Goal: Task Accomplishment & Management: Manage account settings

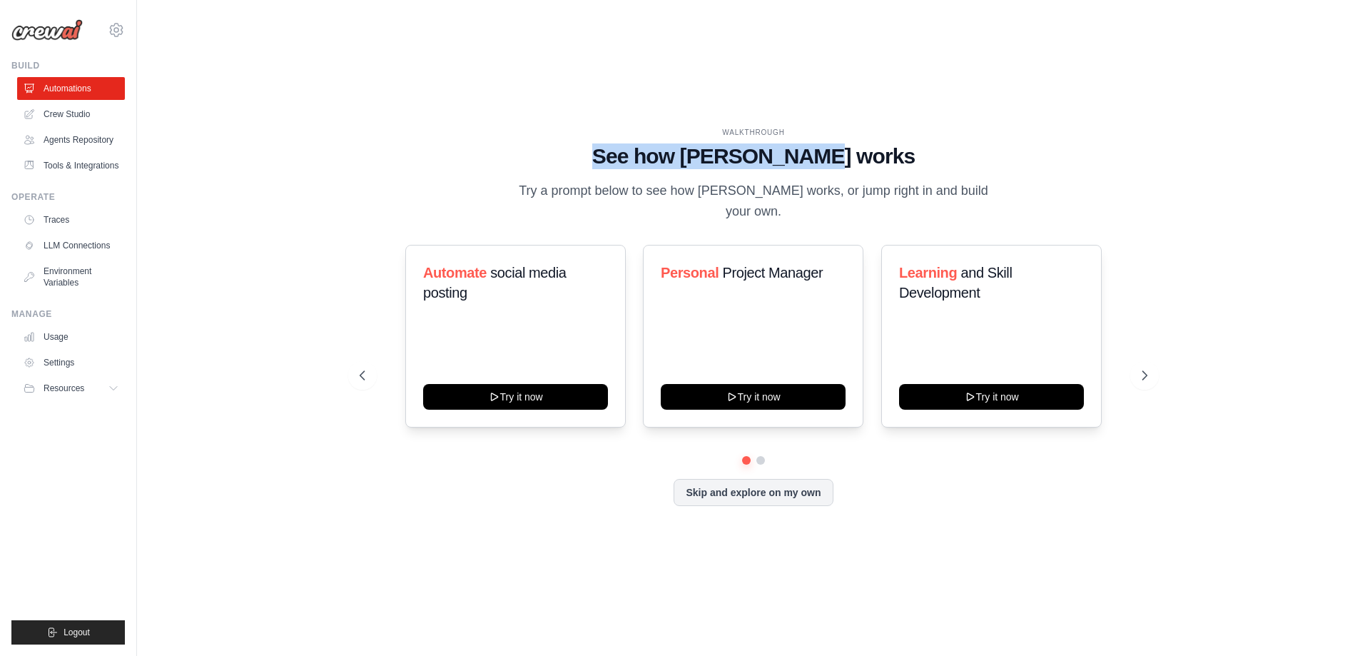
drag, startPoint x: 920, startPoint y: 166, endPoint x: 453, endPoint y: 180, distance: 467.0
click at [564, 180] on div "WALKTHROUGH See how CrewAI works Try a prompt below to see how CrewAI works, or…" at bounding box center [754, 175] width 788 height 96
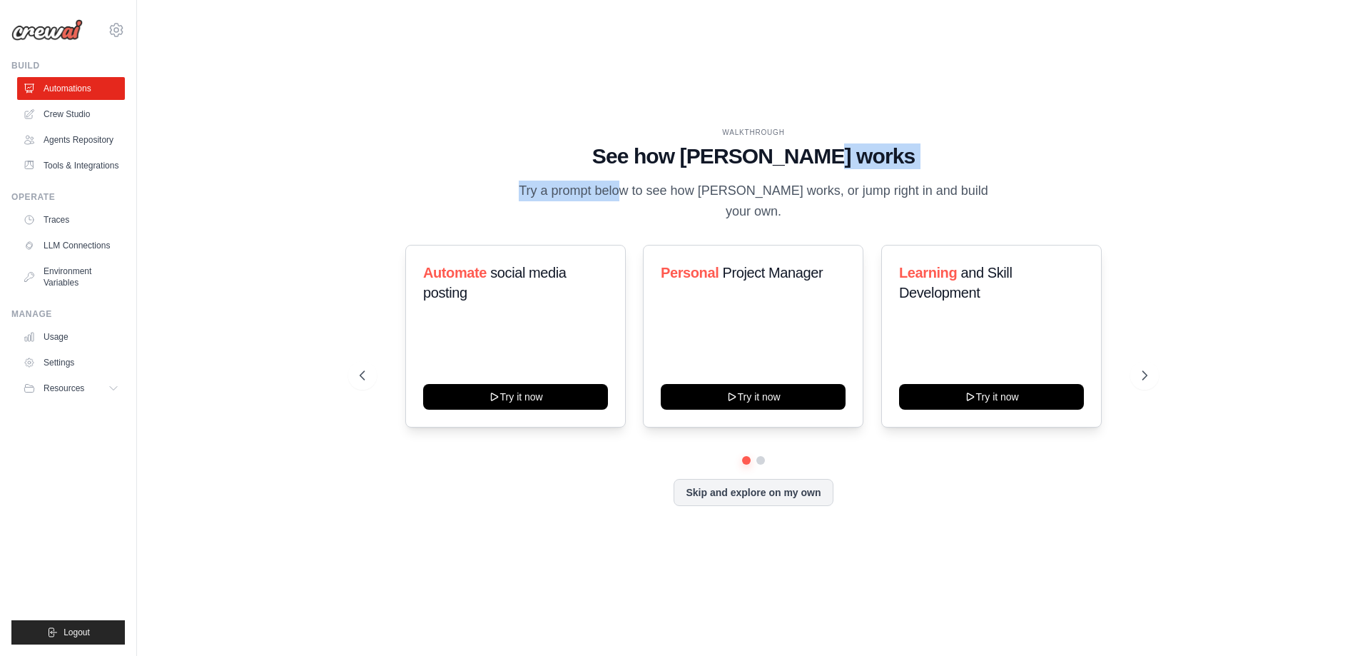
click at [427, 183] on div "WALKTHROUGH See how CrewAI works Try a prompt below to see how CrewAI works, or…" at bounding box center [754, 175] width 788 height 96
click at [395, 192] on div "WALKTHROUGH See how CrewAI works Try a prompt below to see how CrewAI works, or…" at bounding box center [754, 175] width 788 height 96
drag, startPoint x: 933, startPoint y: 181, endPoint x: 1096, endPoint y: 198, distance: 162.9
click at [1096, 198] on div "WALKTHROUGH See how CrewAI works Try a prompt below to see how CrewAI works, or…" at bounding box center [754, 175] width 788 height 96
click at [96, 141] on link "Agents Repository" at bounding box center [71, 139] width 108 height 23
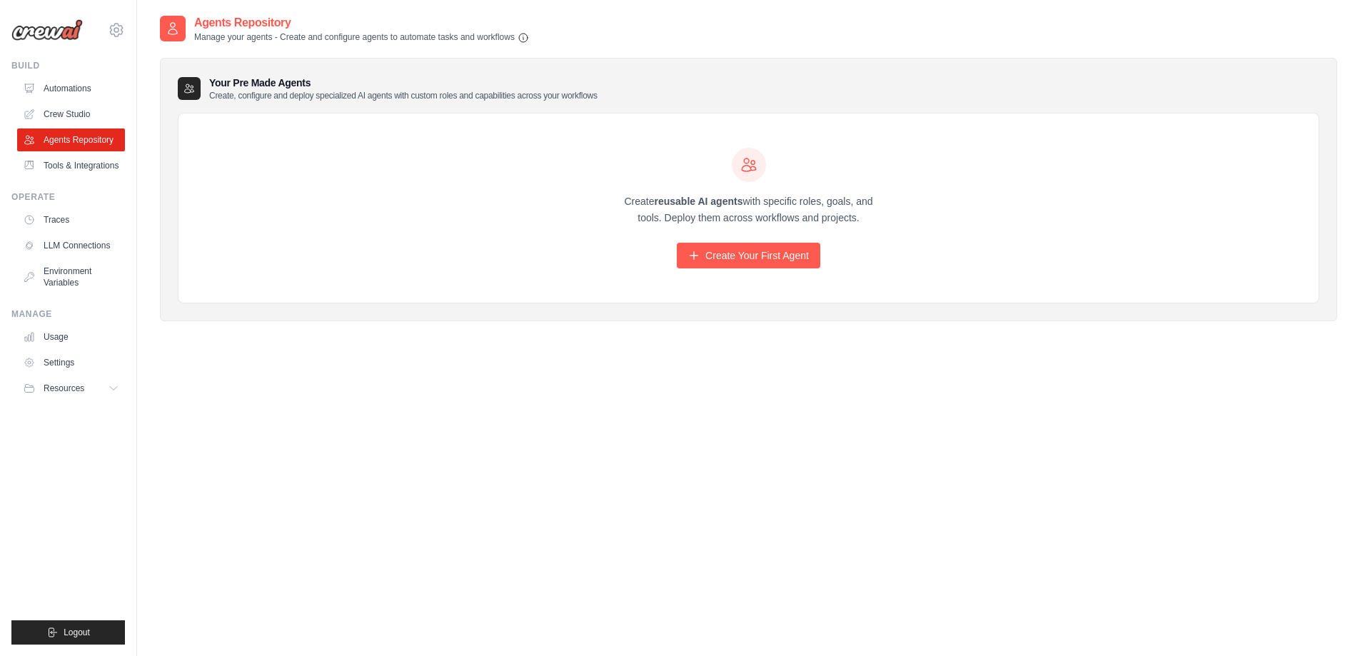
click at [80, 115] on link "Crew Studio" at bounding box center [71, 114] width 108 height 23
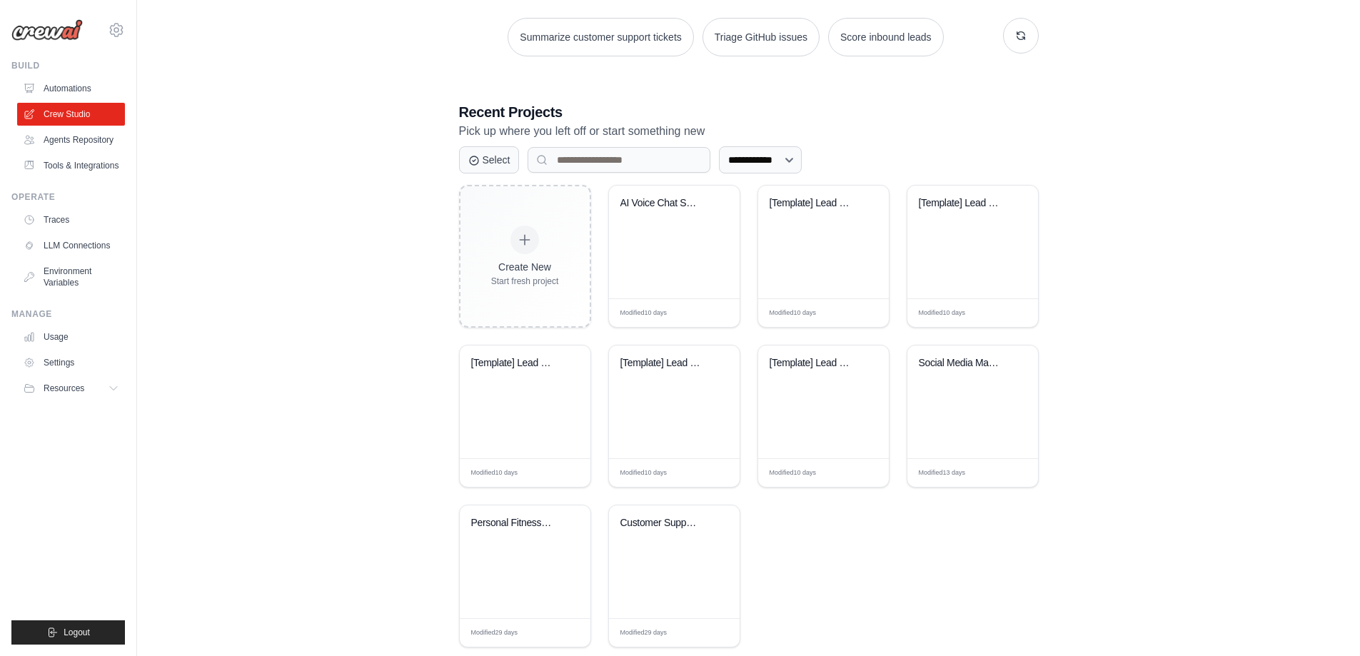
scroll to position [239, 0]
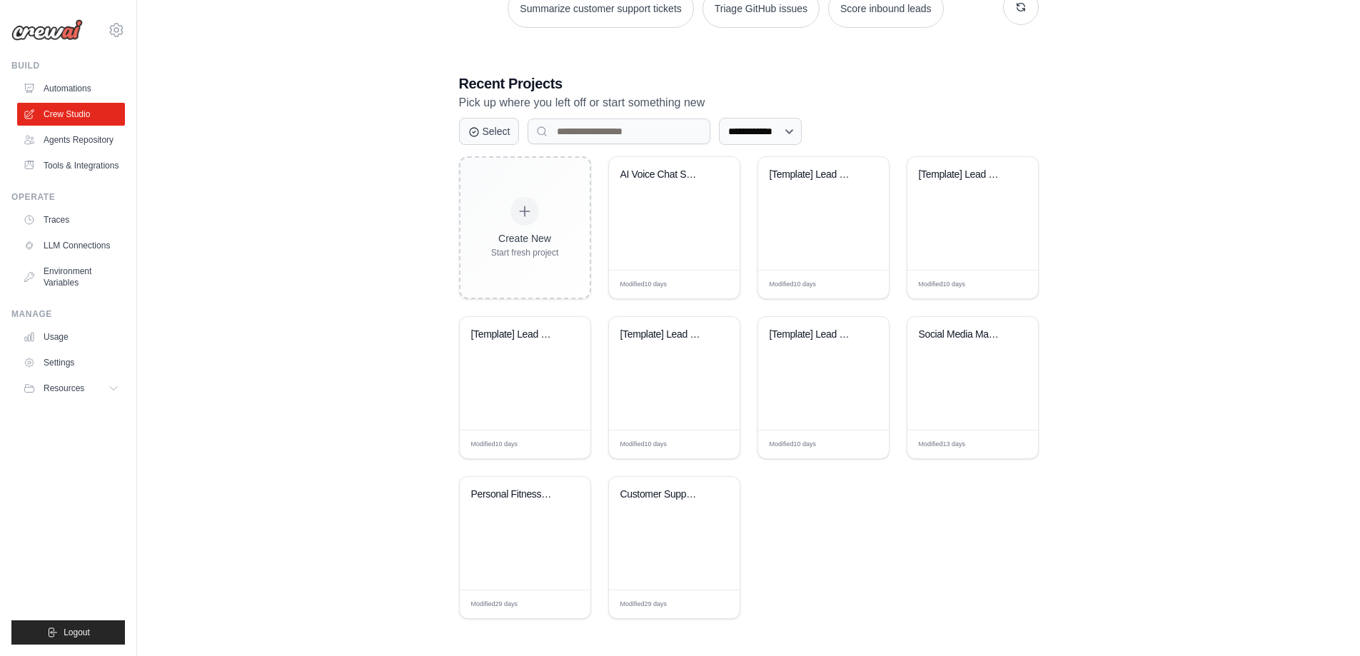
click at [686, 207] on div "AI Voice Chat Social Media Automati..." at bounding box center [674, 213] width 131 height 113
drag, startPoint x: 497, startPoint y: 98, endPoint x: 746, endPoint y: 102, distance: 248.4
click at [736, 101] on div "**********" at bounding box center [749, 208] width 614 height 866
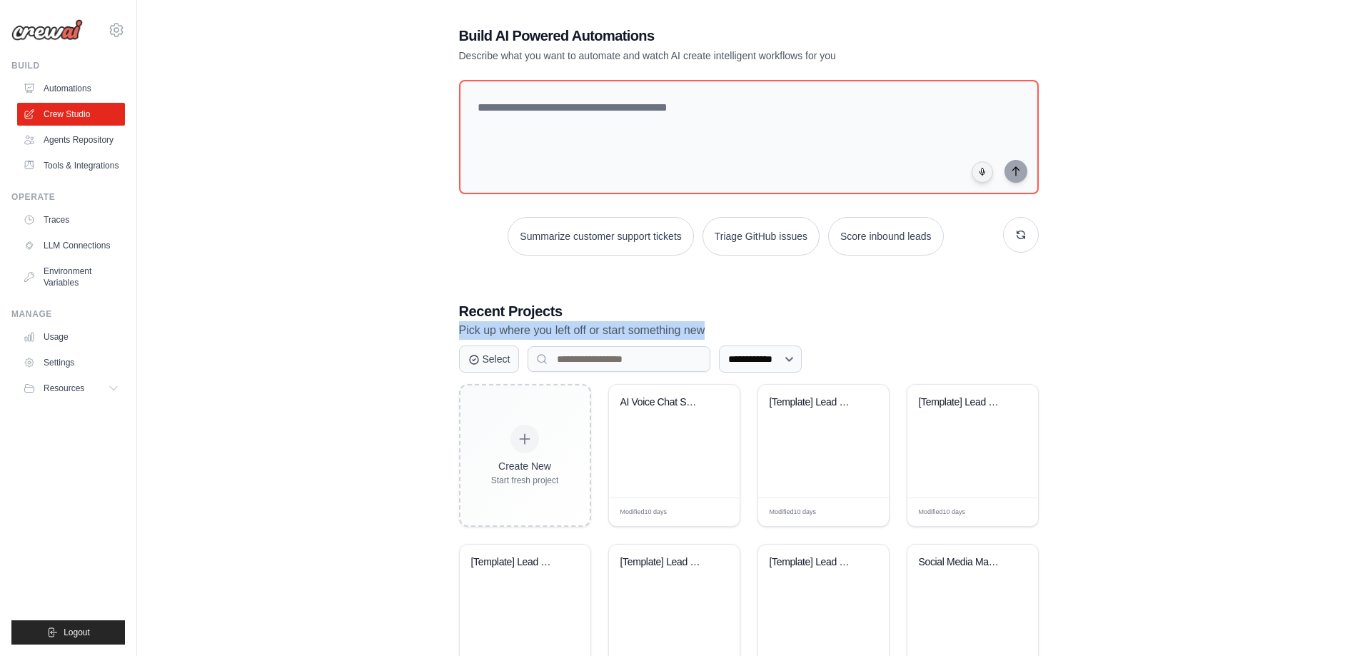
scroll to position [0, 0]
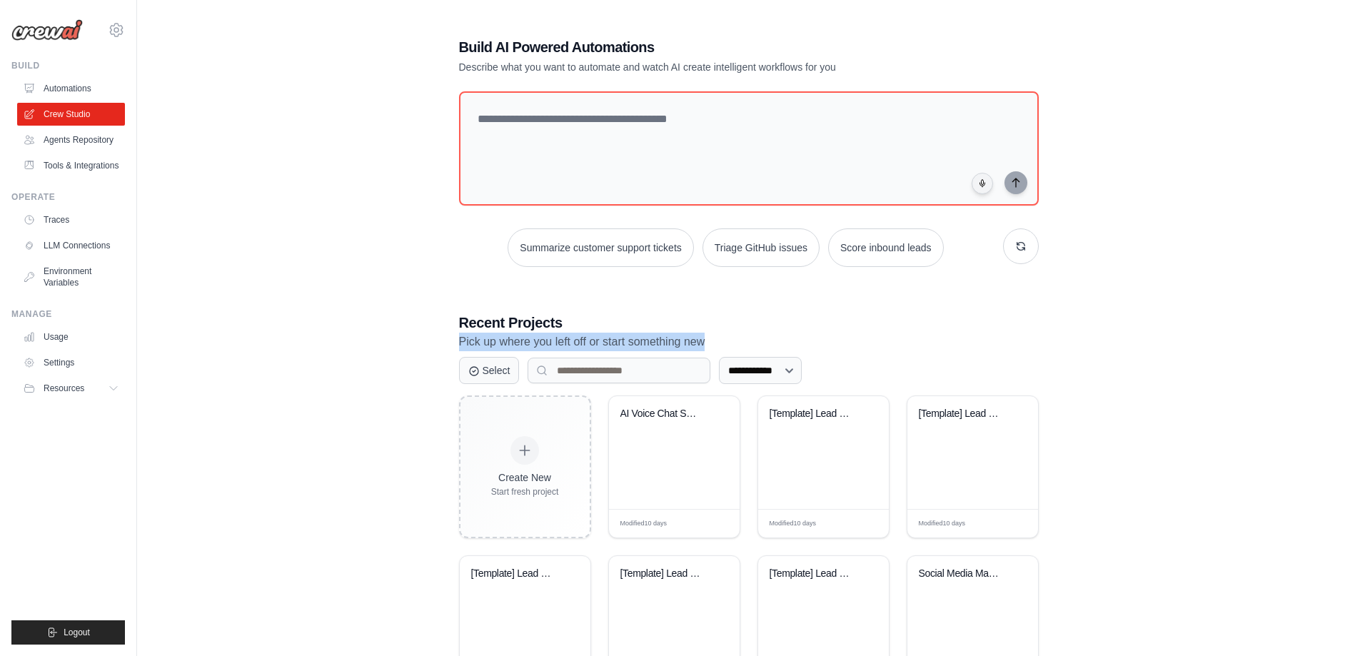
click at [74, 141] on link "Agents Repository" at bounding box center [71, 139] width 108 height 23
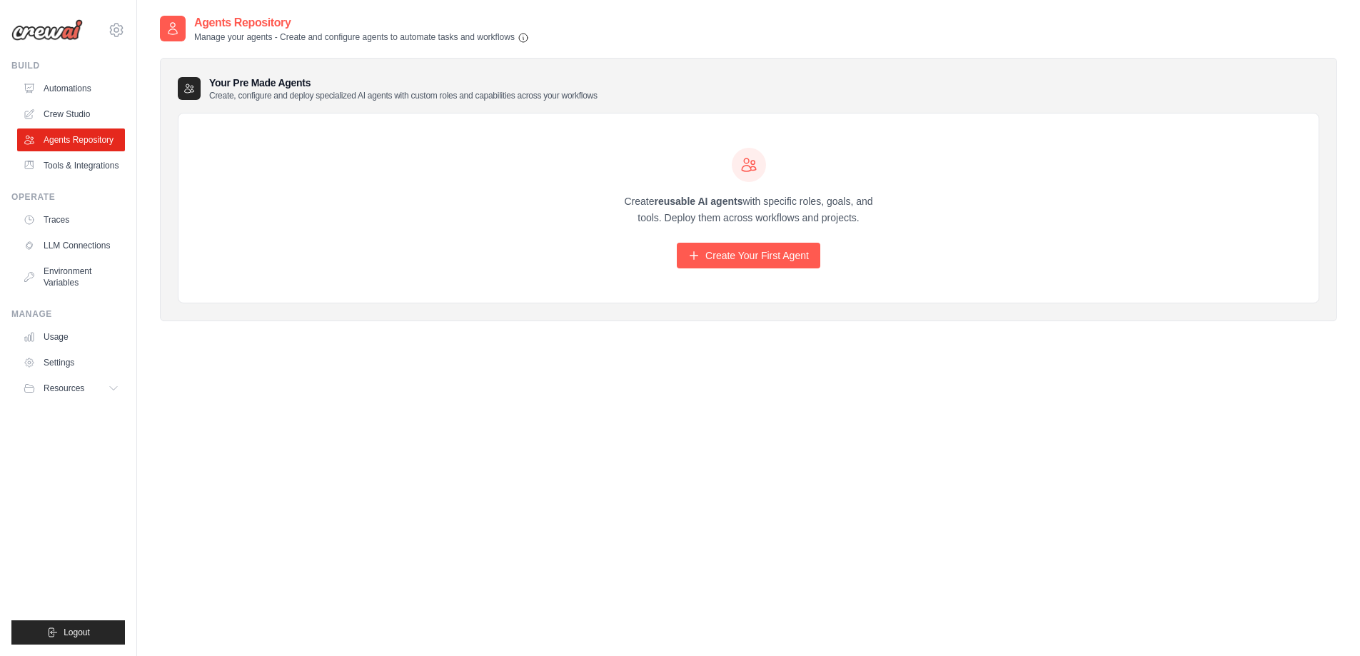
click at [64, 245] on link "LLM Connections" at bounding box center [71, 245] width 108 height 23
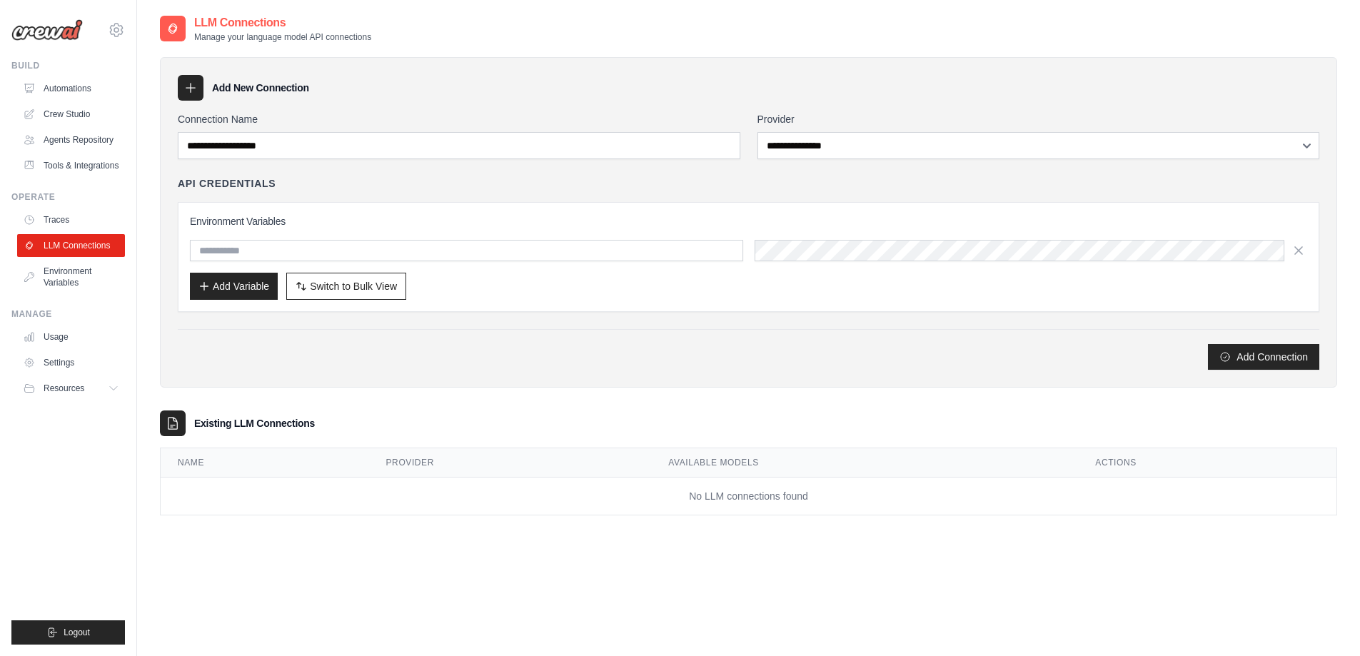
click at [56, 223] on link "Traces" at bounding box center [71, 219] width 108 height 23
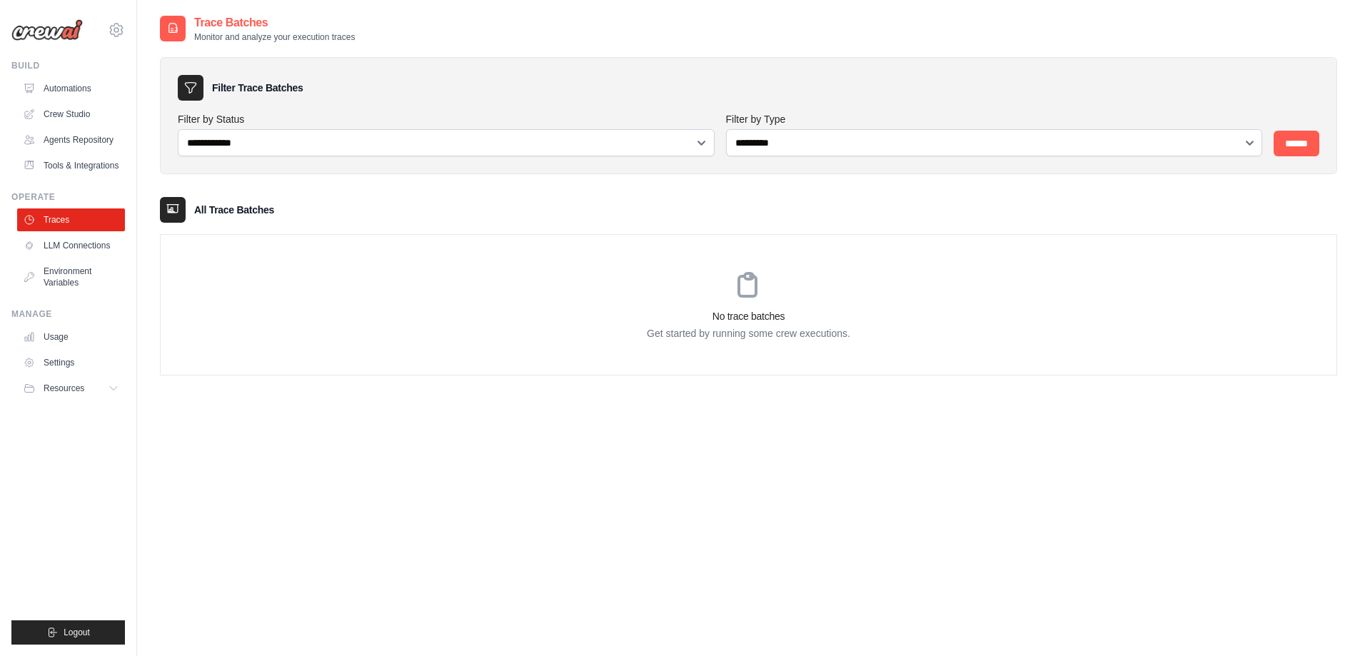
click at [61, 246] on link "LLM Connections" at bounding box center [71, 245] width 108 height 23
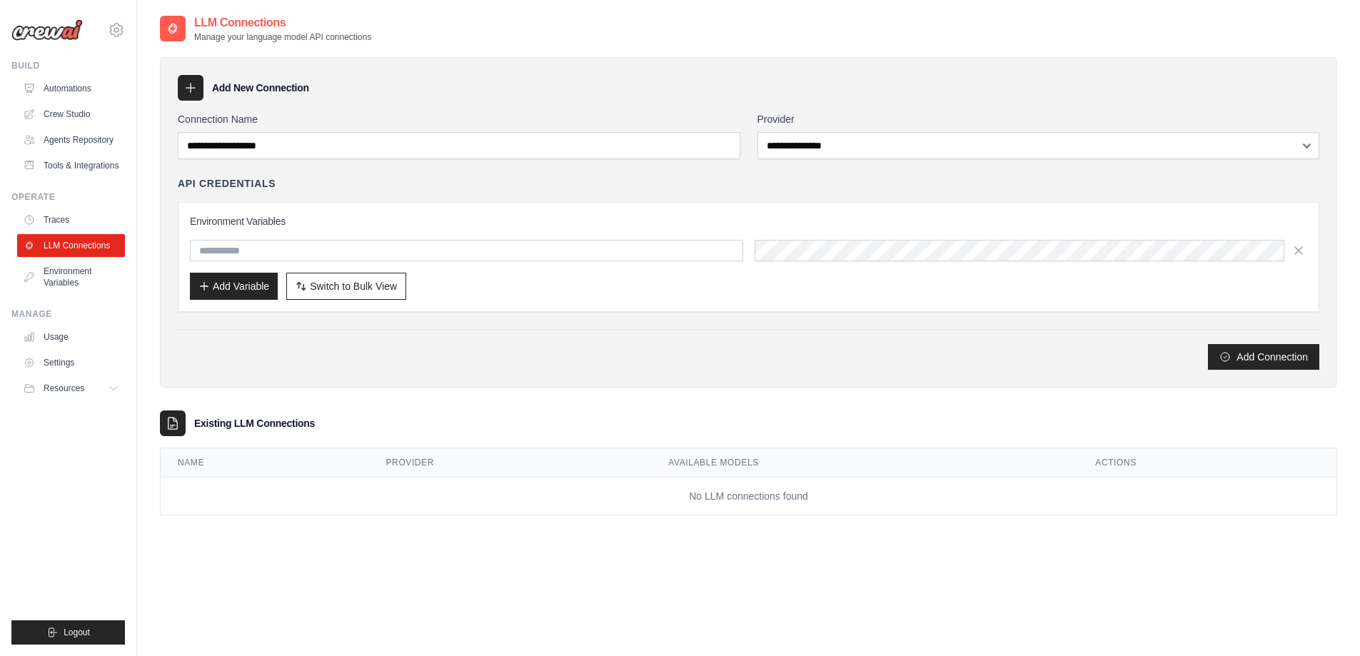
click at [60, 273] on link "Environment Variables" at bounding box center [71, 277] width 108 height 34
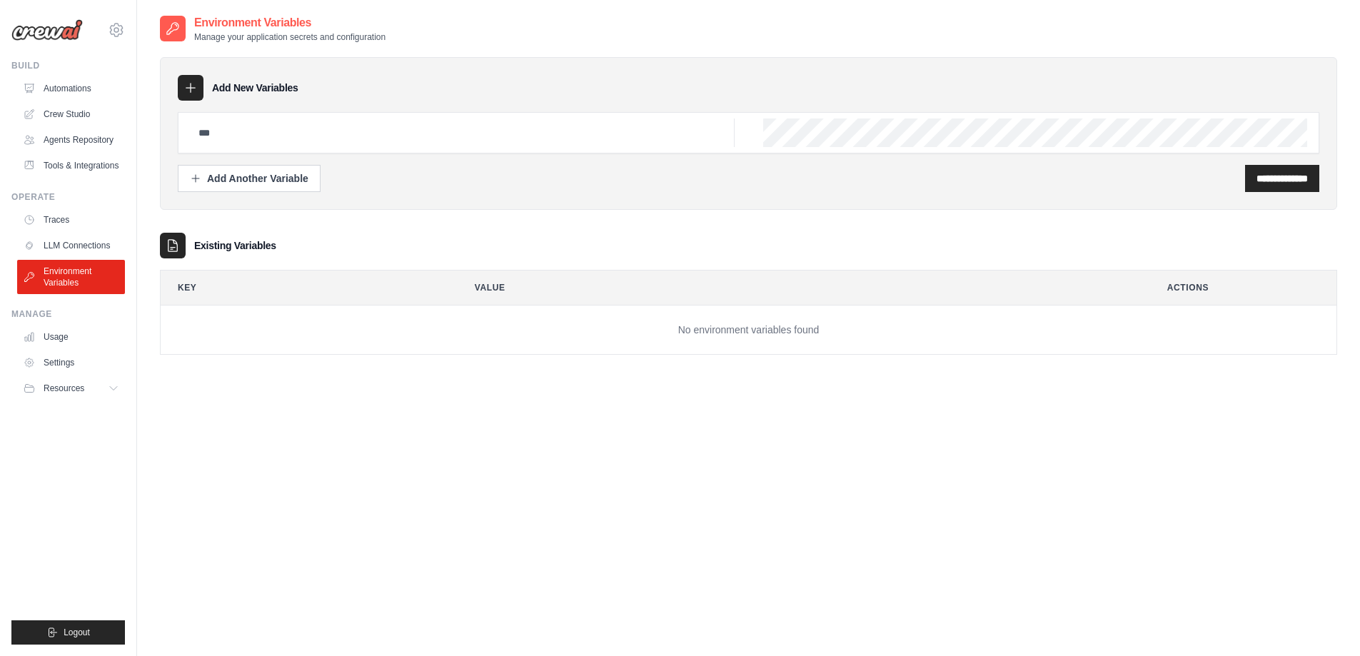
click at [109, 392] on icon at bounding box center [113, 388] width 11 height 11
click at [110, 391] on icon at bounding box center [113, 388] width 11 height 11
click at [71, 112] on link "Crew Studio" at bounding box center [71, 114] width 108 height 23
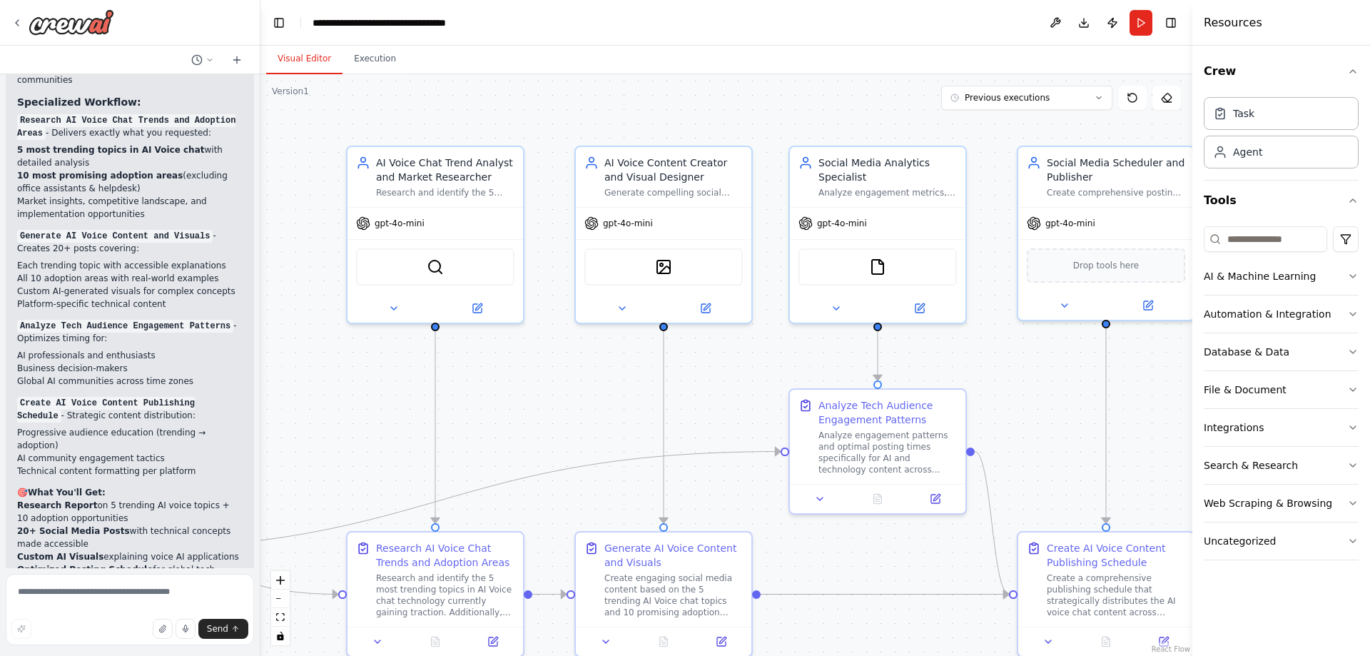
scroll to position [3306, 0]
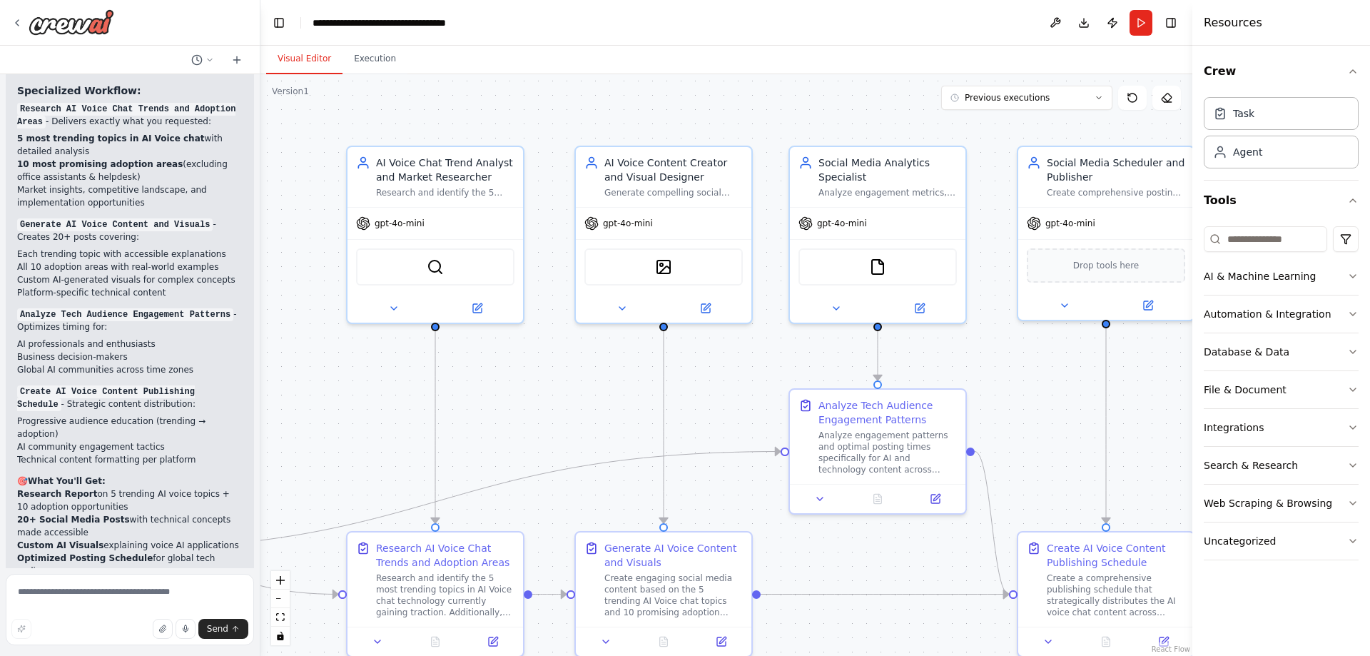
click at [1083, 24] on button "Download" at bounding box center [1084, 23] width 23 height 26
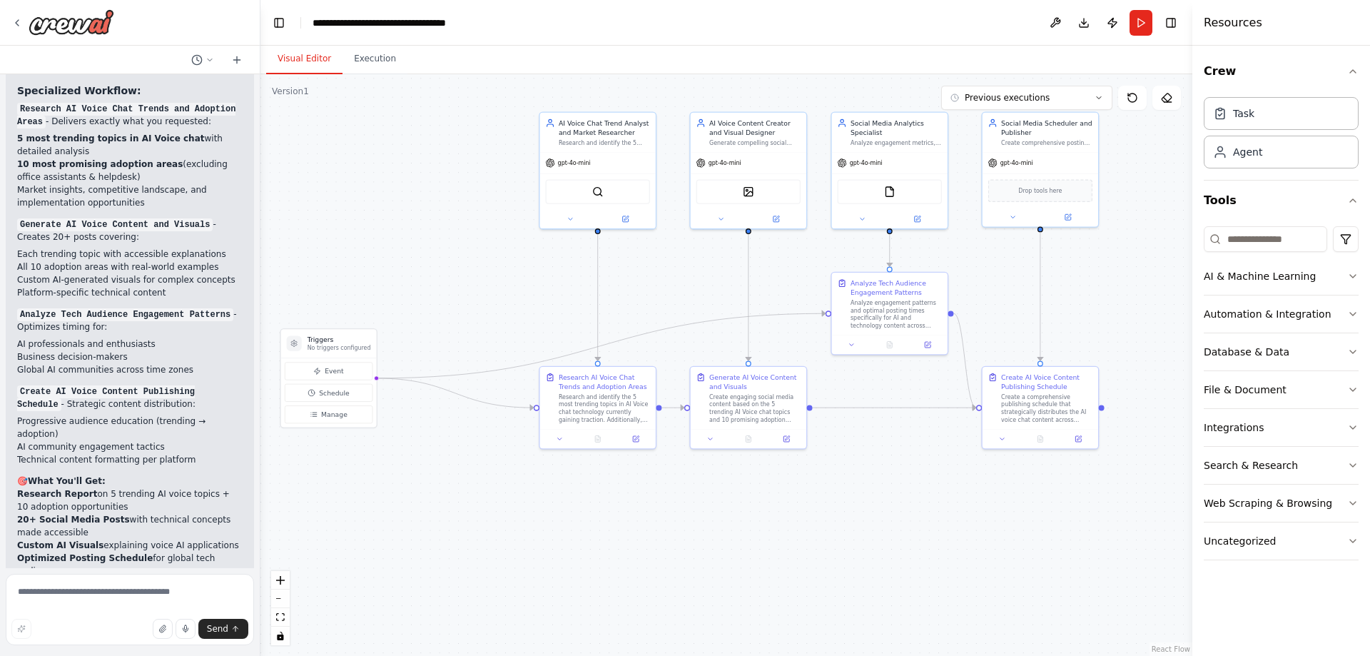
drag, startPoint x: 318, startPoint y: 411, endPoint x: 521, endPoint y: 293, distance: 234.8
click at [521, 293] on div ".deletable-edge-delete-btn { width: 20px; height: 20px; border: 0px solid #ffff…" at bounding box center [726, 365] width 932 height 582
drag, startPoint x: 343, startPoint y: 343, endPoint x: 467, endPoint y: 278, distance: 139.5
click at [467, 278] on div "Triggers No triggers configured" at bounding box center [457, 277] width 64 height 17
click at [595, 400] on div "Research and identify the 5 most trending topics in AI Voice chat technology cu…" at bounding box center [604, 408] width 91 height 30
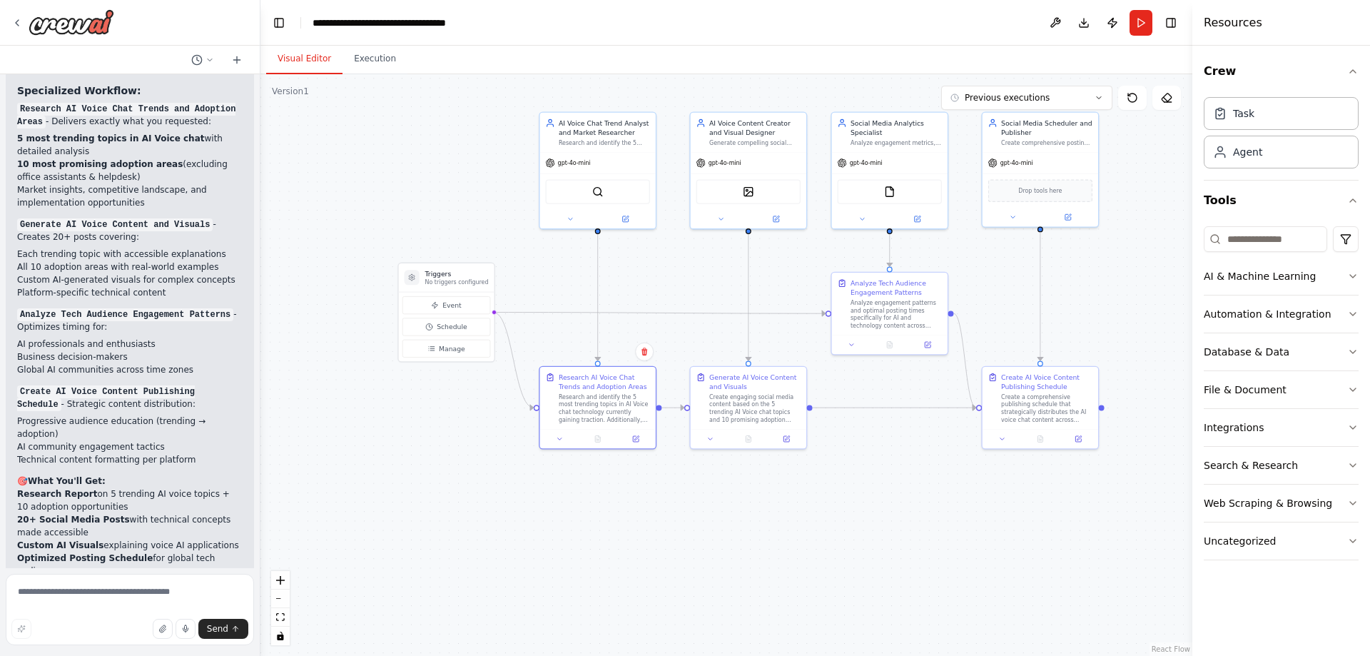
click at [558, 437] on icon at bounding box center [560, 439] width 8 height 8
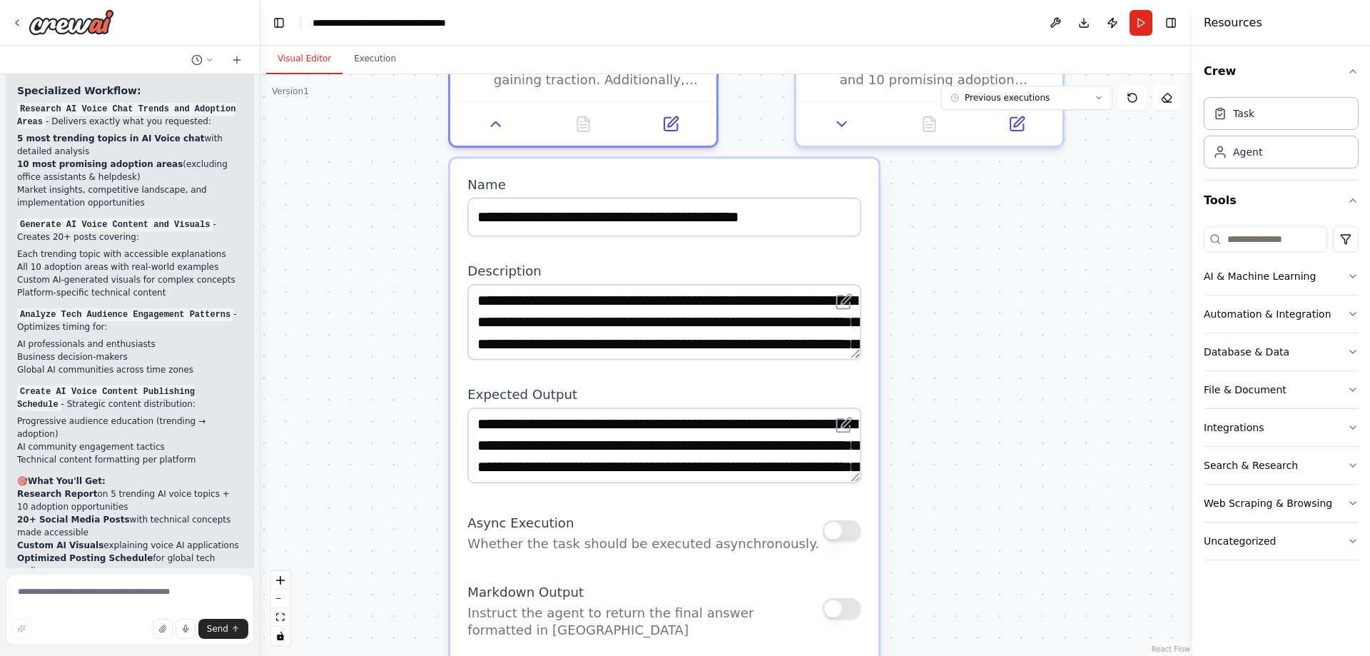
drag, startPoint x: 1065, startPoint y: 499, endPoint x: 548, endPoint y: 335, distance: 542.2
click at [941, 317] on div ".deletable-edge-delete-btn { width: 20px; height: 20px; border: 0px solid #ffff…" at bounding box center [726, 365] width 932 height 582
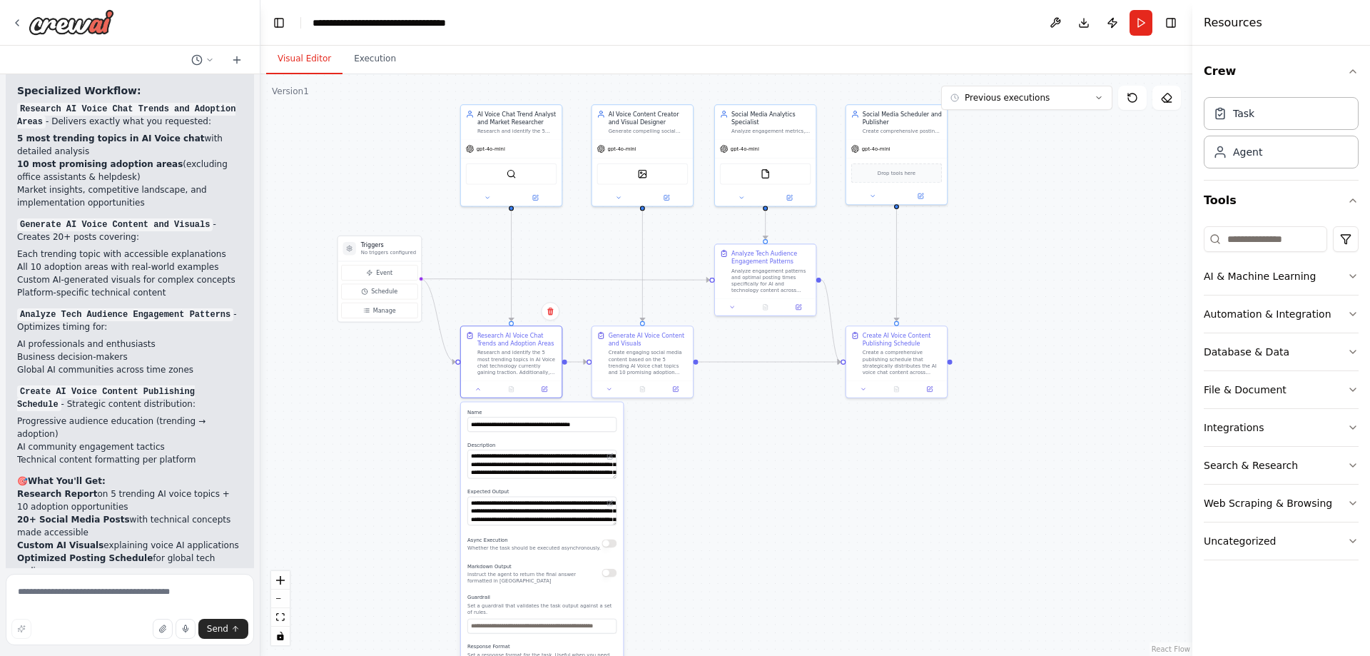
drag, startPoint x: 303, startPoint y: 315, endPoint x: 403, endPoint y: 437, distance: 157.2
click at [404, 442] on div ".deletable-edge-delete-btn { width: 20px; height: 20px; border: 0px solid #ffff…" at bounding box center [726, 365] width 932 height 582
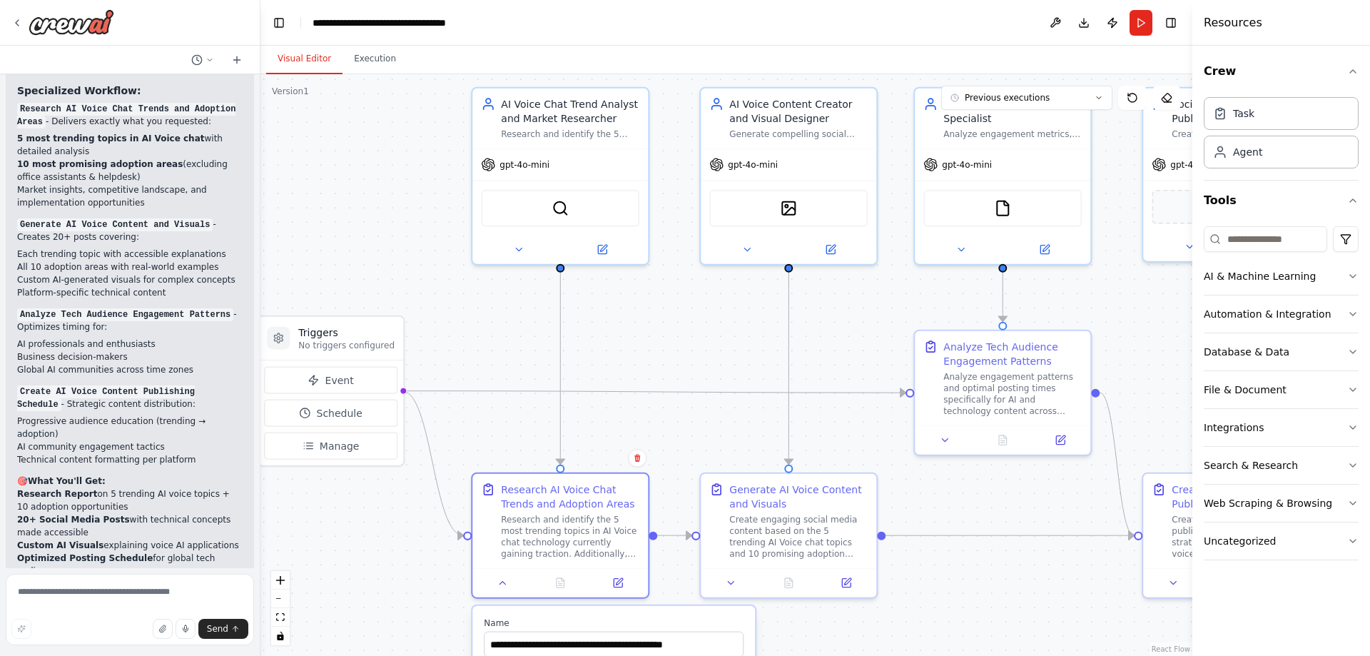
drag, startPoint x: 485, startPoint y: 250, endPoint x: 484, endPoint y: 310, distance: 60.7
click at [484, 310] on div ".deletable-edge-delete-btn { width: 20px; height: 20px; border: 0px solid #ffff…" at bounding box center [726, 365] width 932 height 582
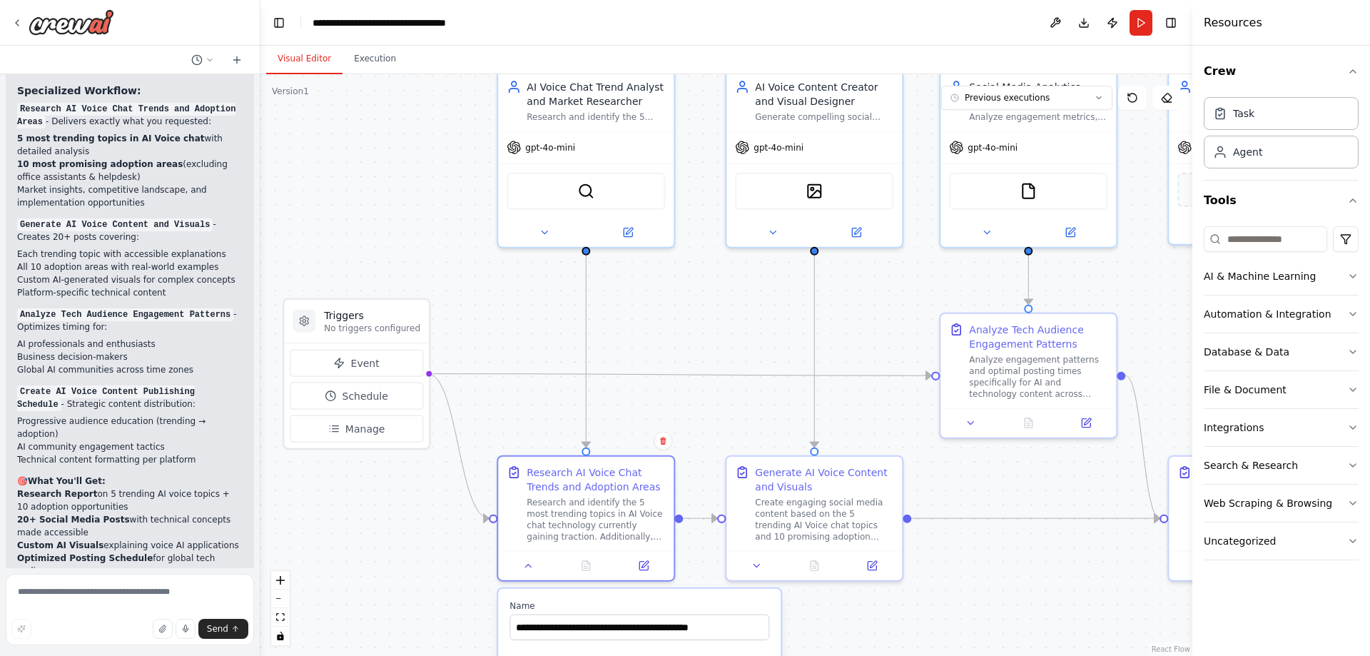
drag, startPoint x: 388, startPoint y: 532, endPoint x: 413, endPoint y: 532, distance: 25.7
click at [413, 532] on div ".deletable-edge-delete-btn { width: 20px; height: 20px; border: 0px solid #ffff…" at bounding box center [726, 365] width 932 height 582
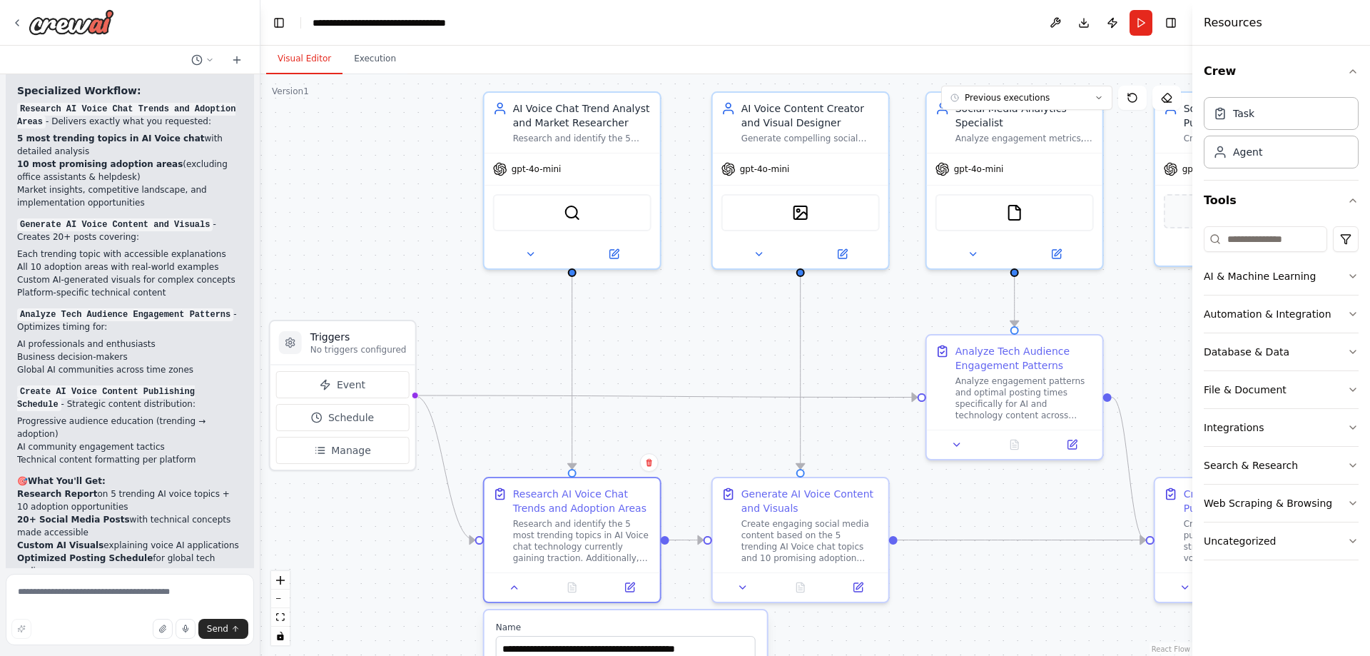
drag, startPoint x: 488, startPoint y: 333, endPoint x: 482, endPoint y: 329, distance: 7.7
click at [482, 329] on div ".deletable-edge-delete-btn { width: 20px; height: 20px; border: 0px solid #ffff…" at bounding box center [726, 365] width 932 height 582
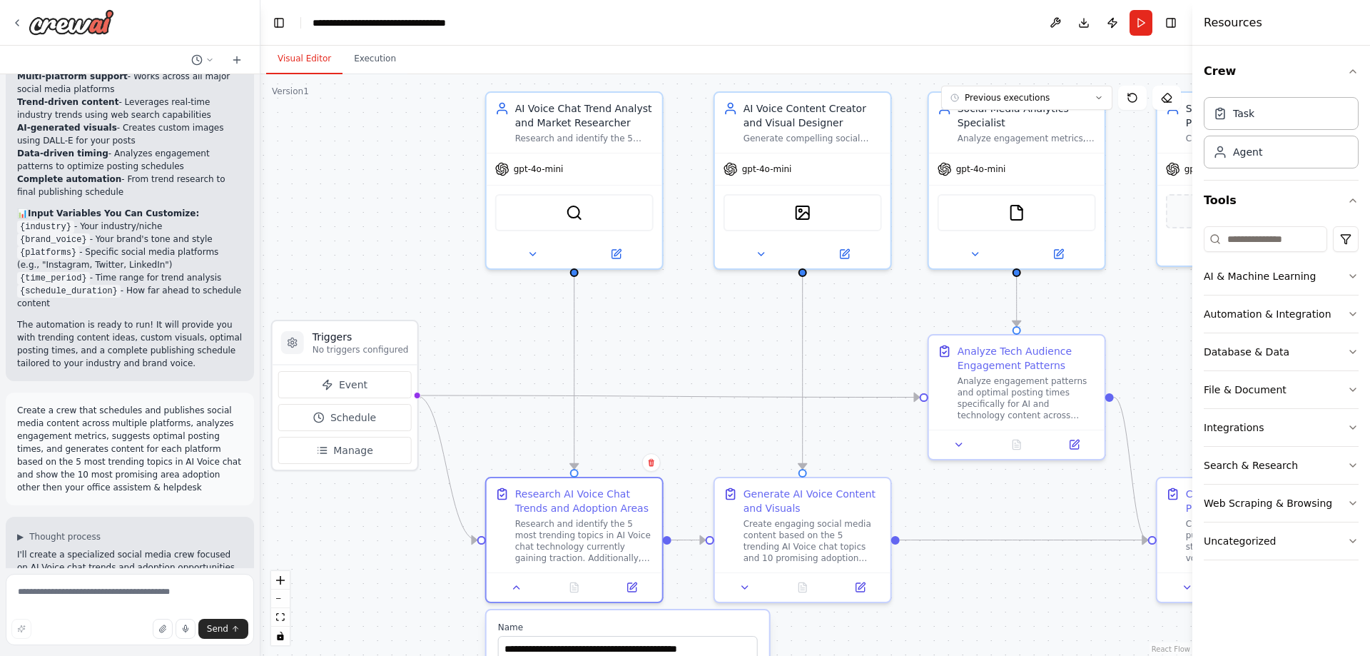
scroll to position [1856, 0]
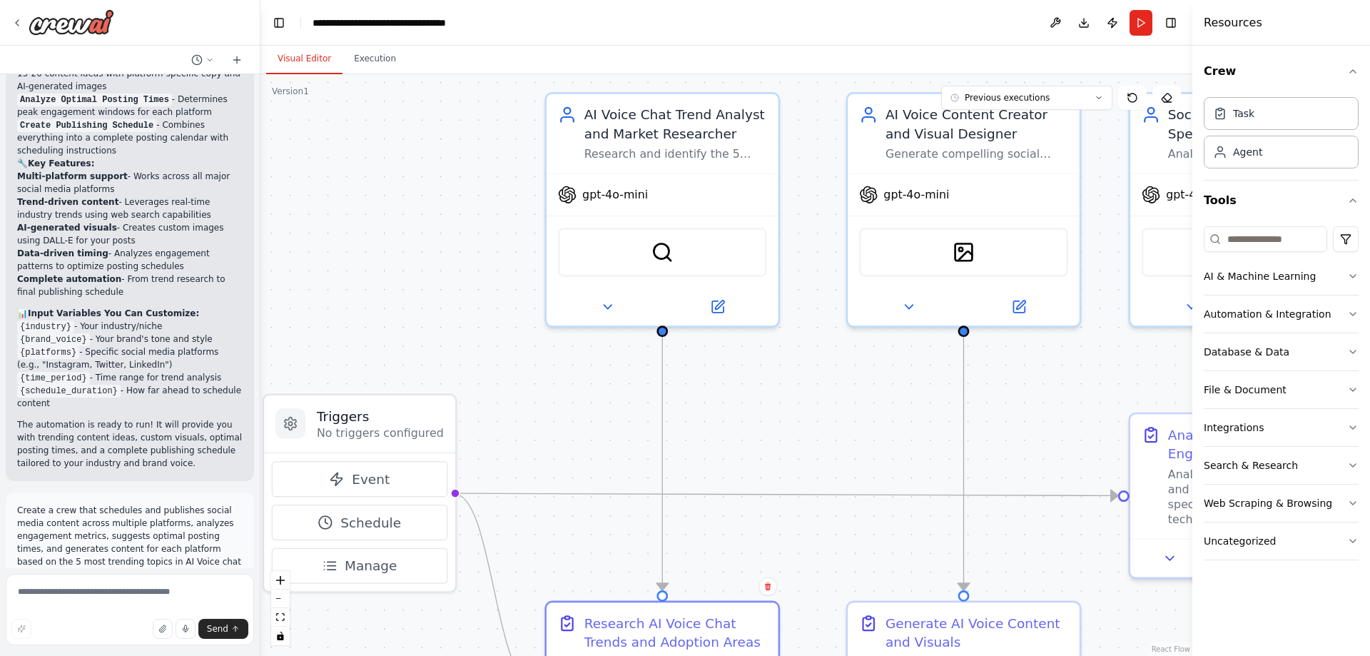
click at [18, 26] on icon at bounding box center [16, 22] width 11 height 11
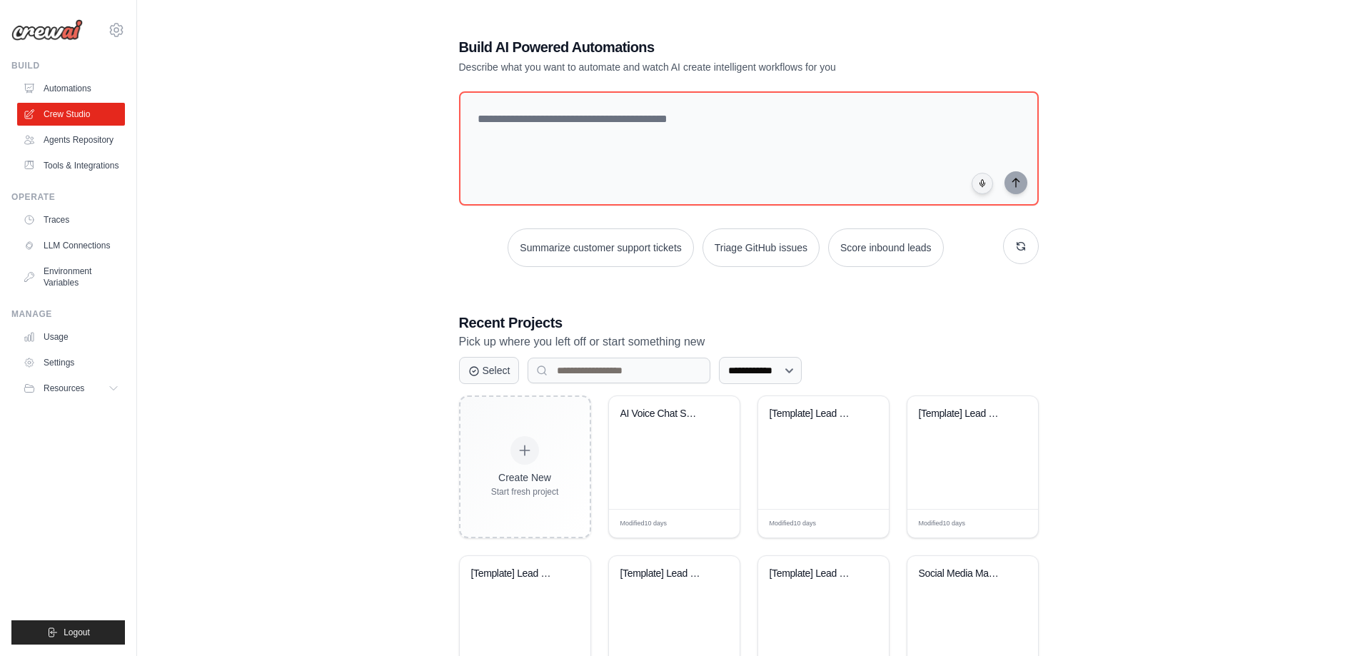
click at [118, 29] on icon at bounding box center [116, 30] width 4 height 4
click at [162, 84] on span "Settings" at bounding box center [177, 88] width 113 height 14
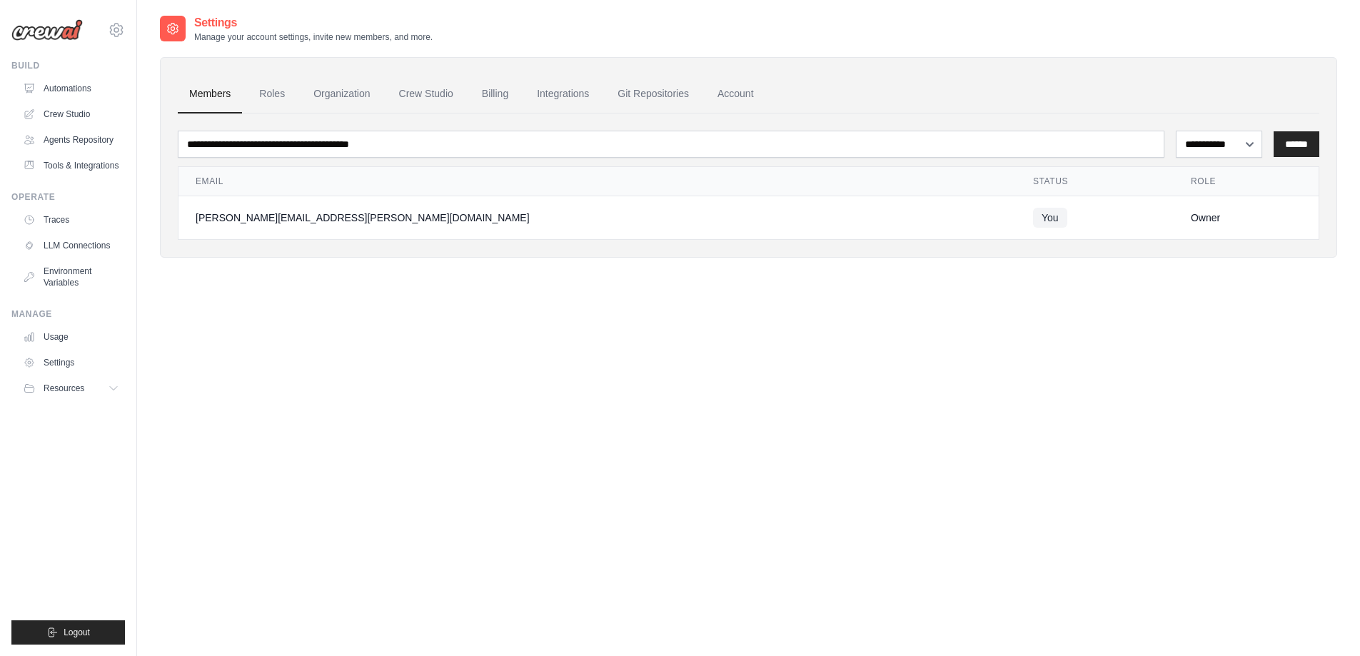
click at [494, 92] on link "Billing" at bounding box center [494, 94] width 49 height 39
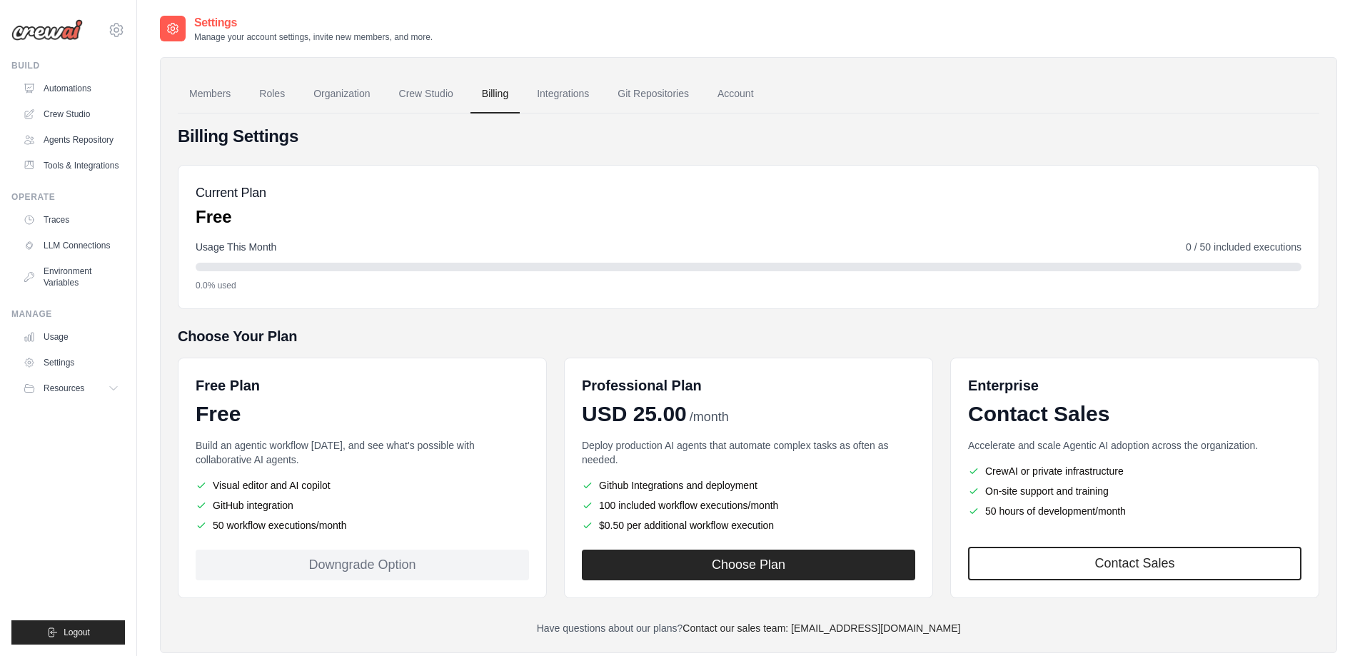
click at [429, 98] on link "Crew Studio" at bounding box center [426, 94] width 77 height 39
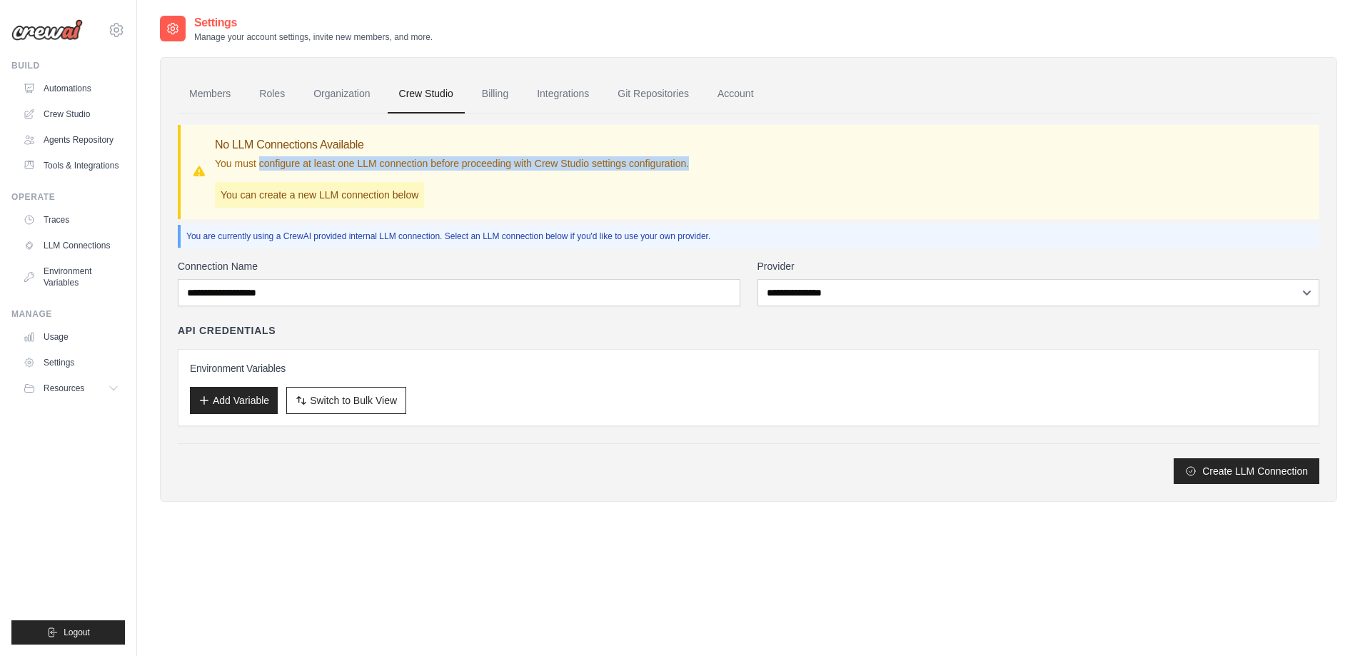
drag, startPoint x: 259, startPoint y: 164, endPoint x: 699, endPoint y: 161, distance: 440.4
click at [699, 161] on div "No LLM Connections Available You must configure at least one LLM connection bef…" at bounding box center [749, 171] width 1115 height 71
click at [701, 160] on div "No LLM Connections Available You must configure at least one LLM connection bef…" at bounding box center [749, 171] width 1115 height 71
drag, startPoint x: 712, startPoint y: 161, endPoint x: 171, endPoint y: 169, distance: 541.8
click at [172, 168] on div "Members Roles Organization Crew Studio Billing Integrations Git Repositories Ac…" at bounding box center [748, 279] width 1177 height 445
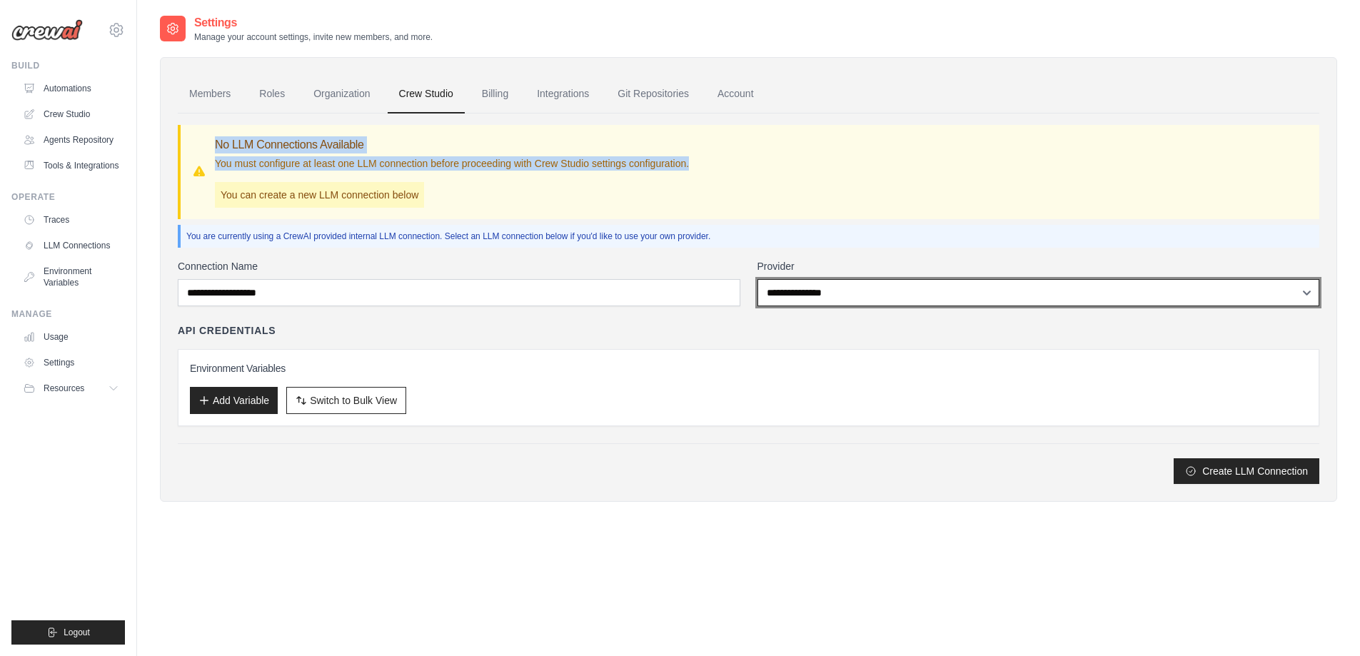
click at [904, 297] on select "**********" at bounding box center [1038, 292] width 562 height 27
select select "******"
click at [757, 279] on select "**********" at bounding box center [1038, 292] width 562 height 27
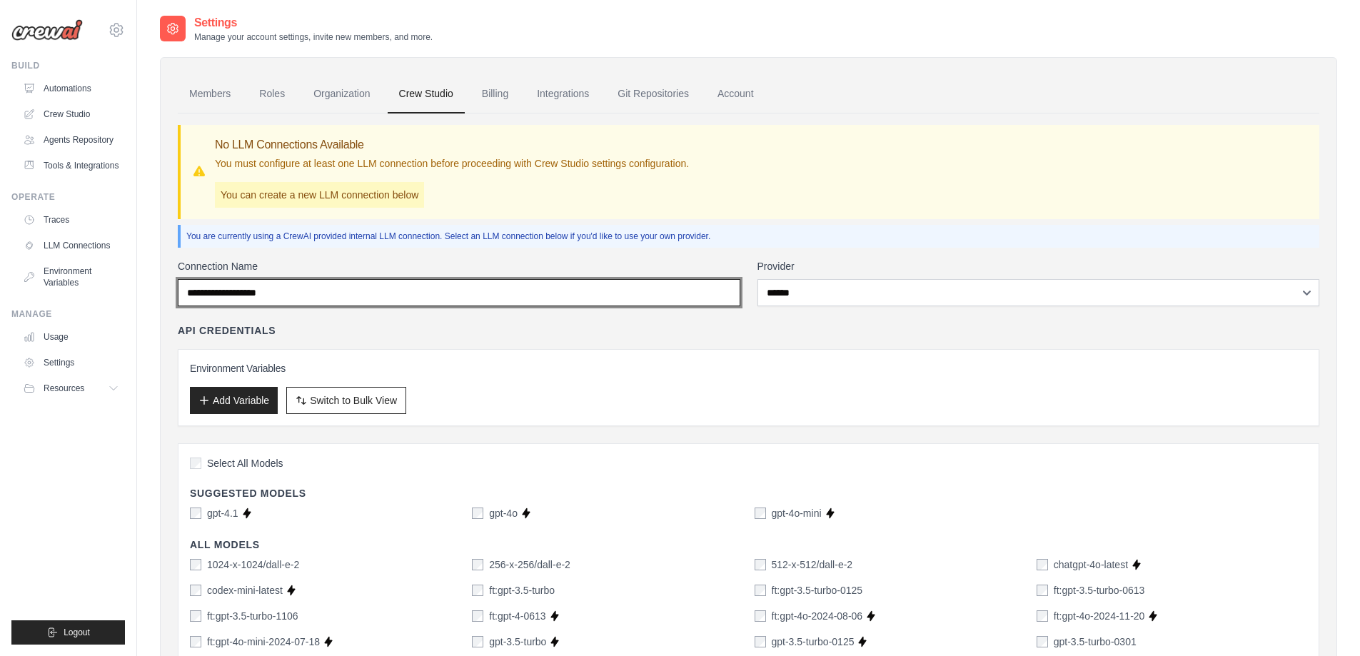
click at [512, 300] on input "Connection Name" at bounding box center [459, 292] width 562 height 27
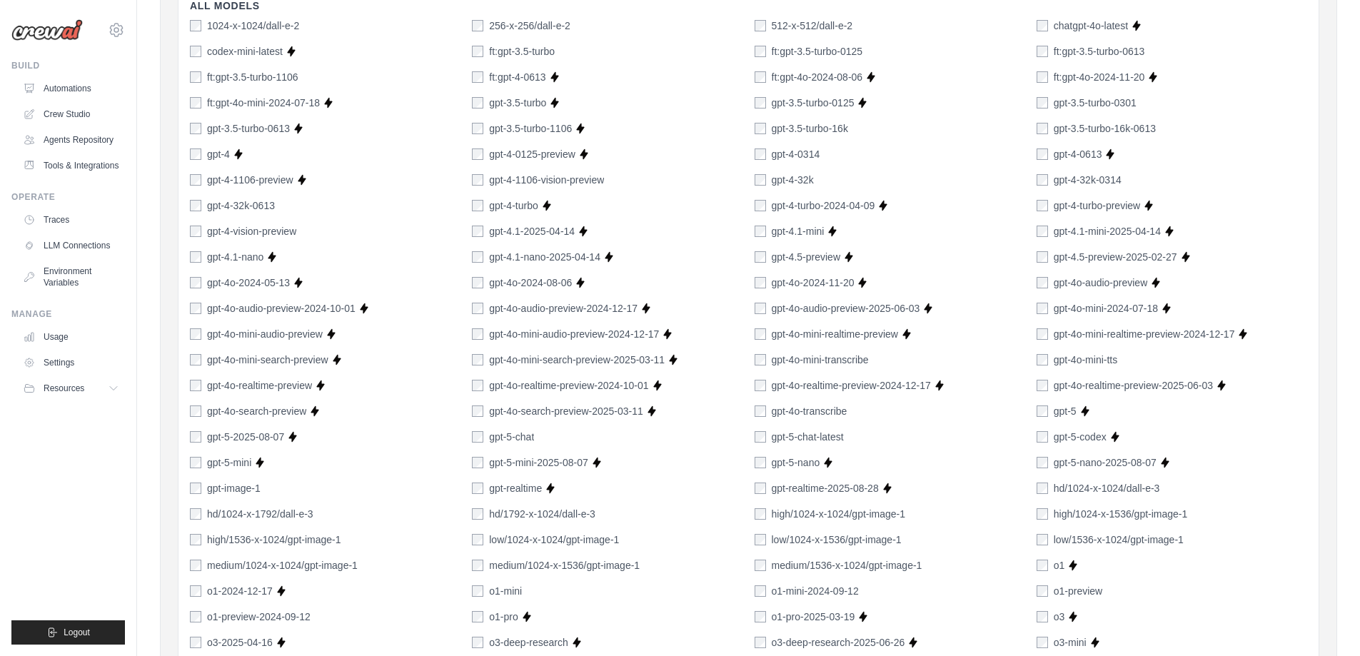
scroll to position [541, 0]
drag, startPoint x: 310, startPoint y: 385, endPoint x: 433, endPoint y: 388, distance: 123.5
click at [376, 390] on div "gpt-4o-realtime-preview Supports Crew Studio" at bounding box center [325, 383] width 270 height 14
click at [374, 388] on div "1024-x-1024/dall-e-2 256-x-256/dall-e-2 512-x-512/dall-e-2 chatgpt-4o-latest Su…" at bounding box center [748, 408] width 1117 height 785
drag, startPoint x: 1215, startPoint y: 385, endPoint x: 1092, endPoint y: 386, distance: 122.8
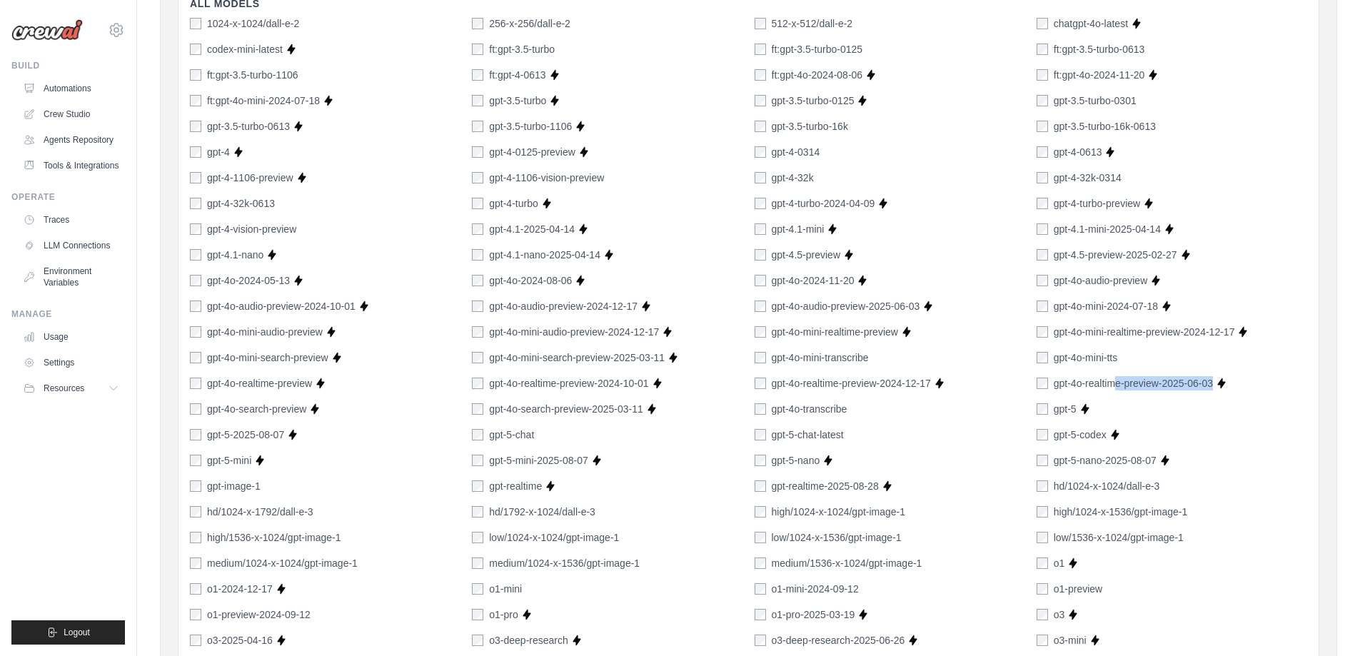
click at [1105, 386] on div "gpt-4o-realtime-preview-2025-06-03 Supports Crew Studio" at bounding box center [1171, 383] width 270 height 14
drag, startPoint x: 1056, startPoint y: 387, endPoint x: 1208, endPoint y: 382, distance: 152.1
click at [1208, 382] on label "gpt-4o-realtime-preview-2025-06-03" at bounding box center [1132, 383] width 159 height 14
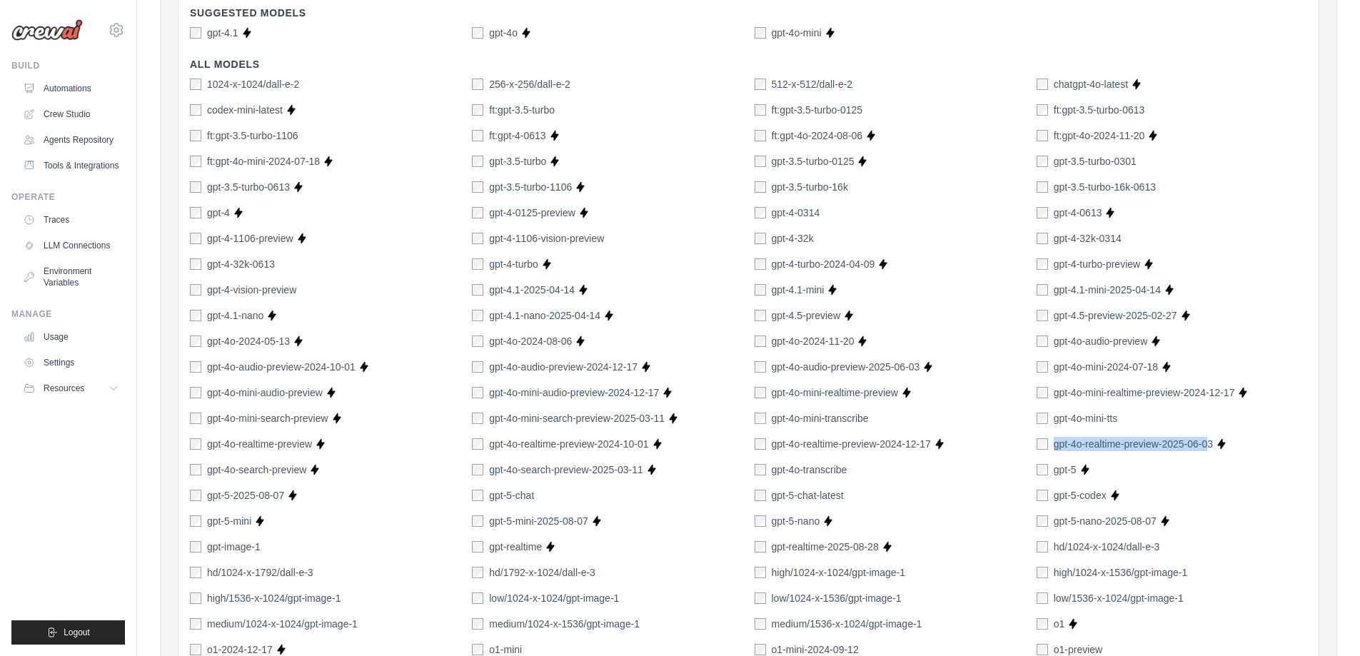
scroll to position [482, 0]
click at [1299, 499] on div "gpt-5-codex Supports Crew Studio" at bounding box center [1171, 493] width 270 height 14
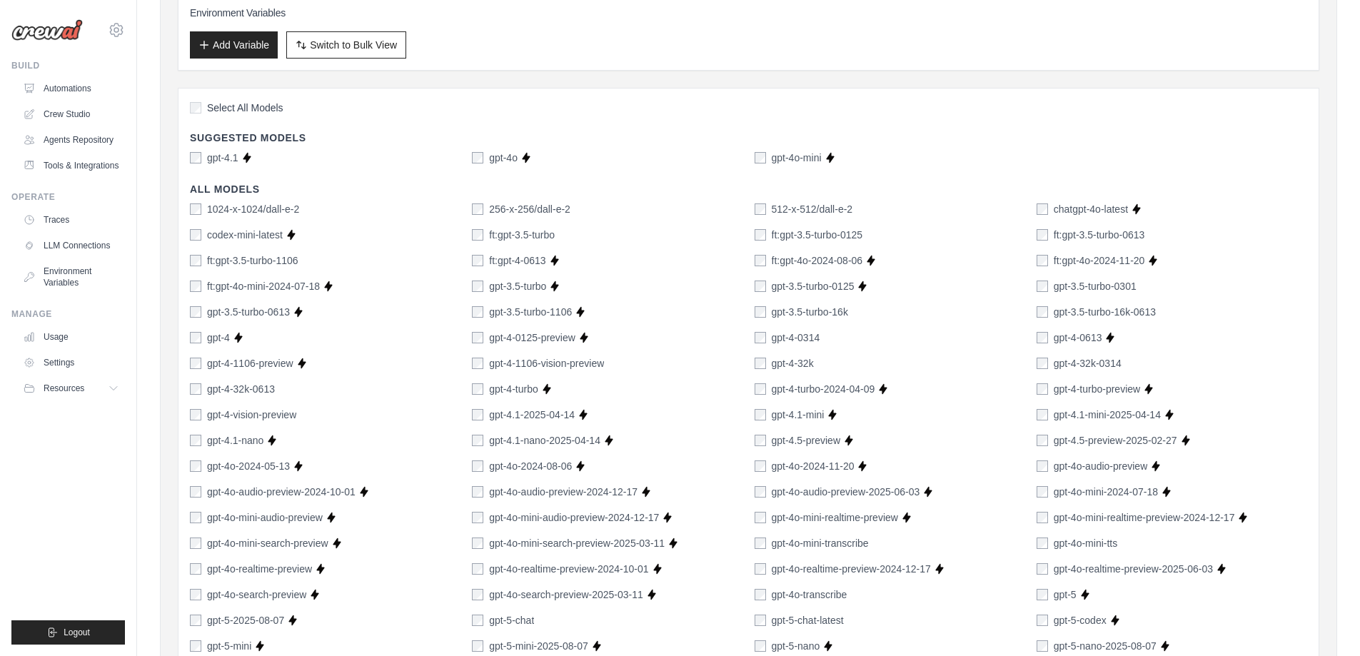
scroll to position [0, 0]
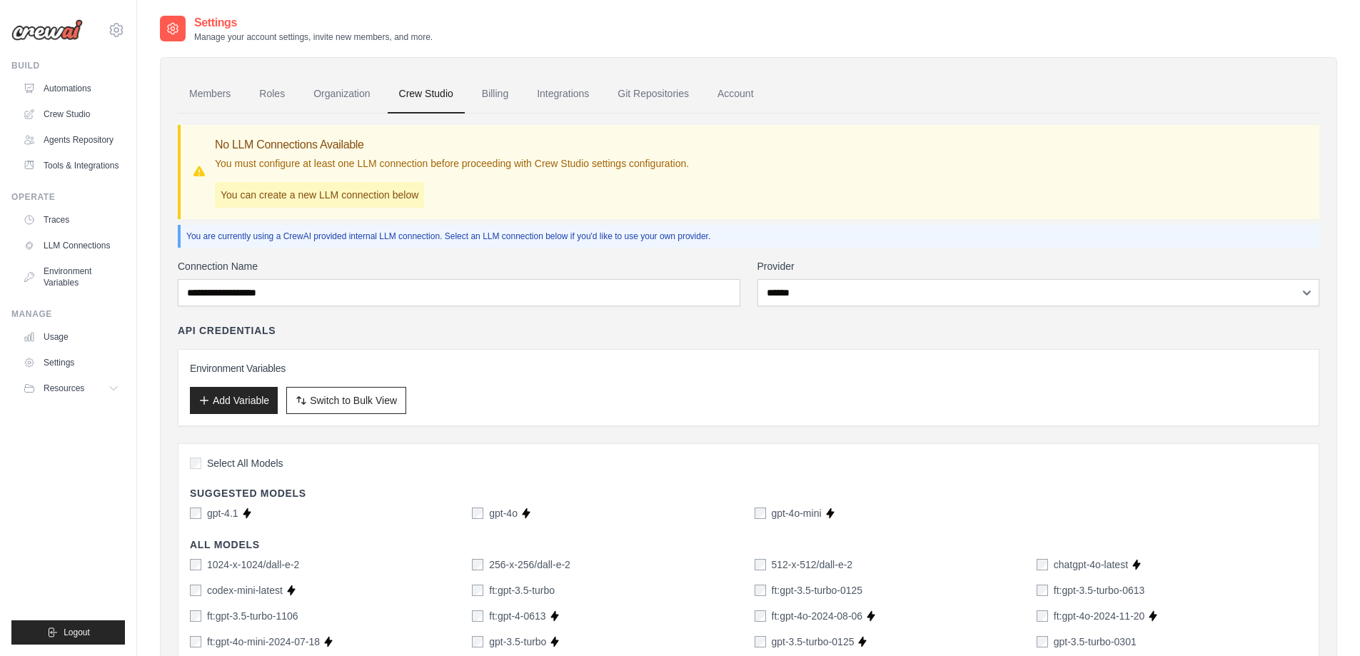
click at [350, 96] on link "Organization" at bounding box center [341, 94] width 79 height 39
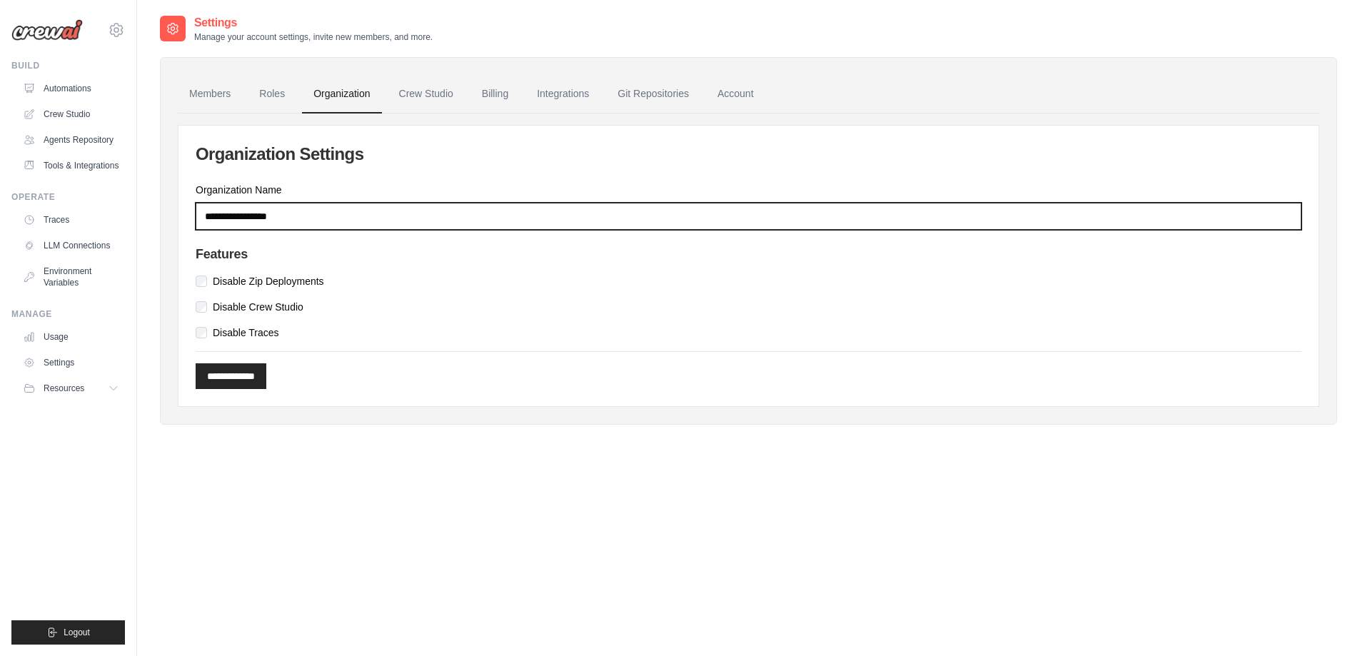
click at [304, 215] on input "Organization Name" at bounding box center [748, 216] width 1105 height 27
type input "*******"
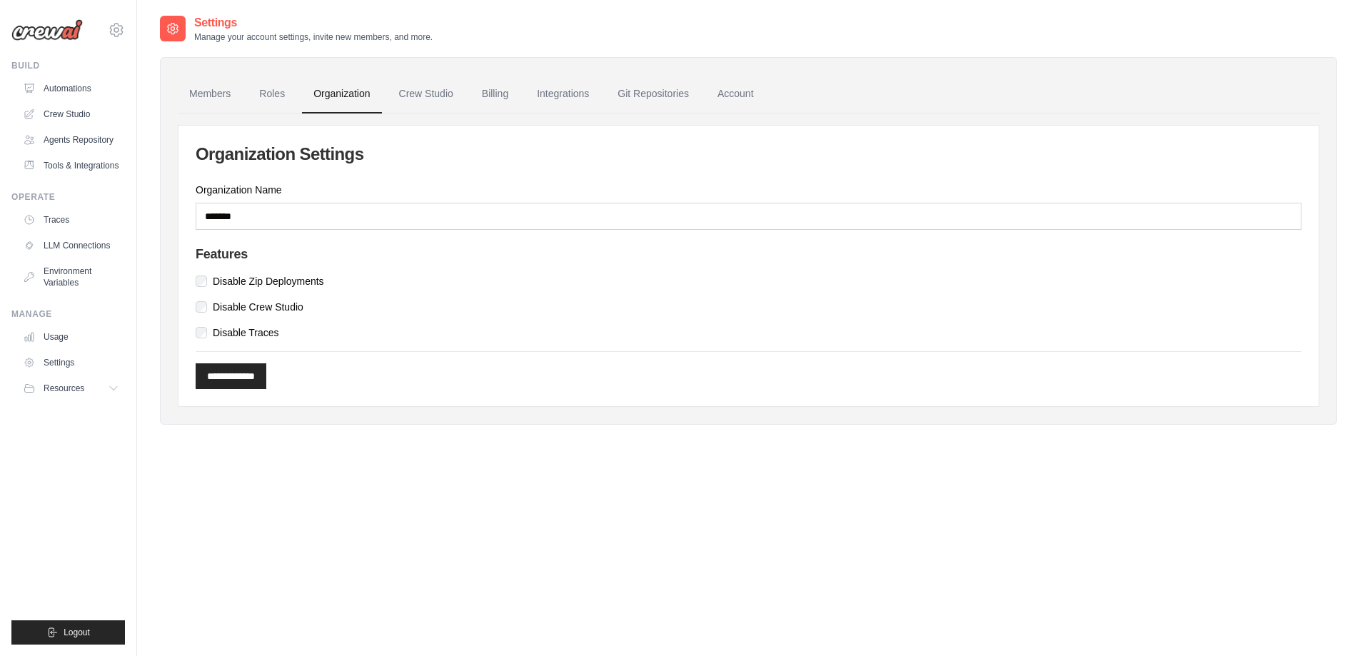
click at [267, 98] on link "Roles" at bounding box center [272, 94] width 49 height 39
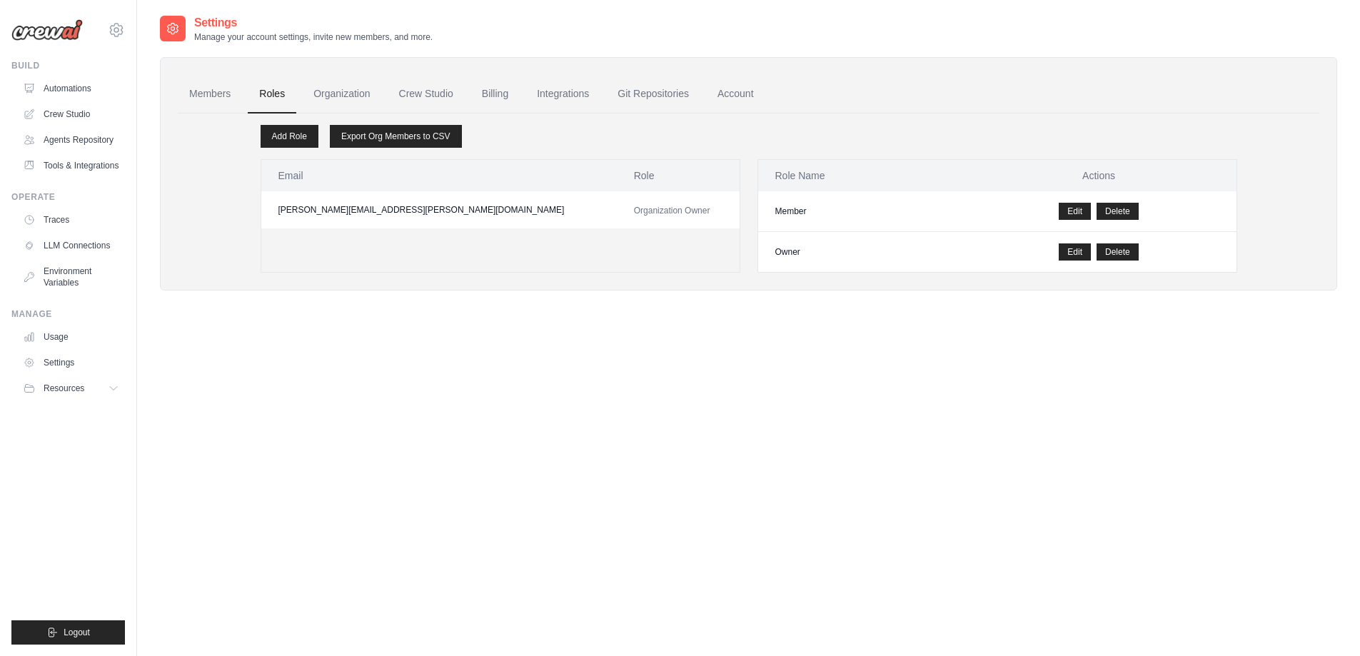
click at [288, 138] on link "Add Role" at bounding box center [289, 136] width 58 height 23
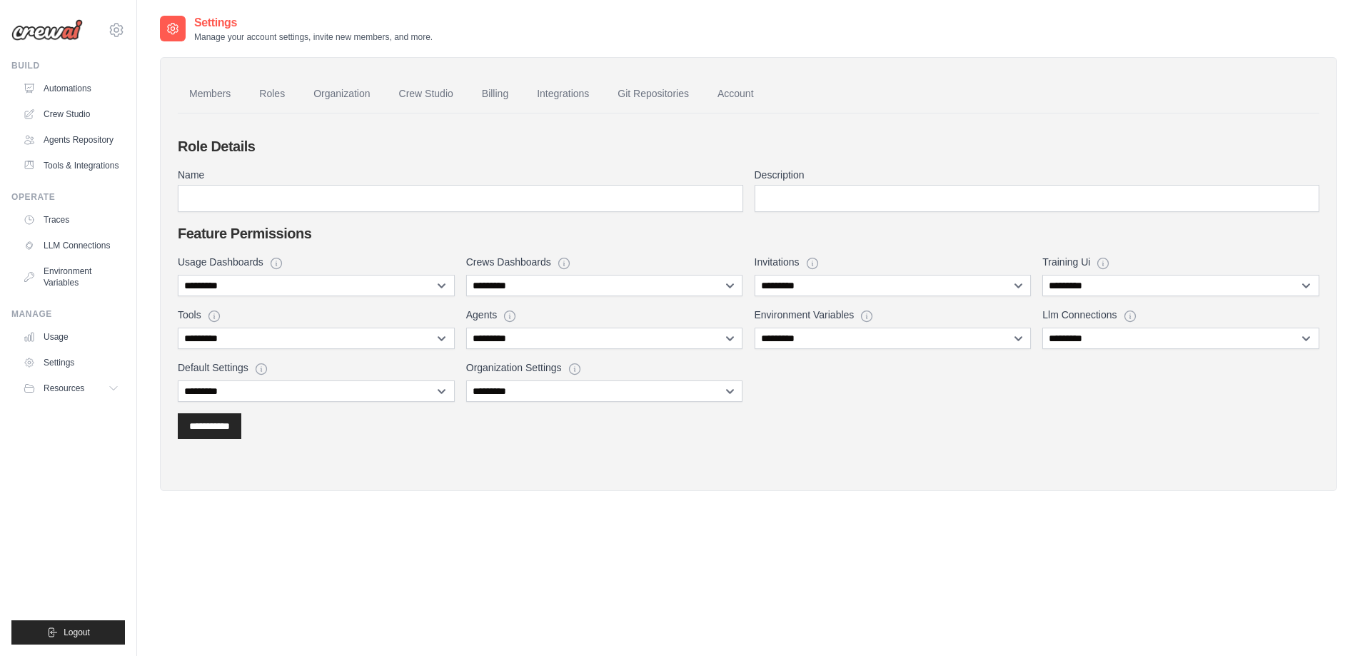
click at [273, 95] on link "Roles" at bounding box center [272, 94] width 49 height 39
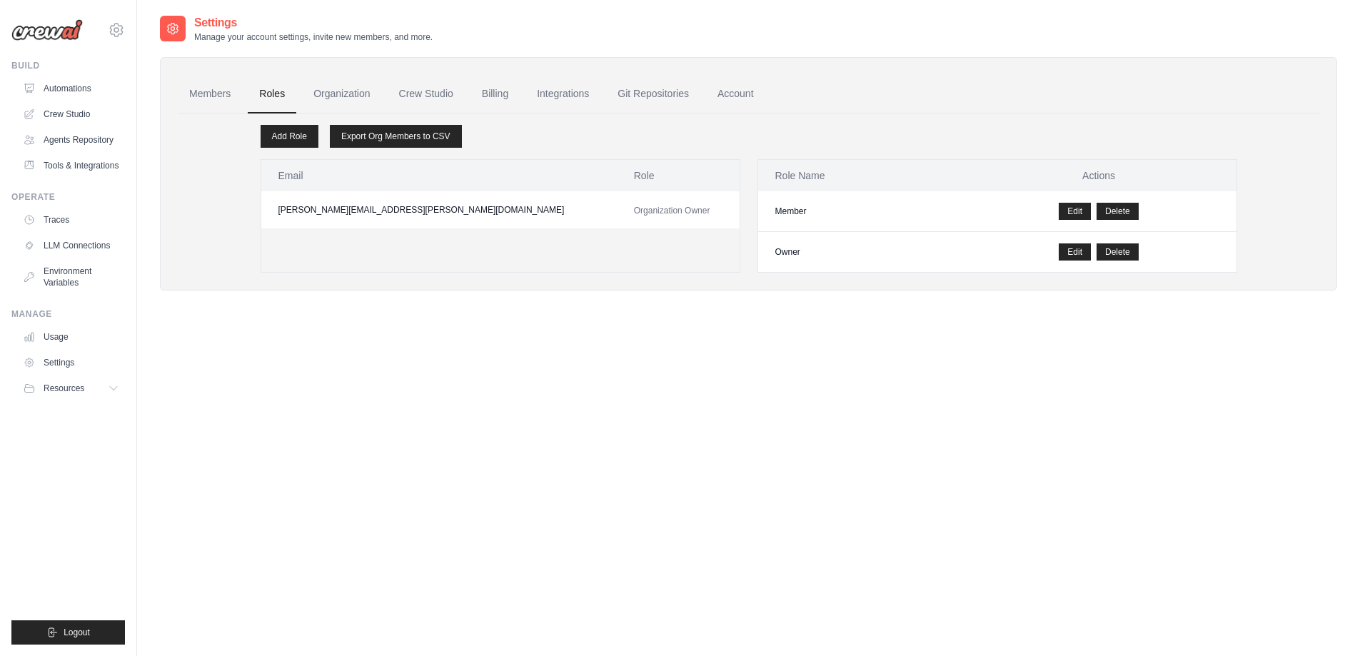
drag, startPoint x: 395, startPoint y: 255, endPoint x: 315, endPoint y: 221, distance: 87.2
click at [395, 254] on div "Email Role dimitri.lambrou@gmail.com Organization Owner" at bounding box center [500, 215] width 480 height 113
click at [210, 95] on link "Members" at bounding box center [210, 94] width 64 height 39
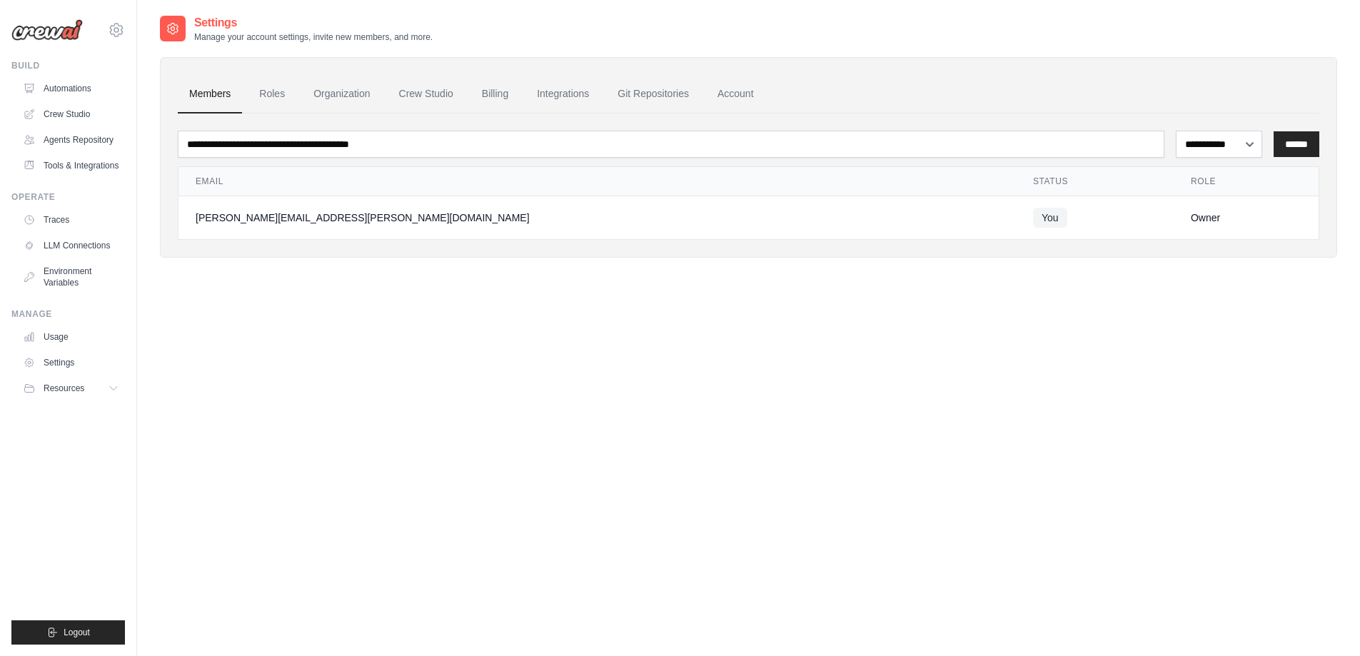
click at [1299, 149] on input "******" at bounding box center [1296, 144] width 46 height 26
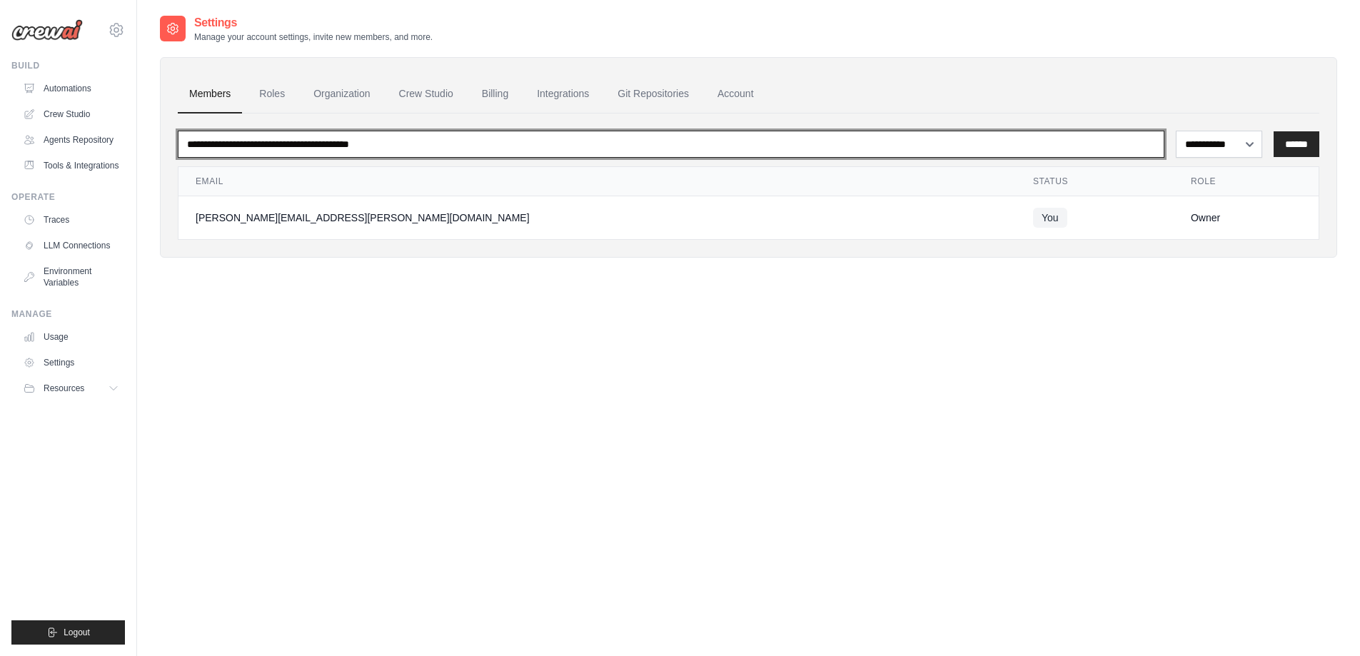
click at [355, 140] on input "email" at bounding box center [671, 144] width 986 height 27
type input "*"
type input "**********"
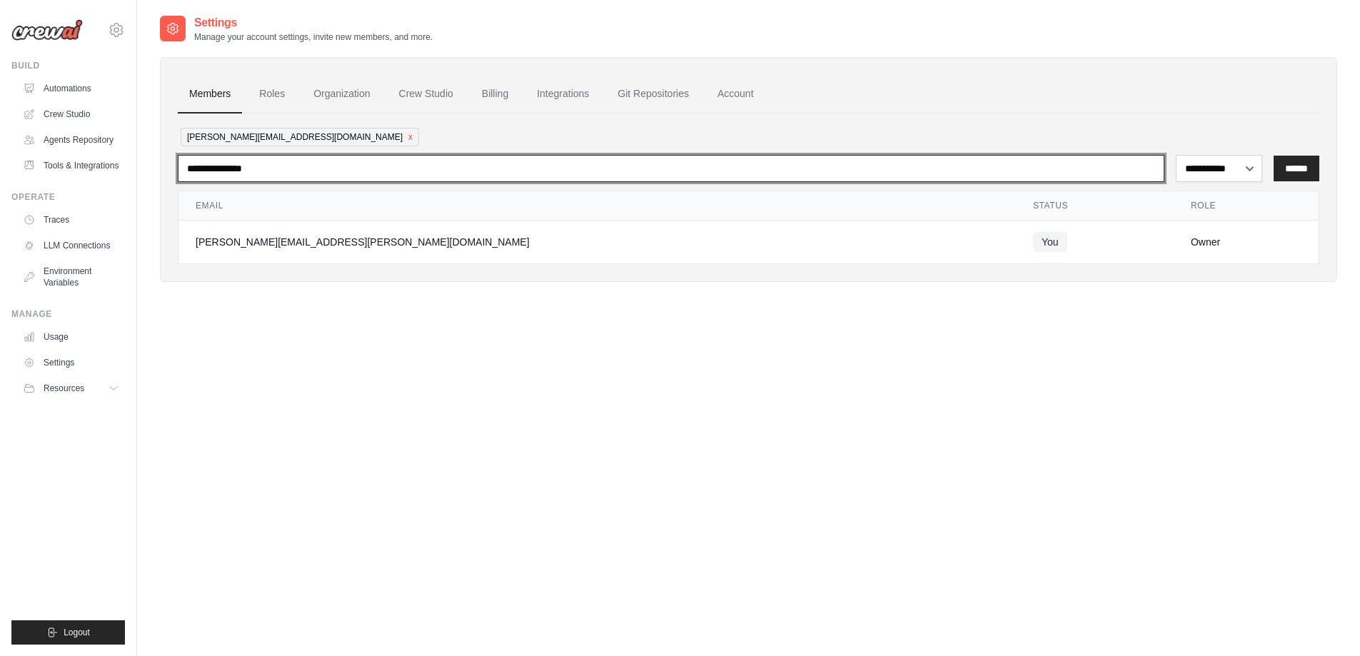
type input "**********"
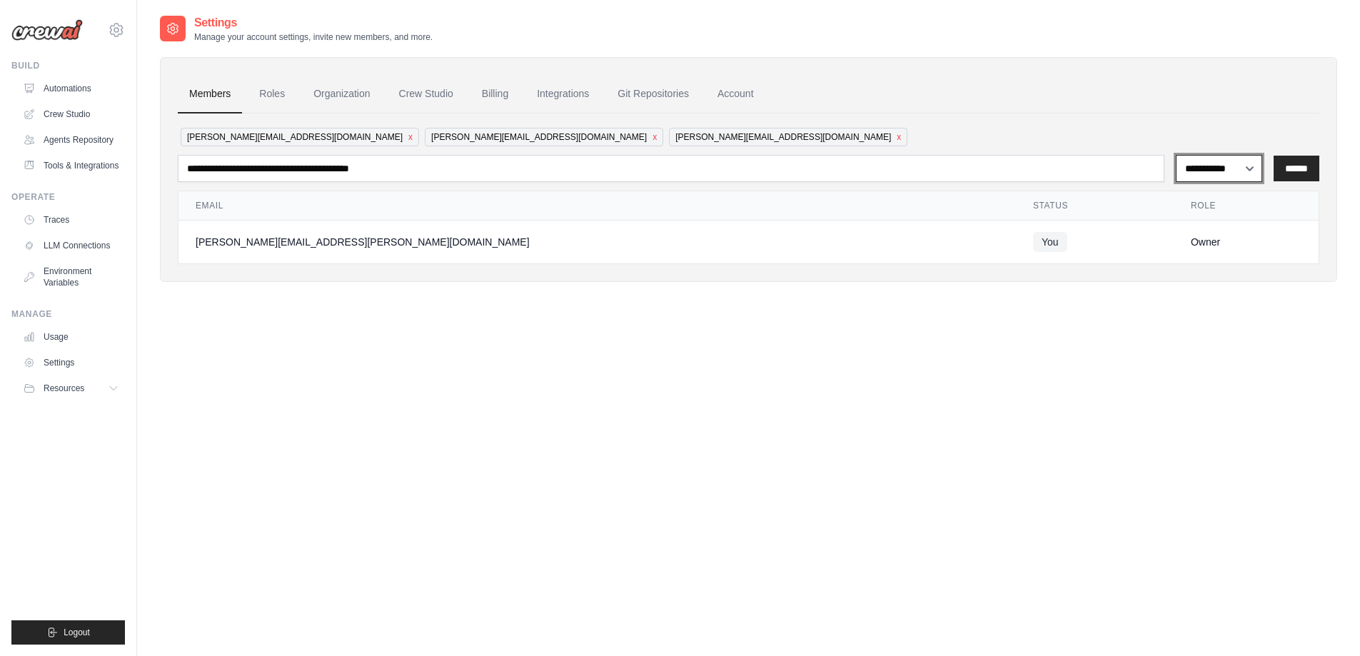
click at [1231, 165] on select "**********" at bounding box center [1218, 168] width 86 height 27
select select "******"
click at [1175, 155] on select "**********" at bounding box center [1218, 168] width 86 height 27
click at [1290, 174] on input "******" at bounding box center [1296, 169] width 46 height 26
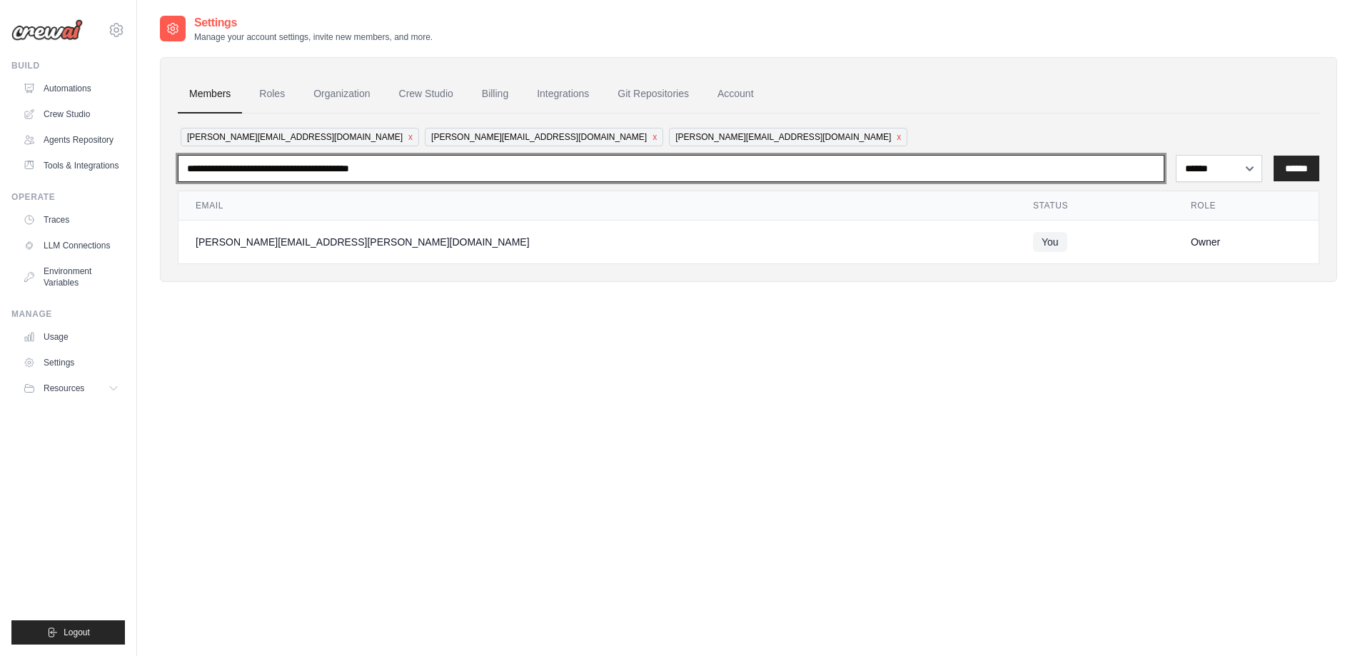
click at [236, 163] on input "email" at bounding box center [671, 168] width 986 height 27
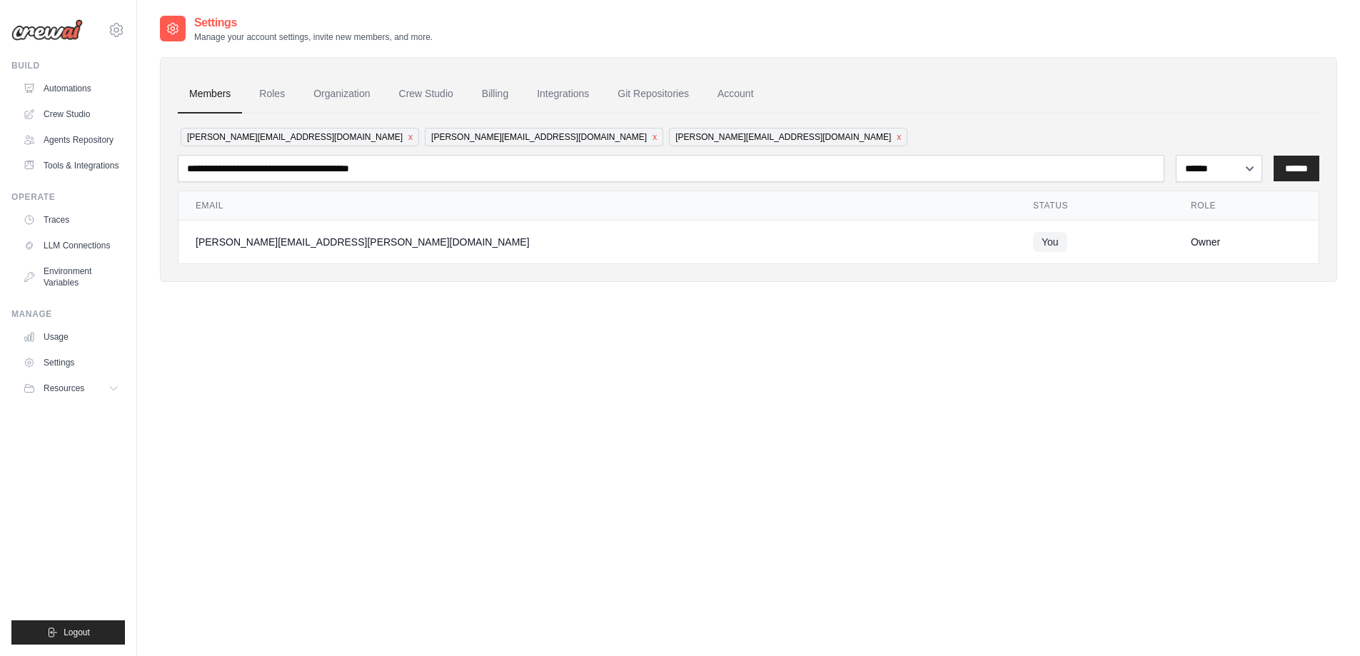
click at [408, 136] on button "x" at bounding box center [410, 136] width 4 height 11
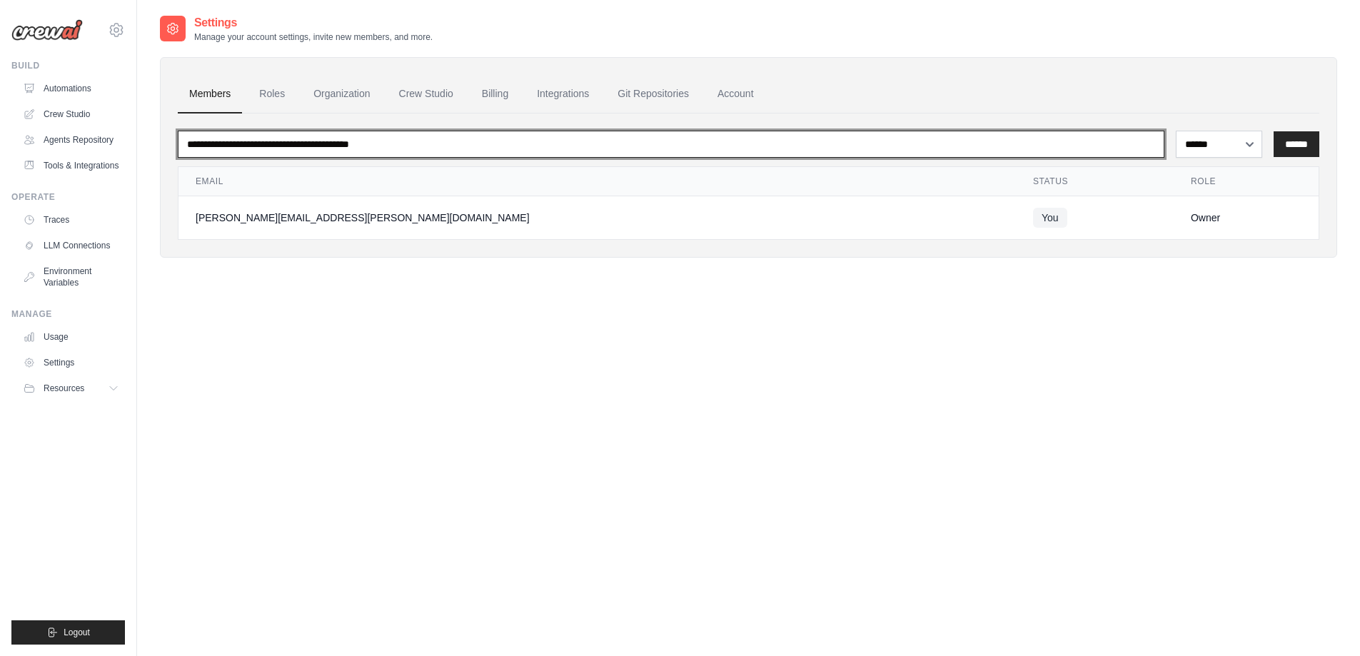
click at [270, 139] on input "email" at bounding box center [671, 144] width 986 height 27
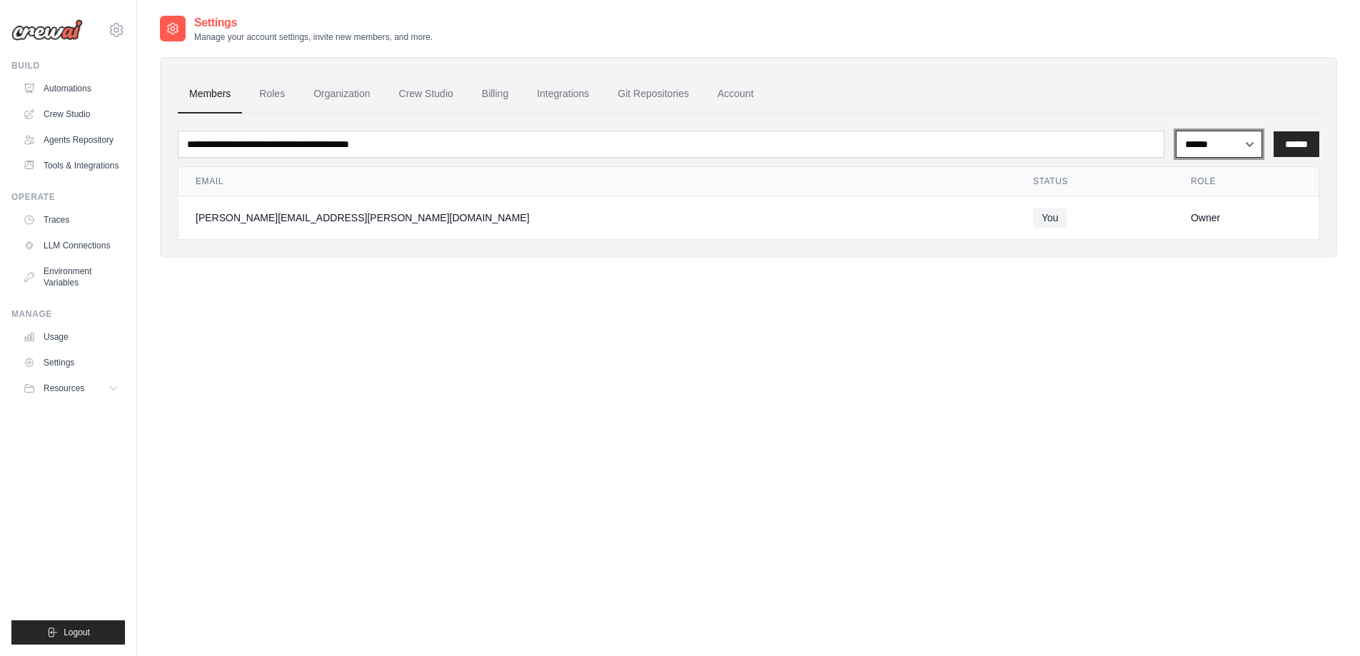
click at [1234, 148] on select "**********" at bounding box center [1218, 144] width 86 height 27
drag, startPoint x: 1234, startPoint y: 148, endPoint x: 1226, endPoint y: 148, distance: 7.9
click at [1234, 148] on select "**********" at bounding box center [1218, 144] width 86 height 27
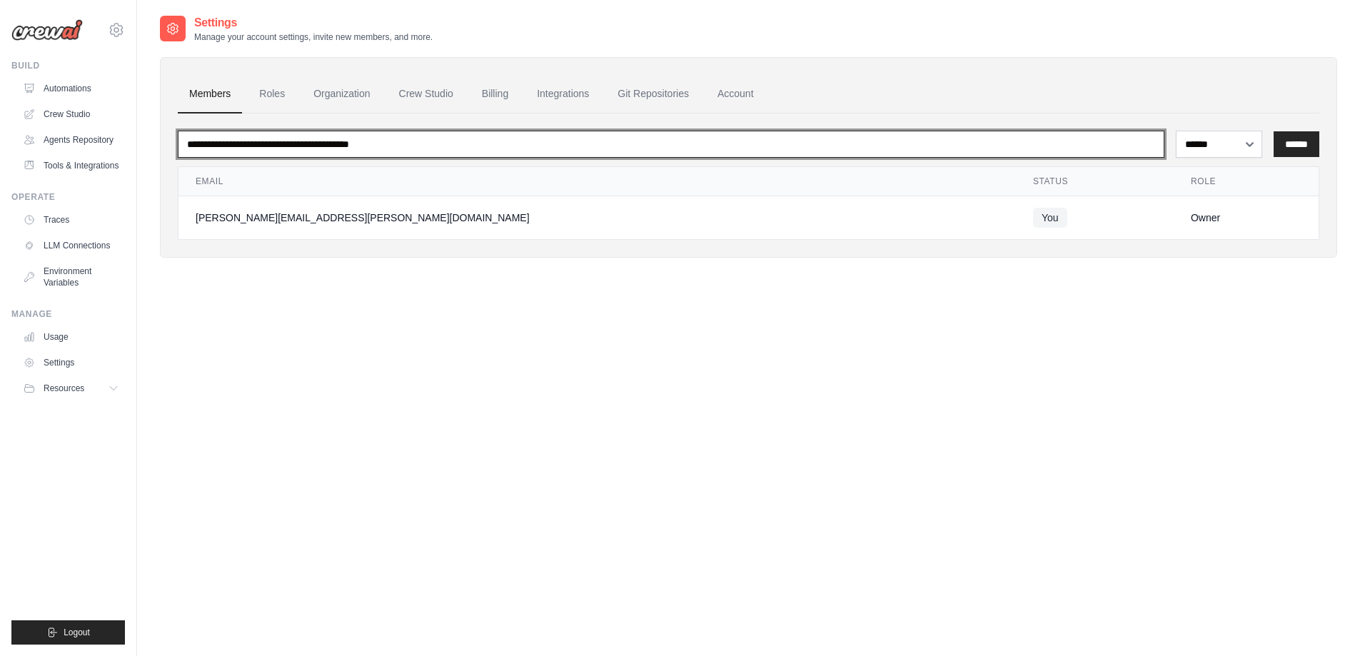
click at [952, 151] on input "email" at bounding box center [671, 144] width 986 height 27
type input "**********"
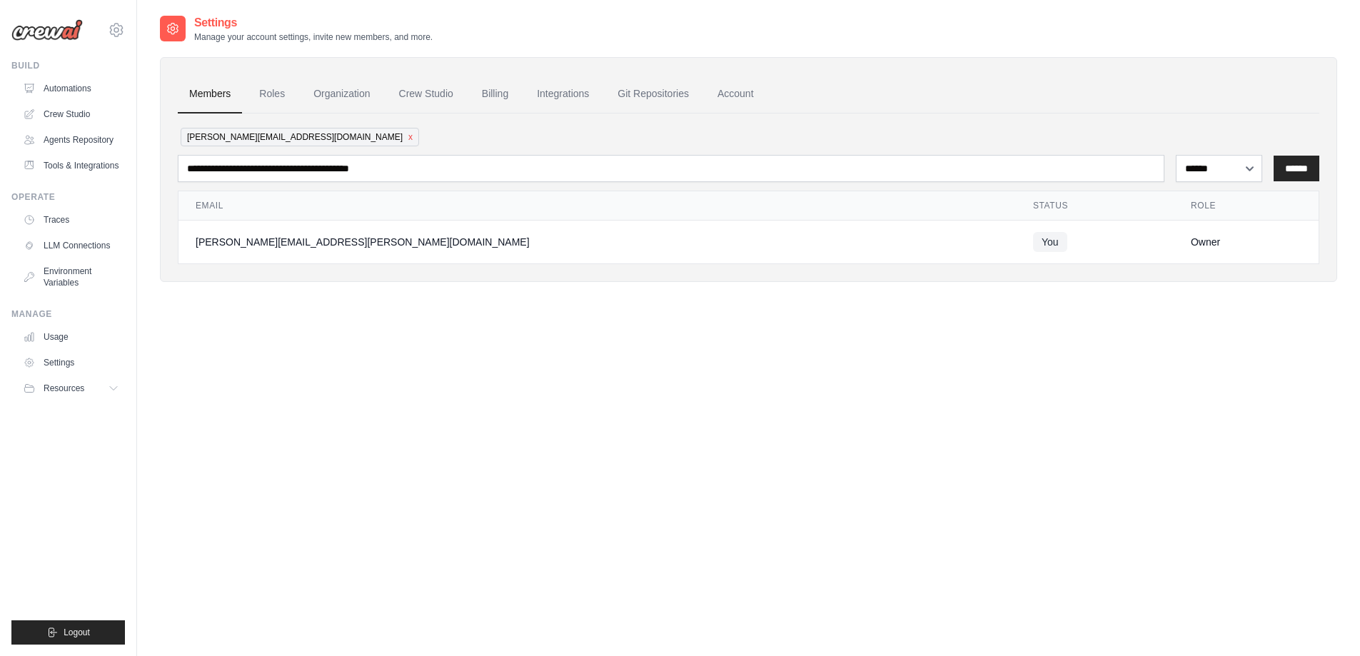
click at [408, 136] on button "x" at bounding box center [410, 136] width 4 height 11
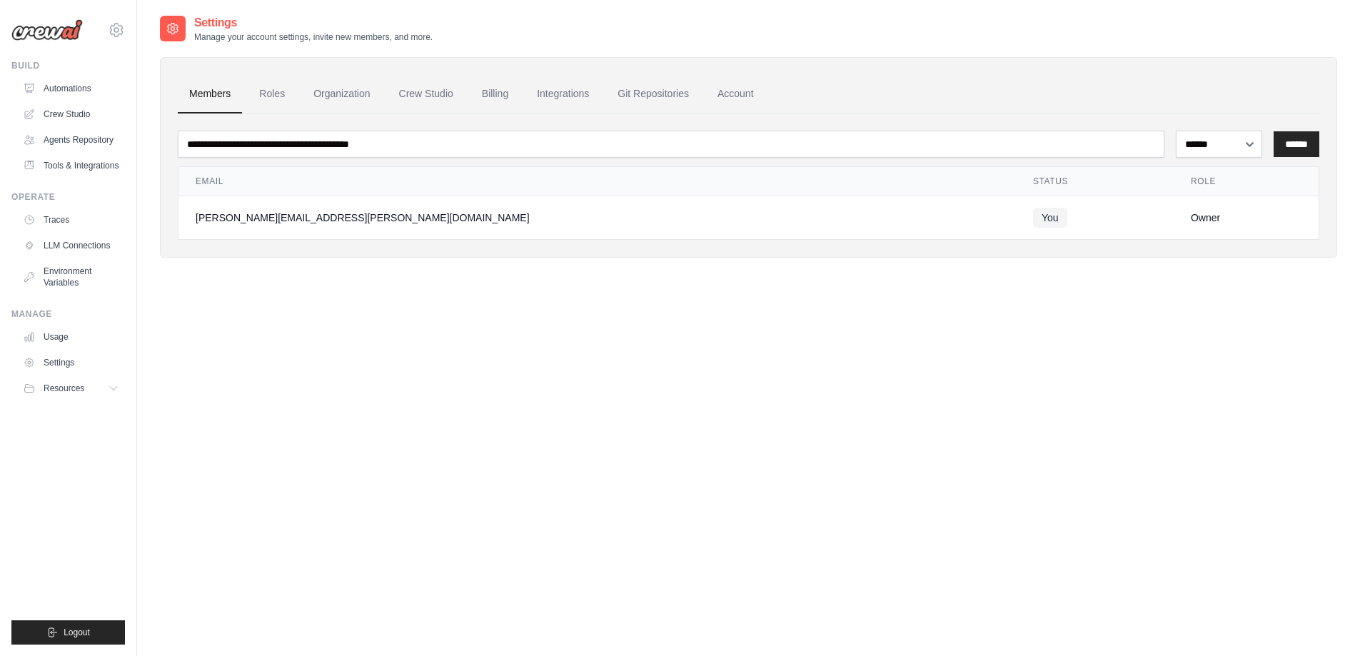
click at [276, 101] on link "Roles" at bounding box center [272, 94] width 49 height 39
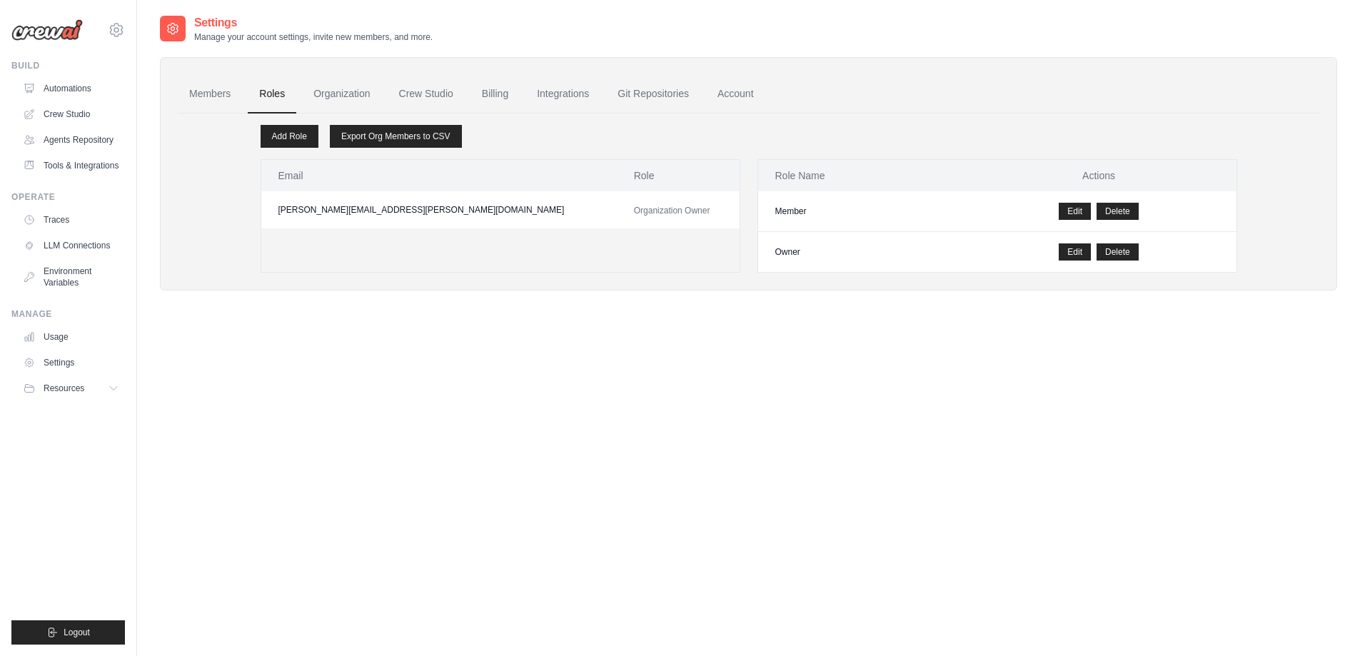
click at [218, 97] on link "Members" at bounding box center [210, 94] width 64 height 39
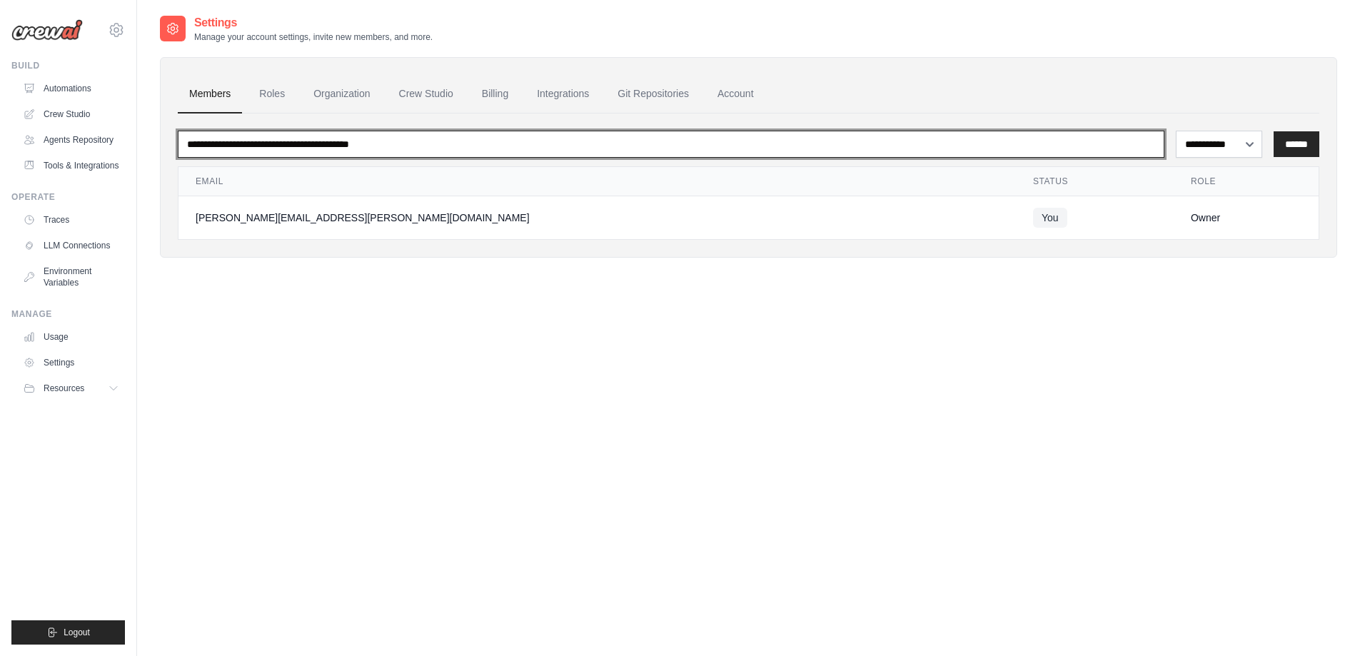
click at [268, 137] on input "email" at bounding box center [671, 144] width 986 height 27
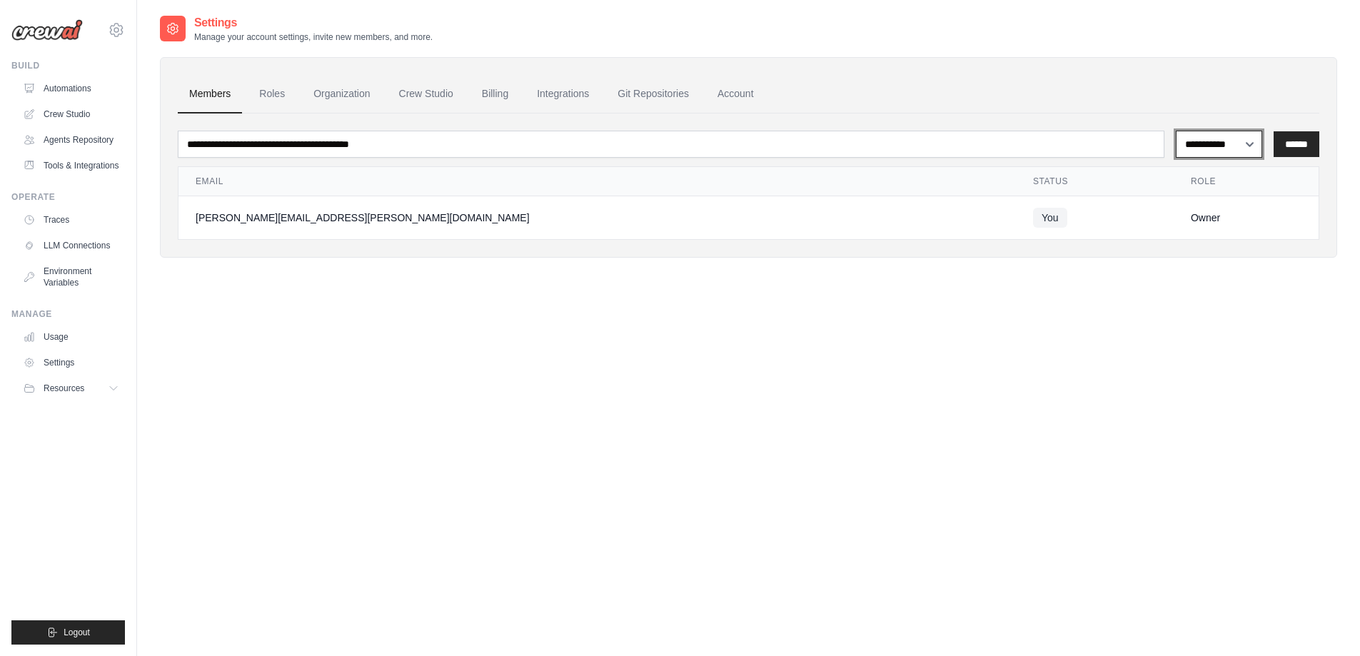
click at [1212, 146] on select "**********" at bounding box center [1218, 144] width 86 height 27
select select "******"
click at [1175, 131] on select "**********" at bounding box center [1218, 144] width 86 height 27
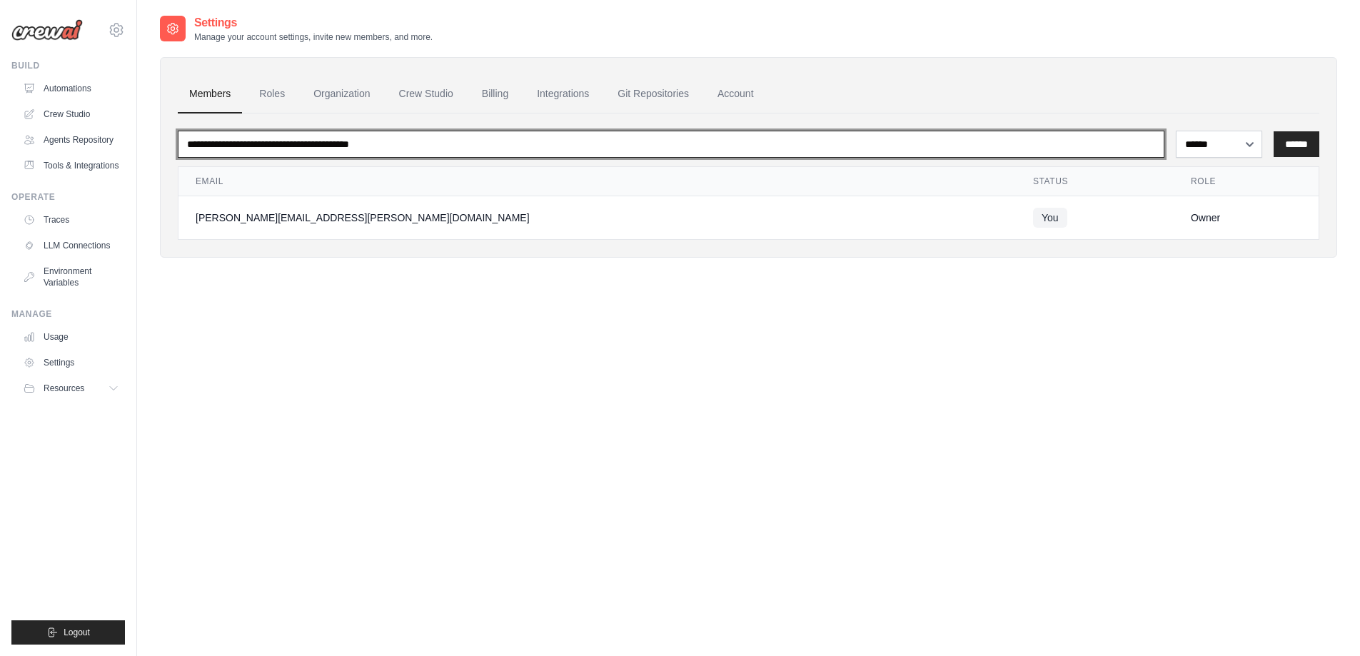
click at [921, 151] on input "email" at bounding box center [671, 144] width 986 height 27
type input "**********"
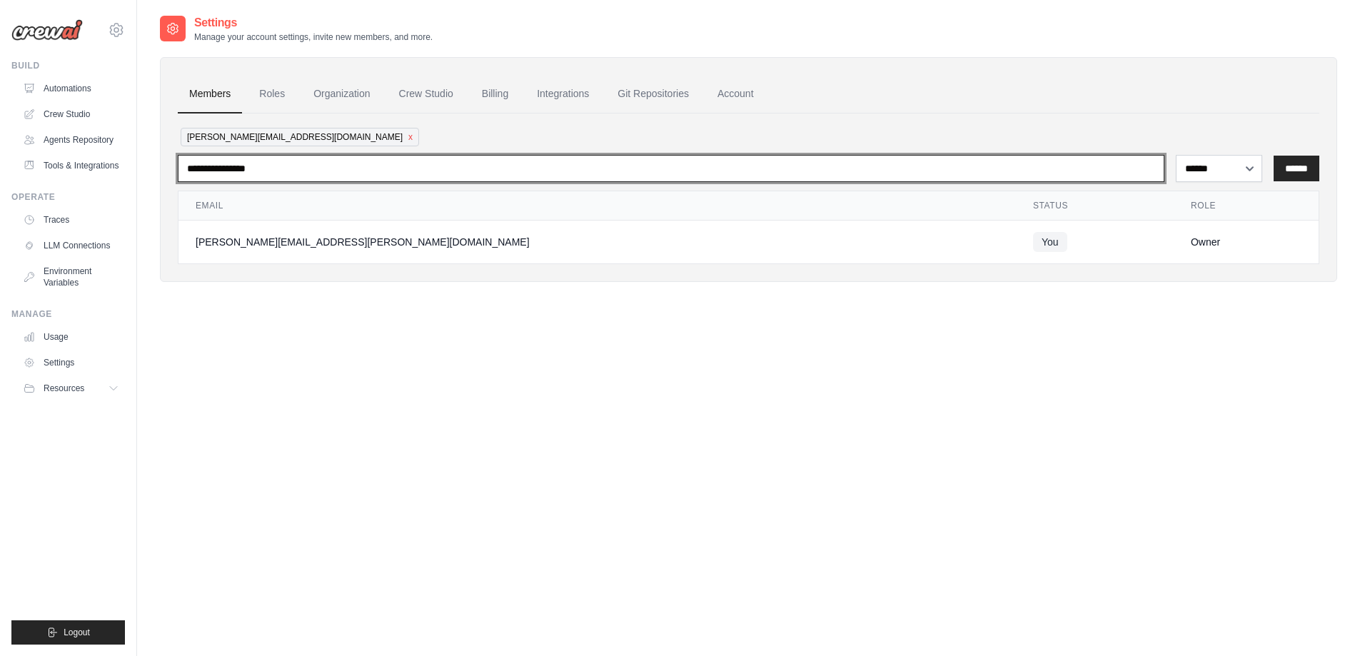
type input "**********"
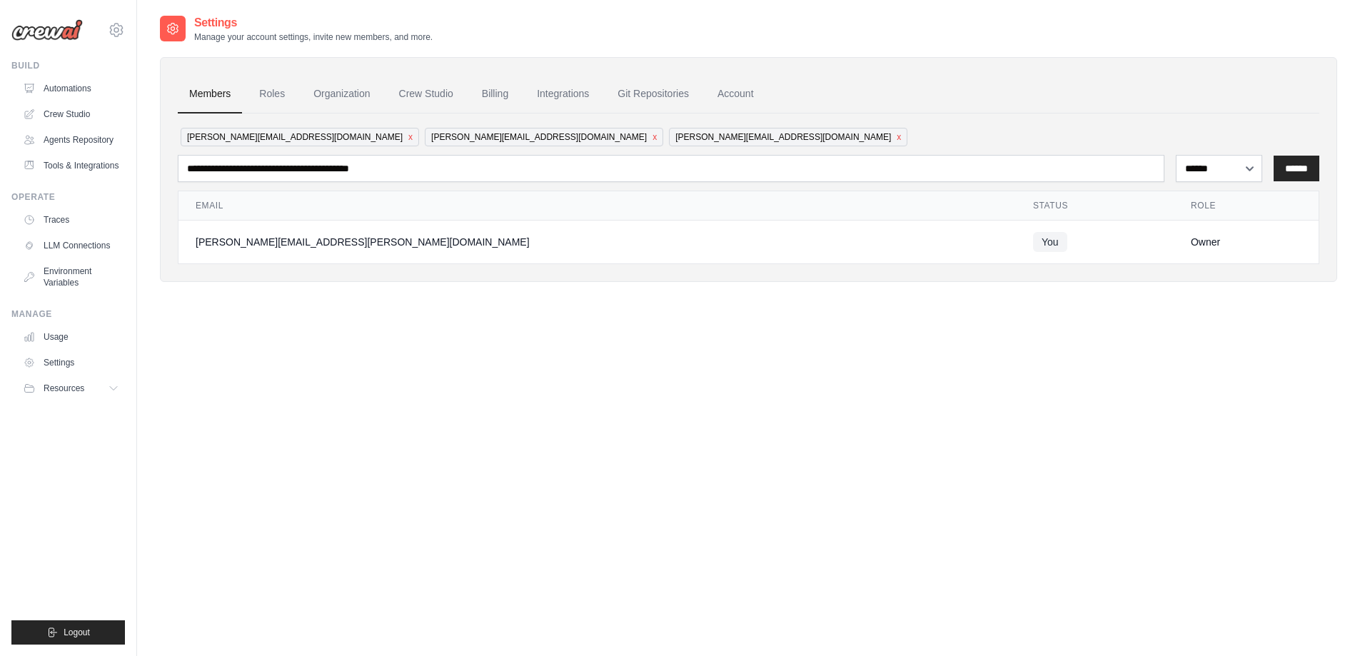
click at [832, 417] on div "**********" at bounding box center [748, 342] width 1177 height 656
click at [269, 96] on link "Roles" at bounding box center [272, 94] width 49 height 39
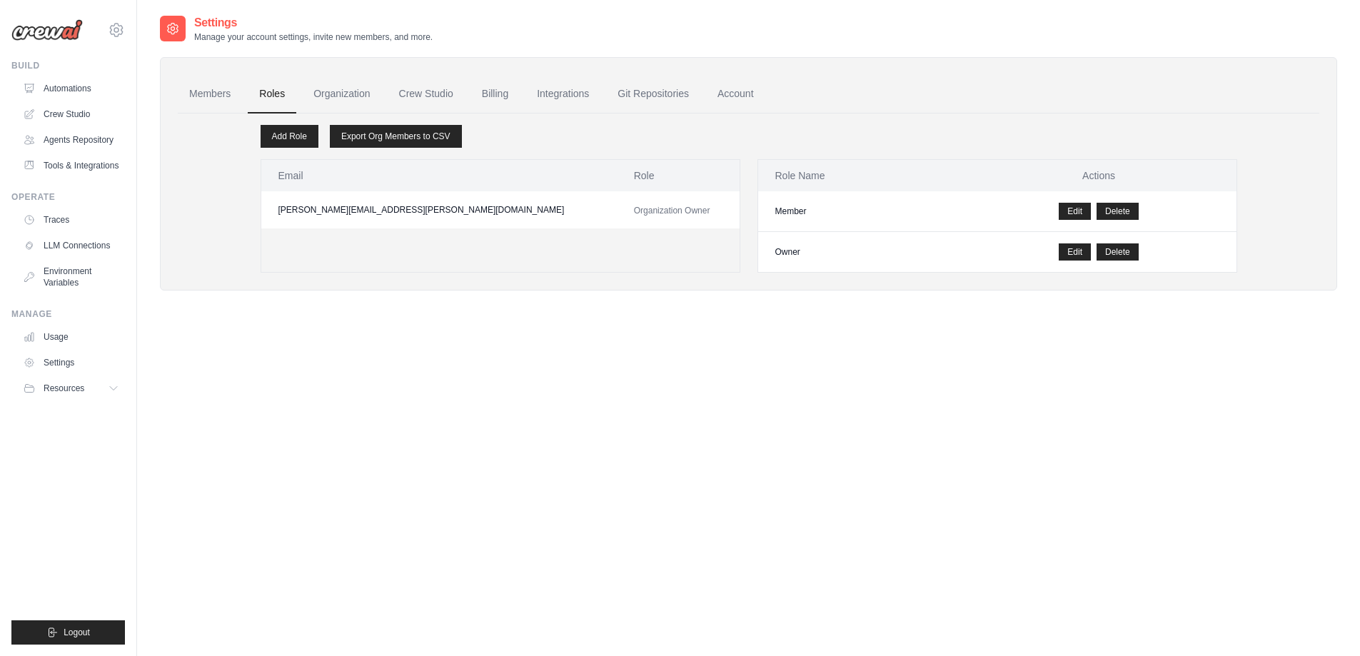
click at [209, 93] on link "Members" at bounding box center [210, 94] width 64 height 39
select select "******"
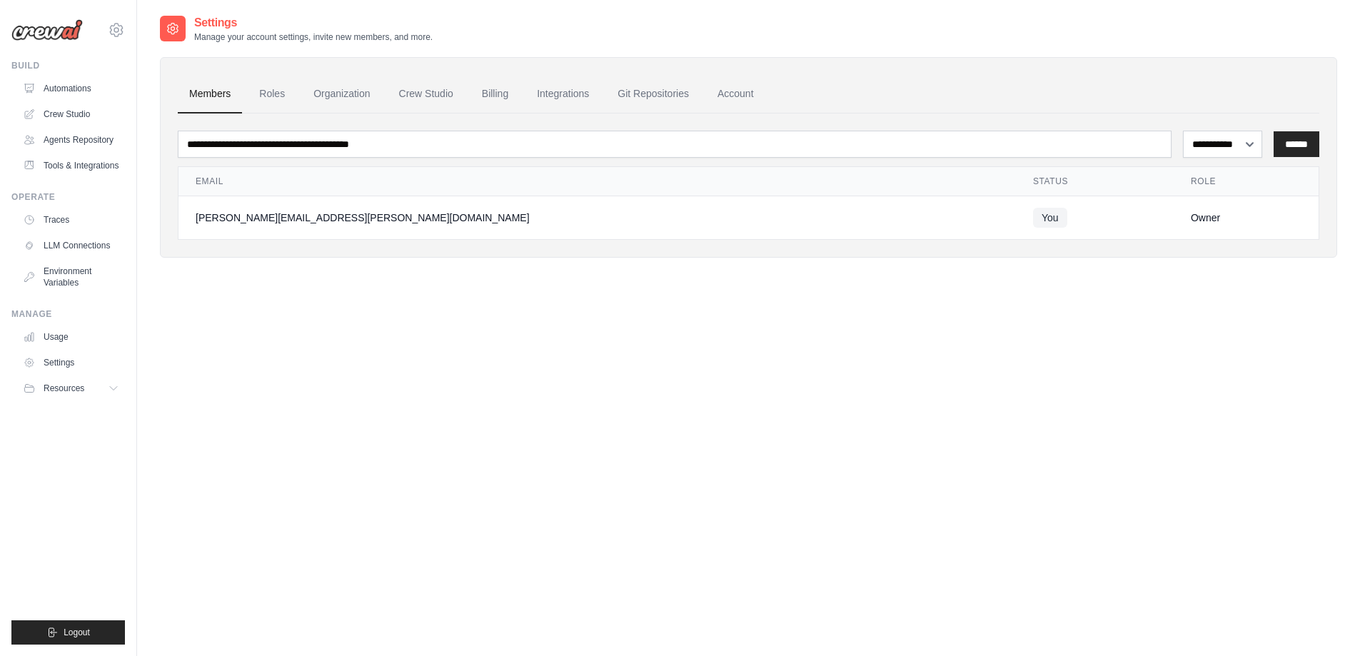
click at [255, 85] on link "Roles" at bounding box center [272, 94] width 49 height 39
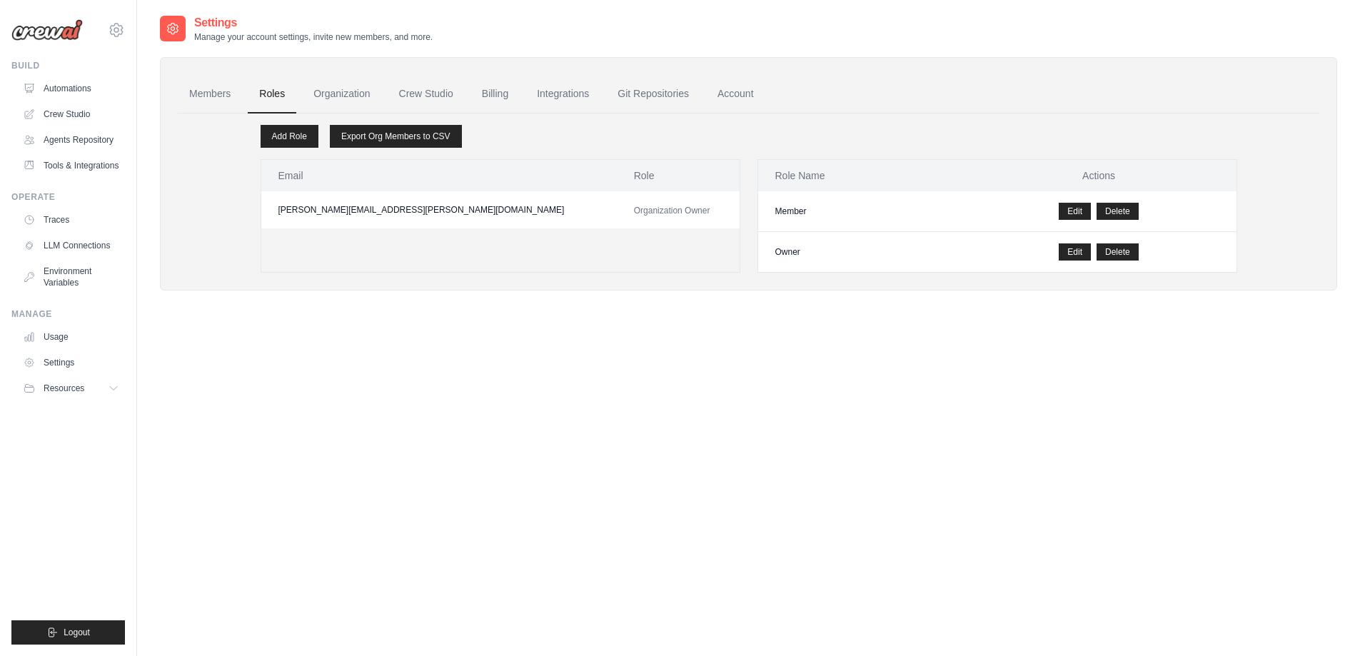
click at [335, 96] on link "Organization" at bounding box center [341, 94] width 79 height 39
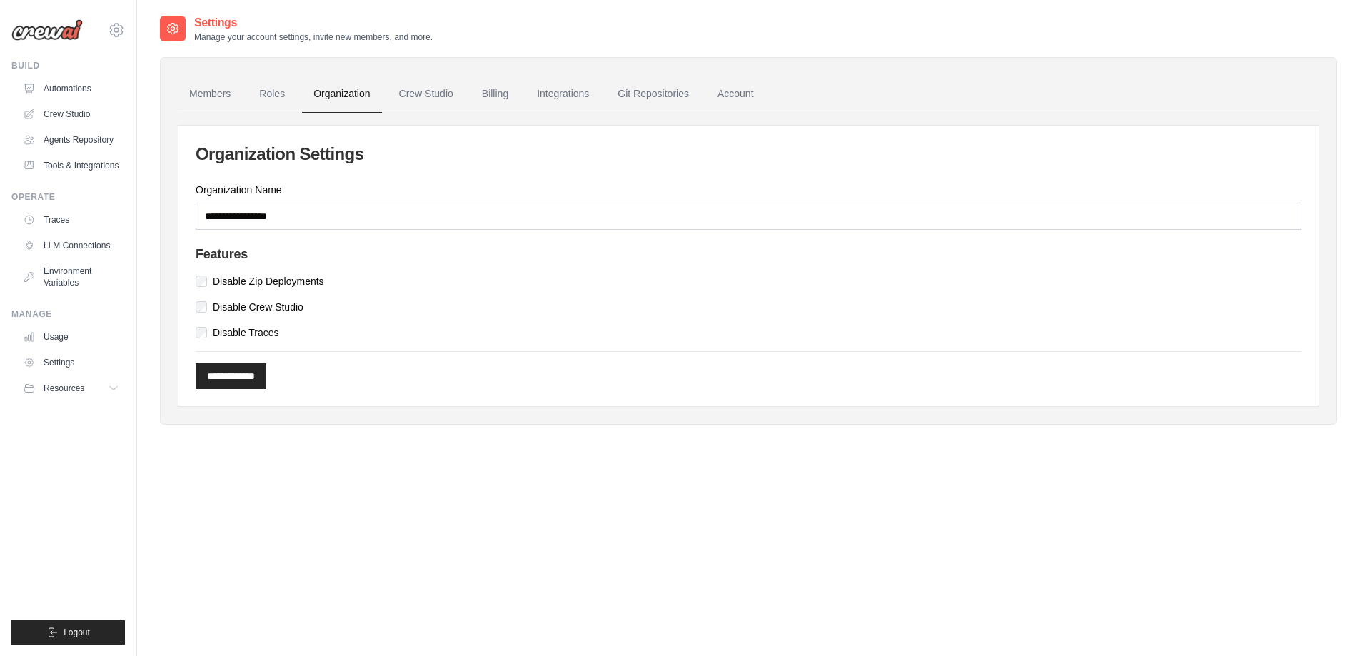
click at [270, 95] on link "Roles" at bounding box center [272, 94] width 49 height 39
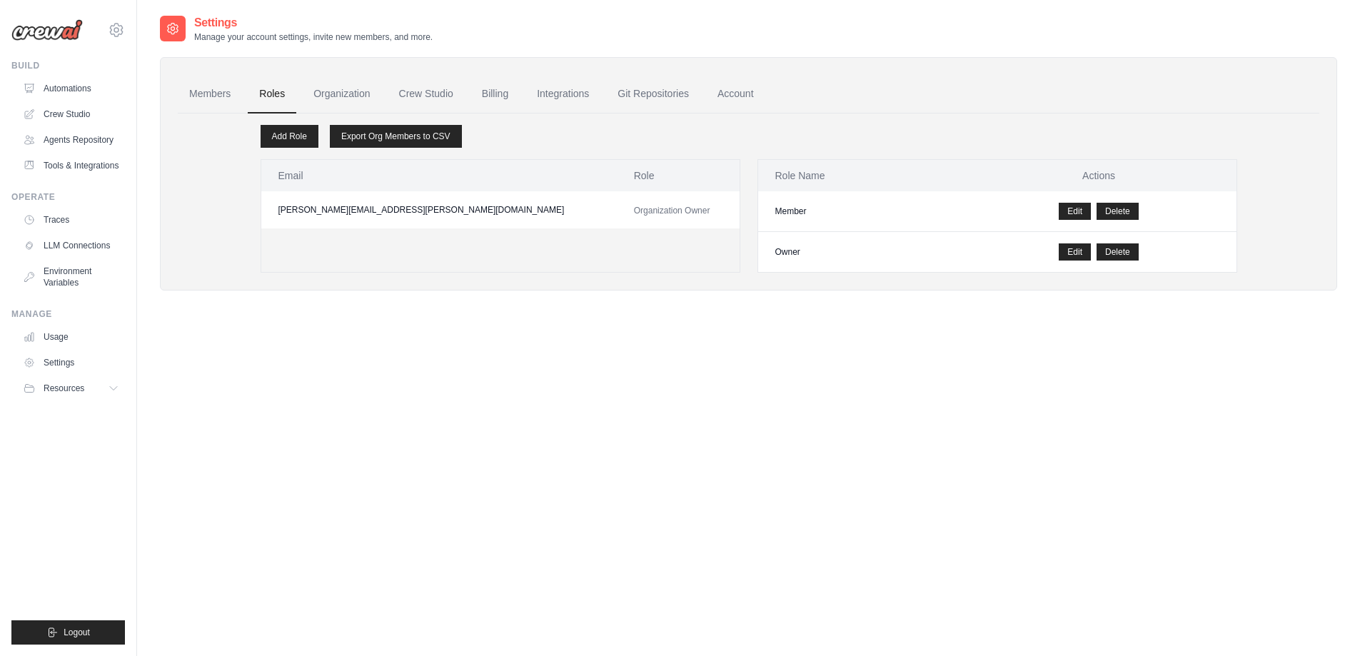
click at [493, 90] on link "Billing" at bounding box center [494, 94] width 49 height 39
click at [550, 91] on link "Integrations" at bounding box center [562, 94] width 75 height 39
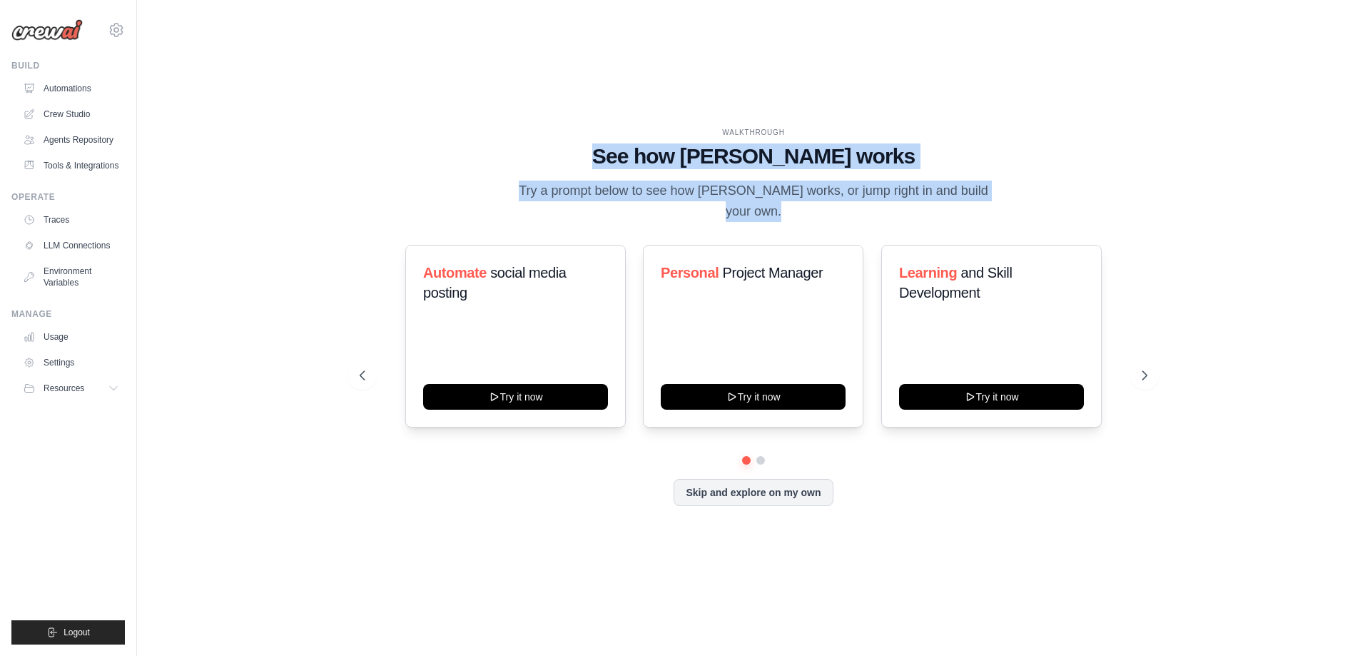
drag, startPoint x: 961, startPoint y: 187, endPoint x: 620, endPoint y: 165, distance: 341.9
click at [620, 165] on div "WALKTHROUGH See how CrewAI works Try a prompt below to see how CrewAI works, or…" at bounding box center [754, 175] width 788 height 96
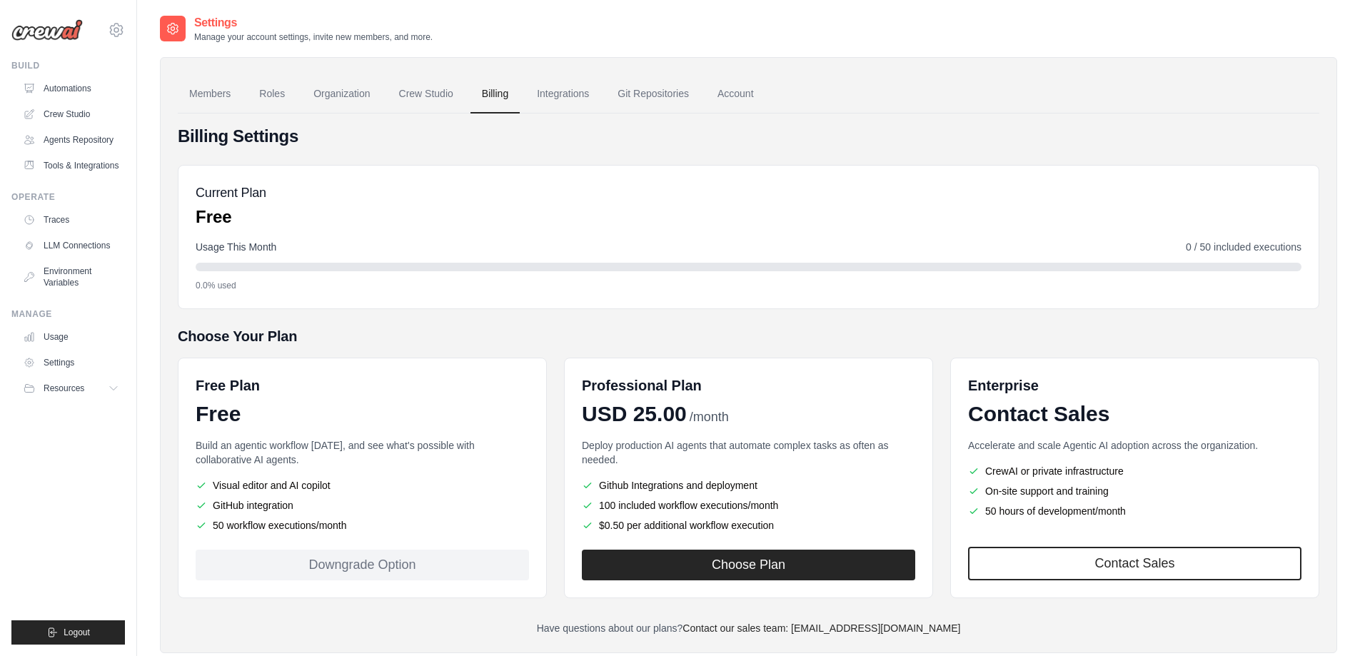
click at [556, 98] on link "Integrations" at bounding box center [562, 94] width 75 height 39
click at [582, 96] on link "Integrations" at bounding box center [562, 94] width 75 height 39
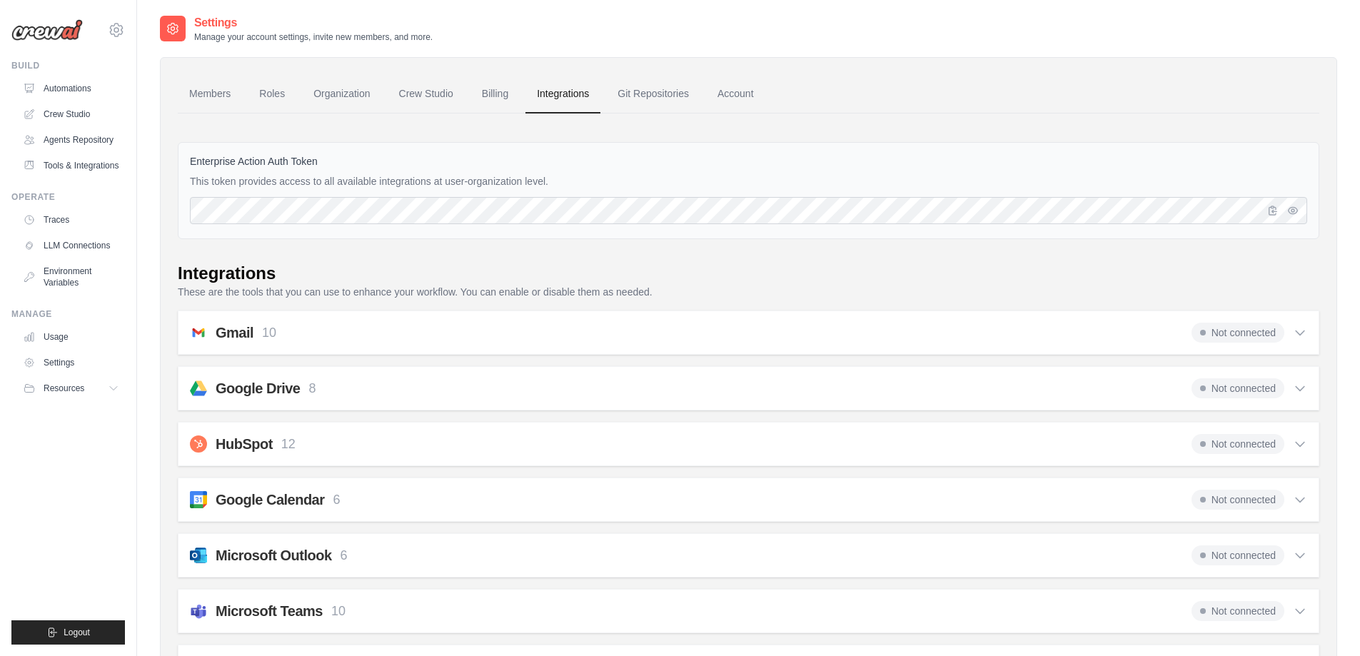
click at [222, 91] on link "Members" at bounding box center [210, 94] width 64 height 39
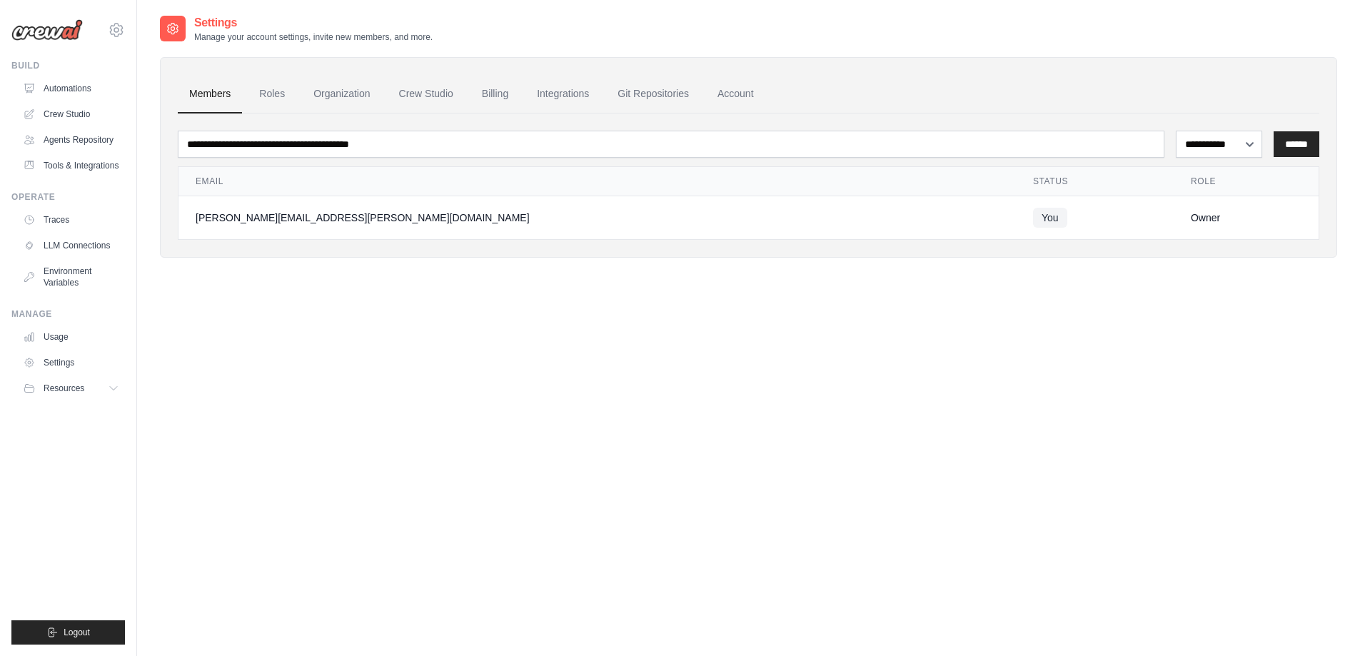
click at [269, 94] on link "Roles" at bounding box center [272, 94] width 49 height 39
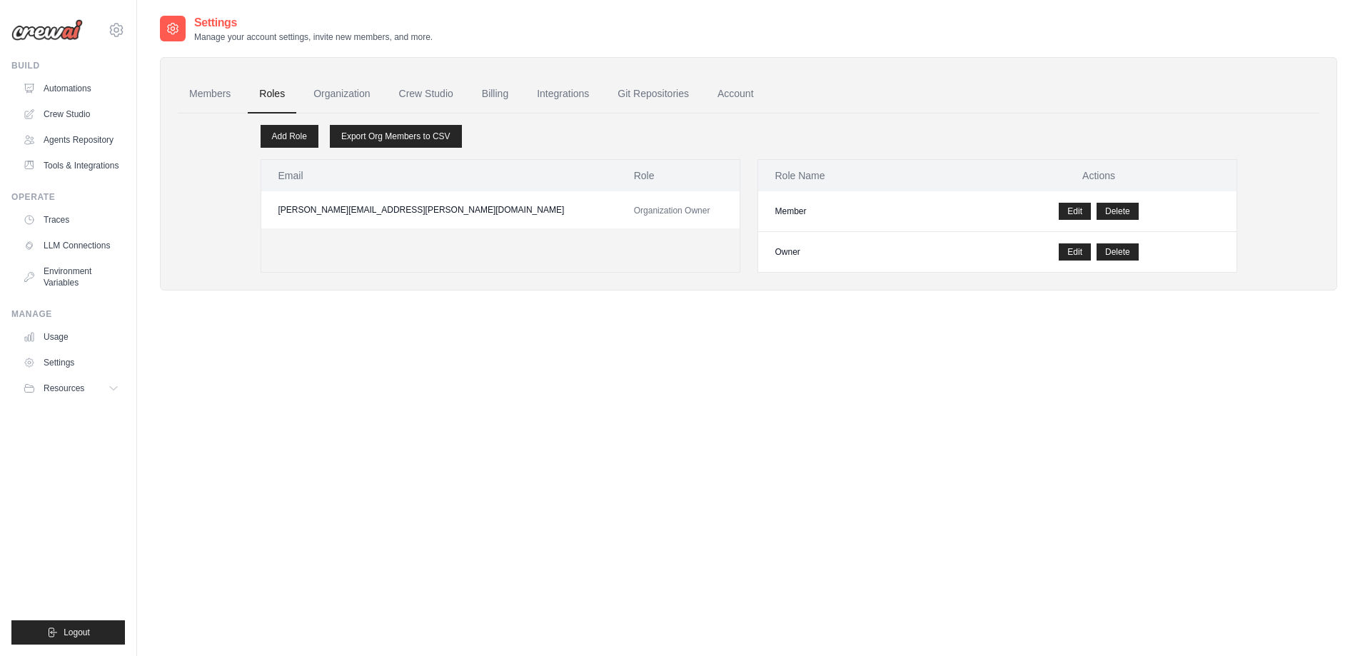
click at [205, 94] on link "Members" at bounding box center [210, 94] width 64 height 39
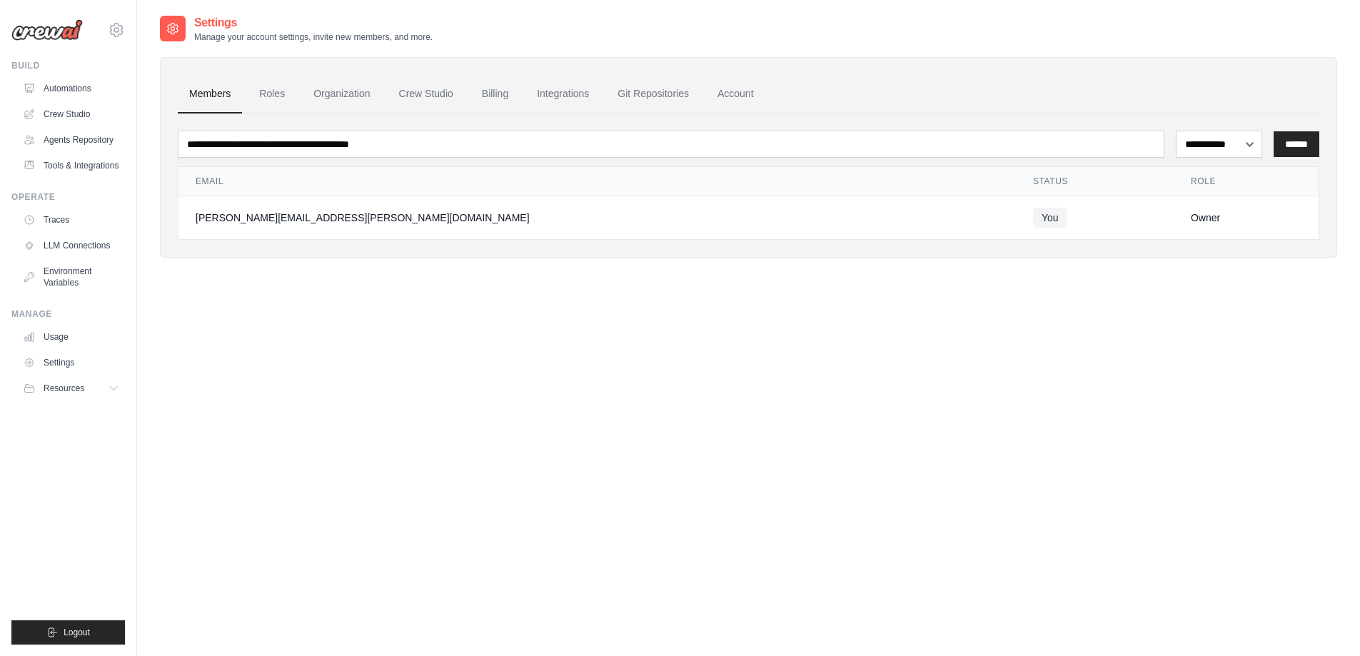
click at [342, 101] on link "Organization" at bounding box center [341, 94] width 79 height 39
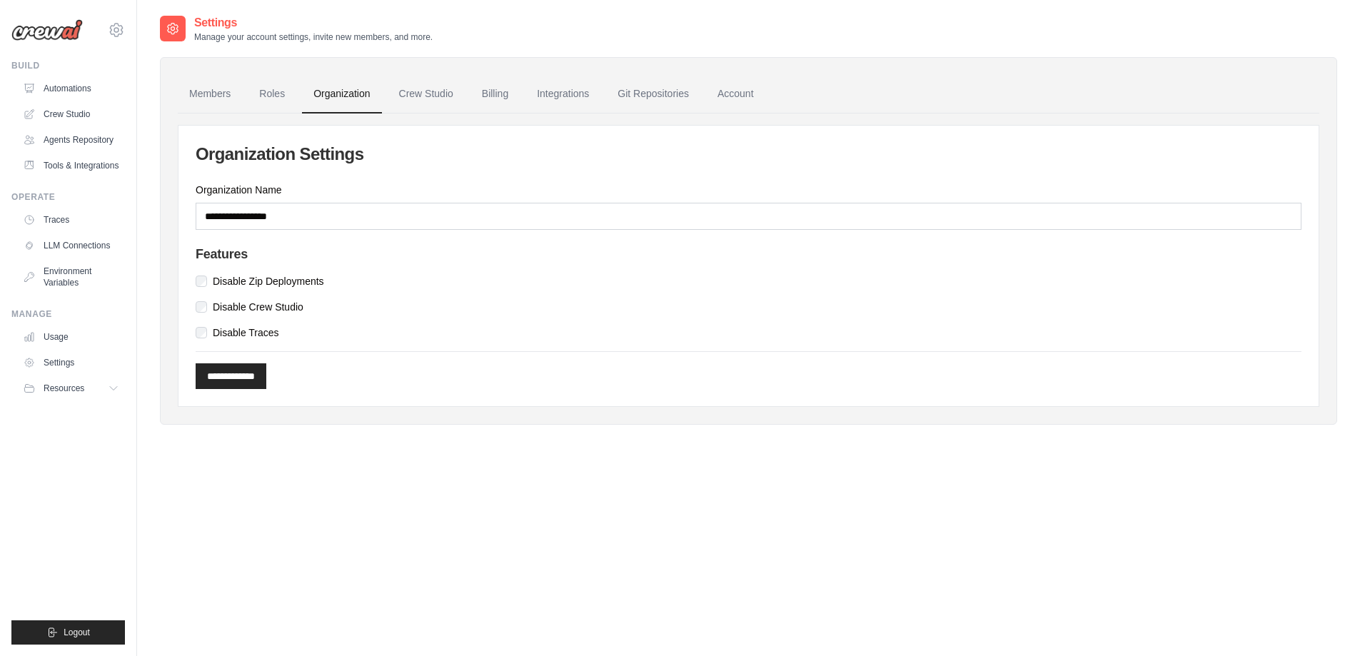
click at [53, 222] on link "Traces" at bounding box center [71, 219] width 108 height 23
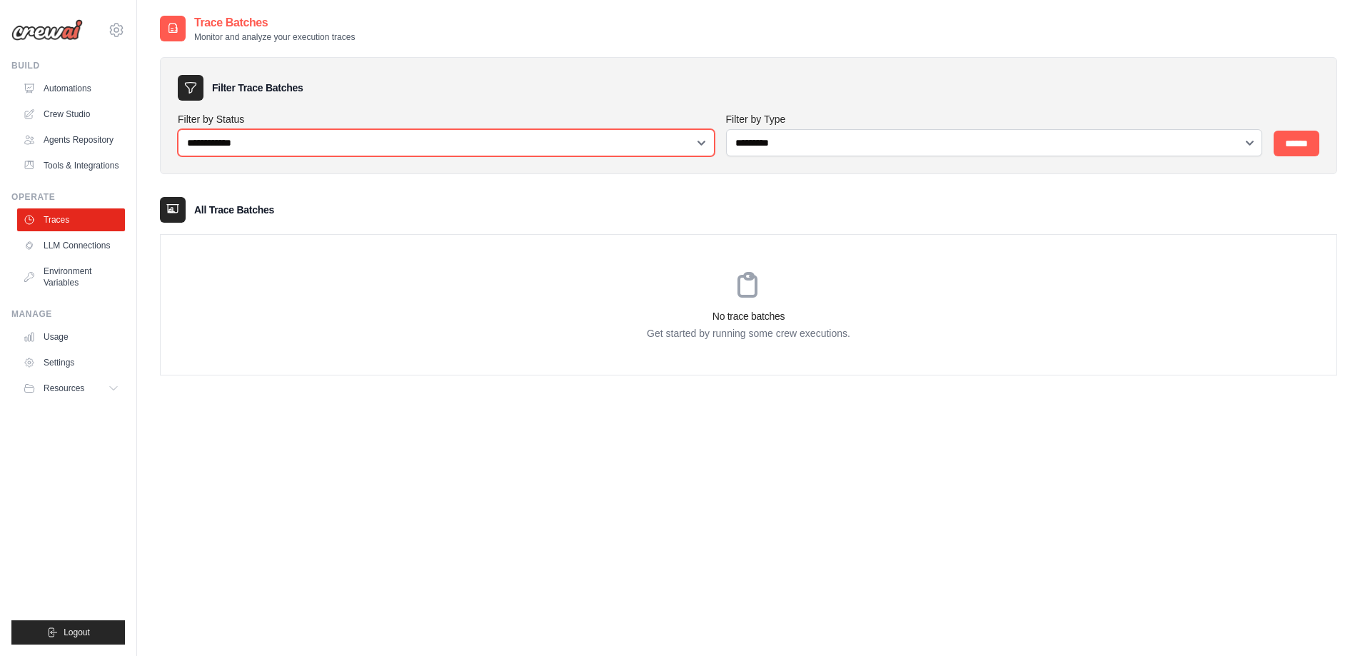
click at [452, 140] on select "**********" at bounding box center [446, 142] width 537 height 27
click at [330, 441] on div "**********" at bounding box center [748, 342] width 1177 height 656
click at [71, 273] on link "Environment Variables" at bounding box center [71, 277] width 108 height 34
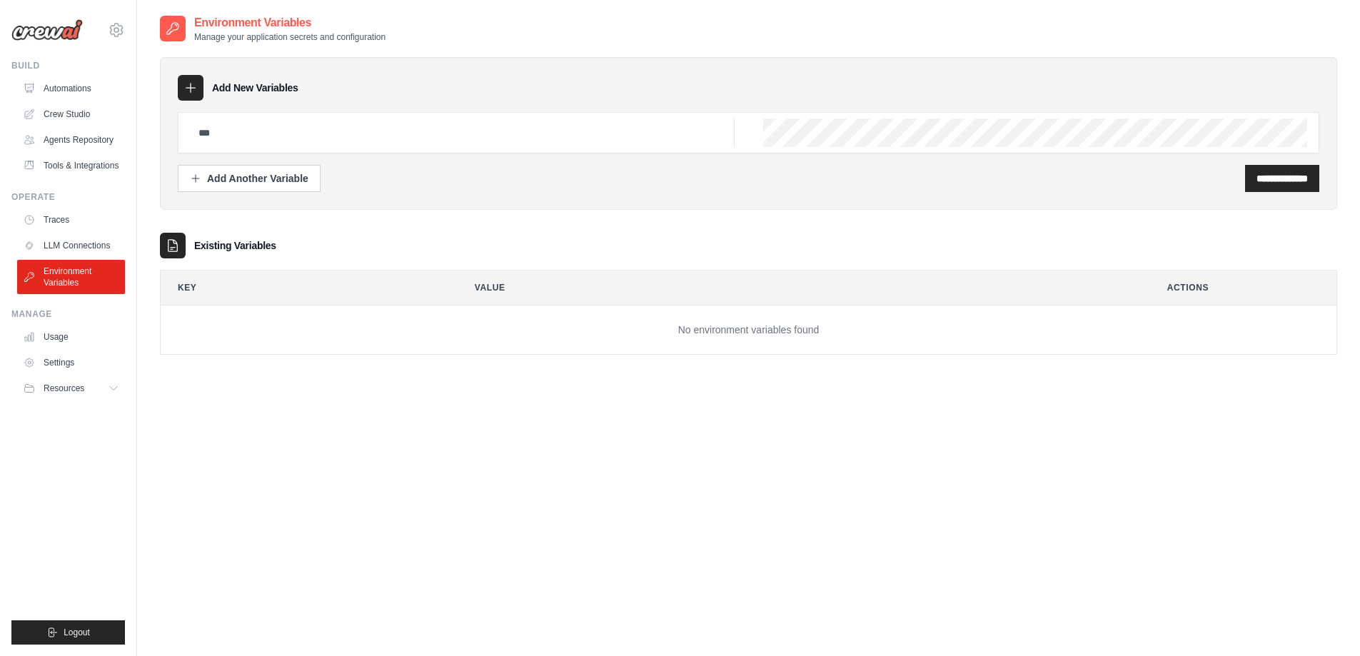
click at [86, 243] on link "LLM Connections" at bounding box center [71, 245] width 108 height 23
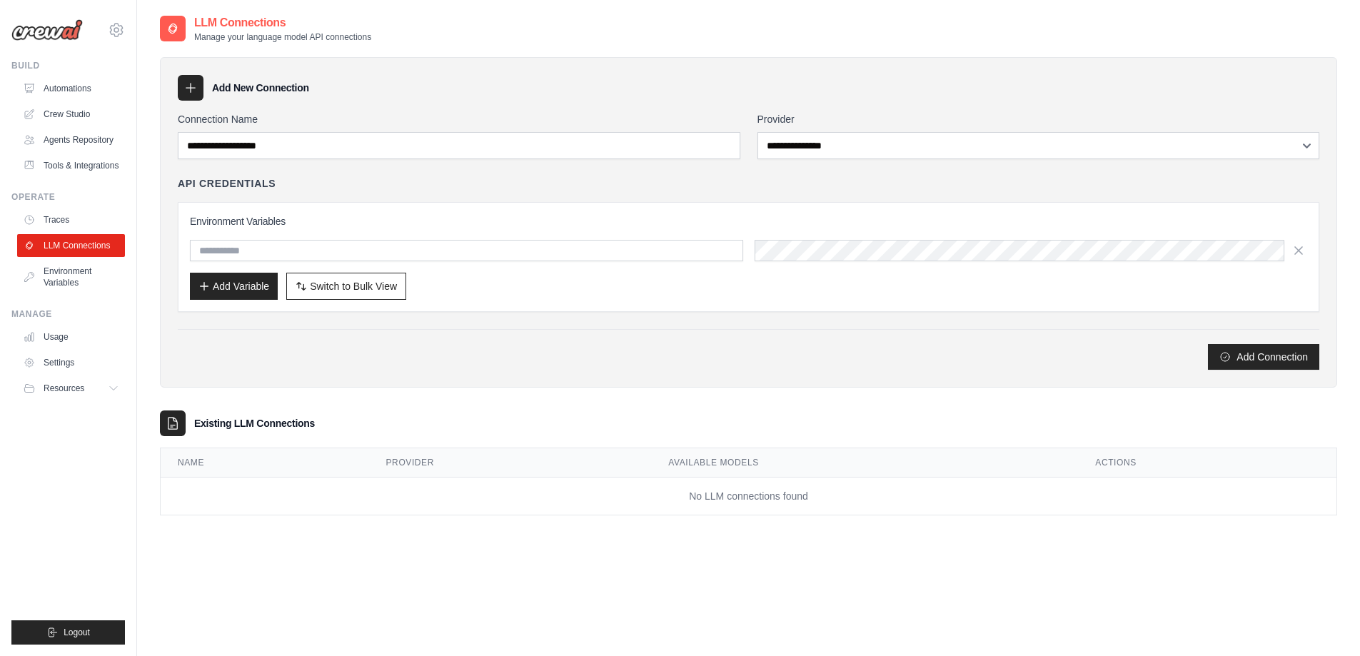
click at [71, 219] on link "Traces" at bounding box center [71, 219] width 108 height 23
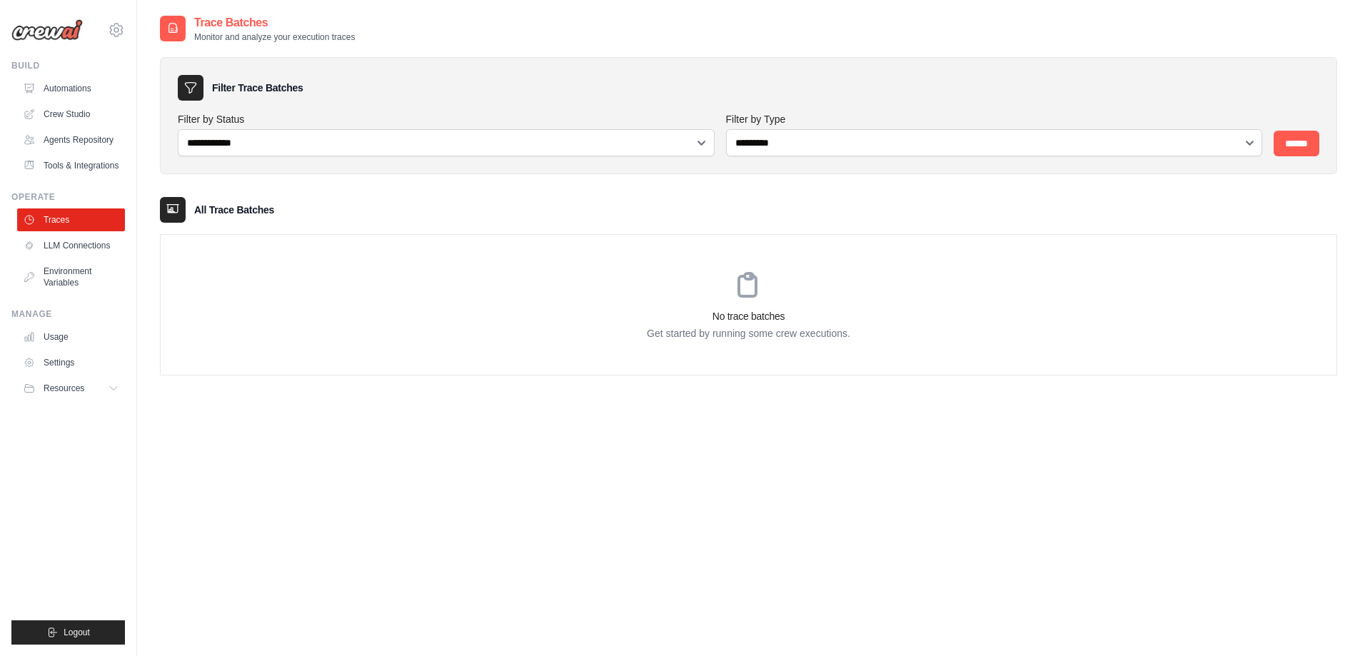
click at [62, 335] on link "Usage" at bounding box center [71, 336] width 108 height 23
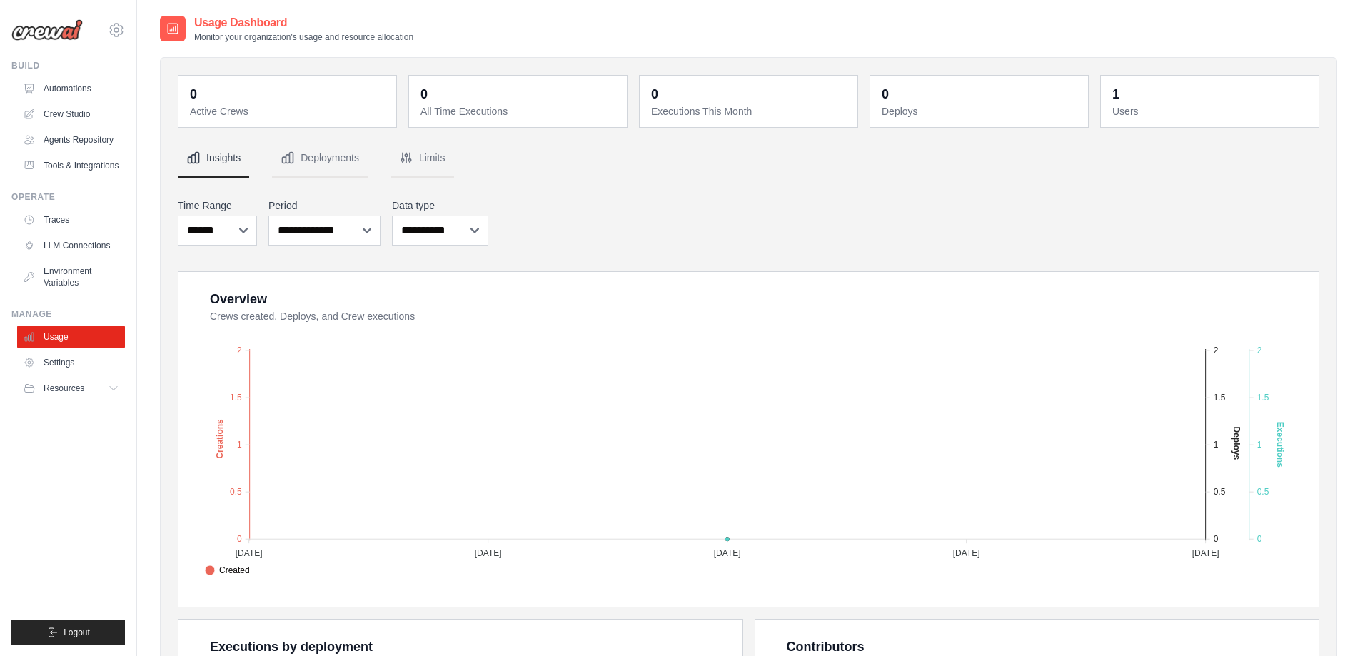
click at [69, 363] on link "Settings" at bounding box center [71, 362] width 108 height 23
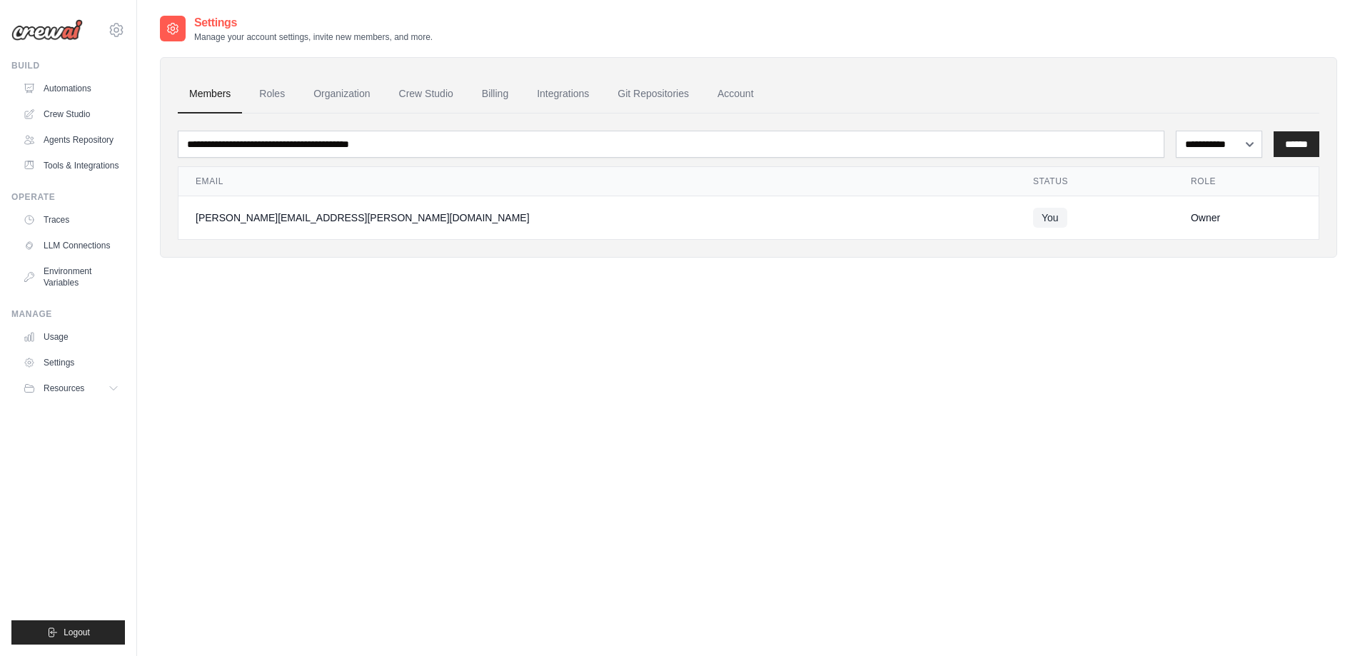
click at [71, 384] on span "Resources" at bounding box center [64, 388] width 41 height 11
click at [115, 389] on icon at bounding box center [113, 388] width 11 height 11
click at [71, 115] on link "Crew Studio" at bounding box center [71, 114] width 108 height 23
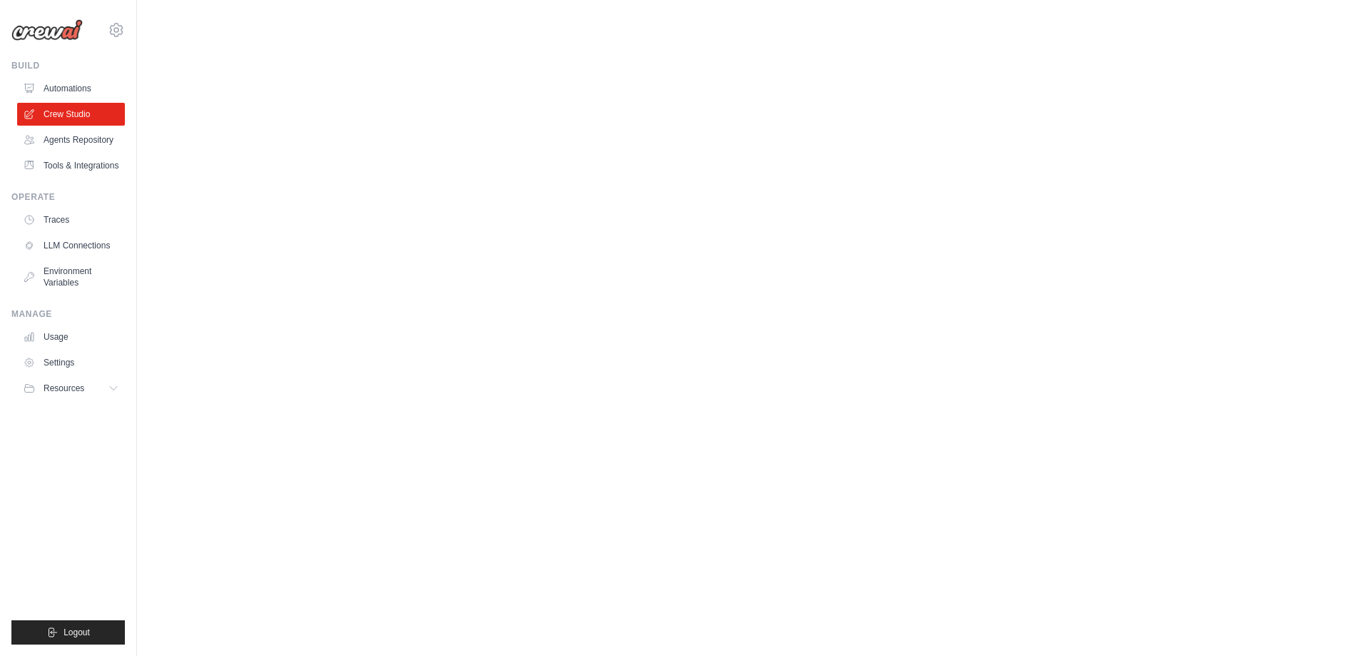
click at [73, 141] on link "Agents Repository" at bounding box center [71, 139] width 108 height 23
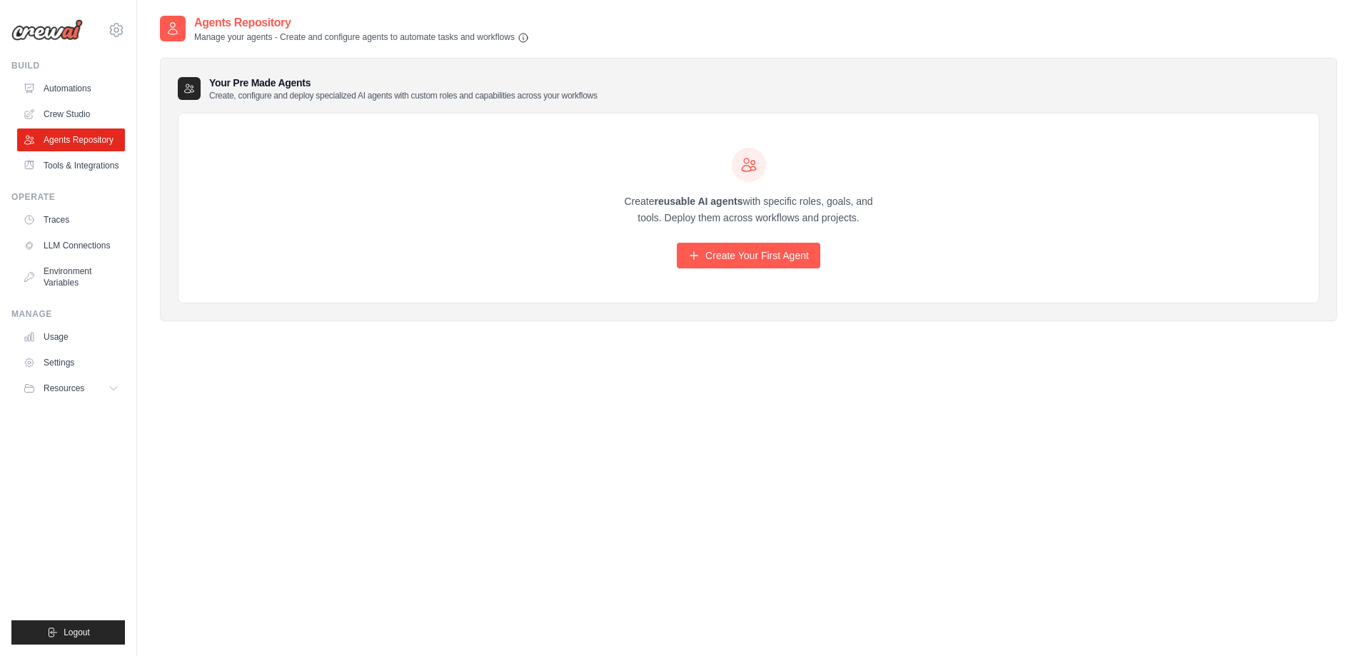
click at [89, 165] on link "Tools & Integrations" at bounding box center [71, 165] width 108 height 23
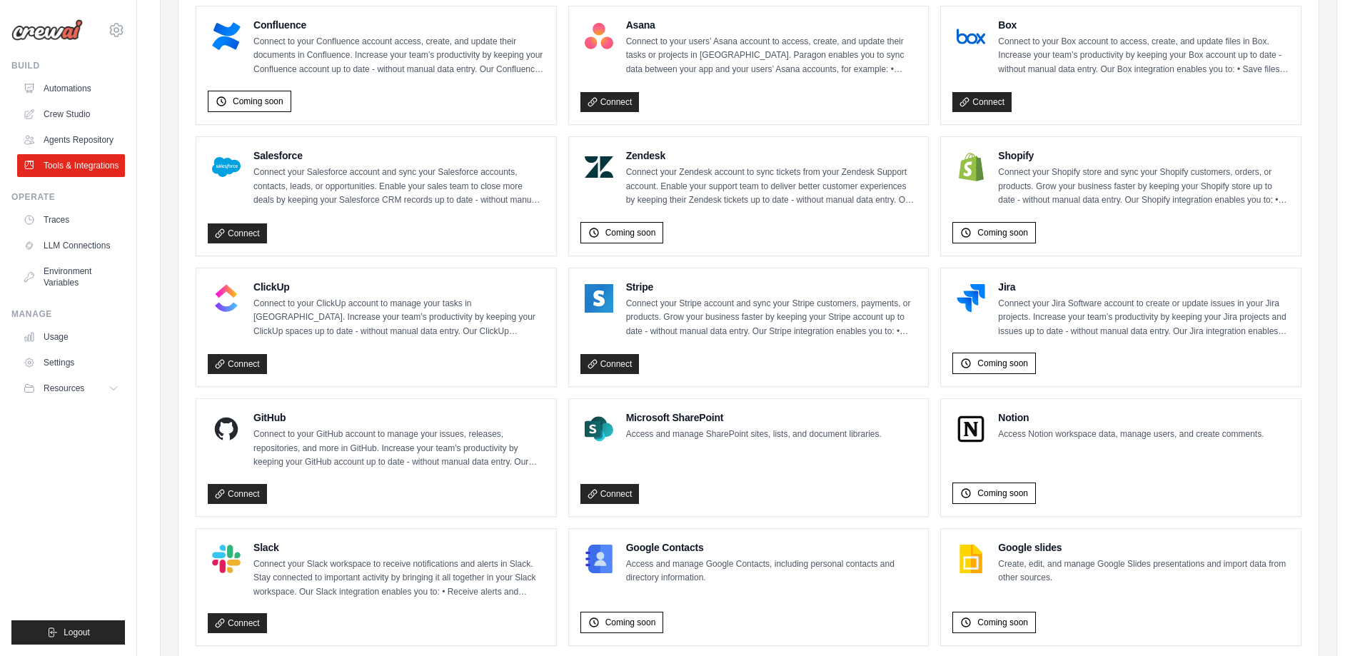
scroll to position [531, 0]
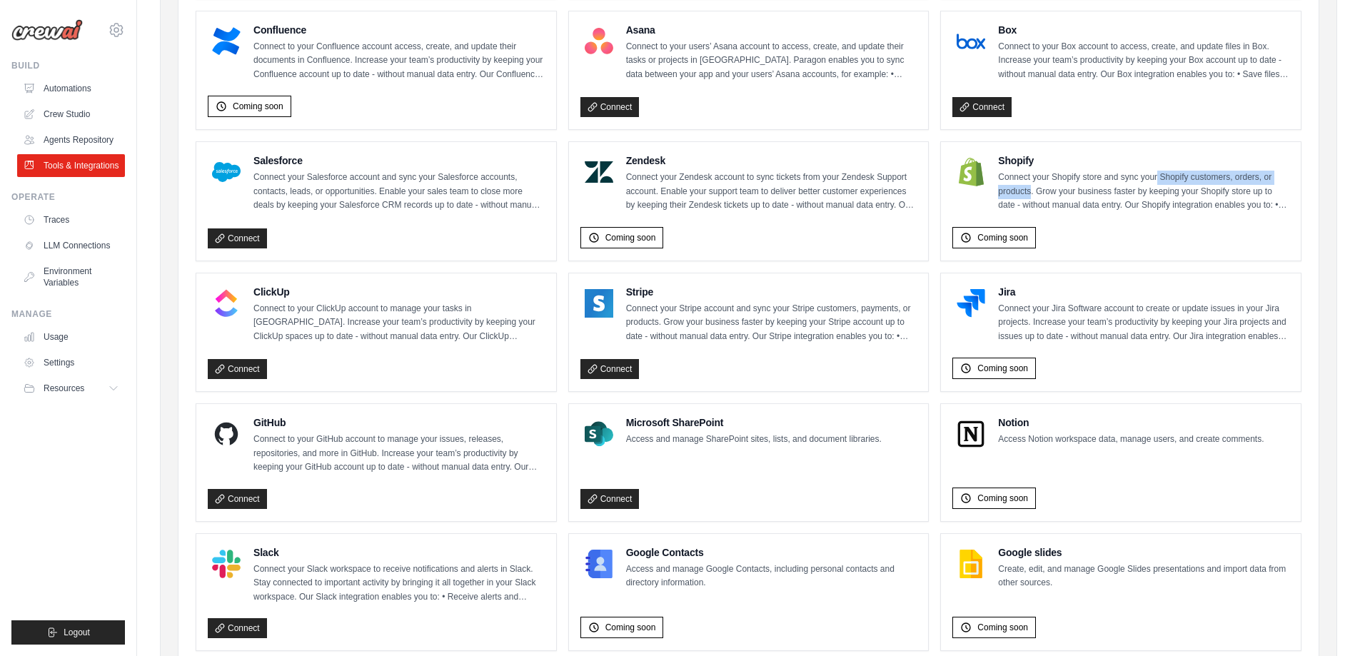
drag, startPoint x: 1156, startPoint y: 177, endPoint x: 1058, endPoint y: 191, distance: 99.5
click at [1031, 192] on p "Connect your Shopify store and sync your Shopify customers, orders, or products…" at bounding box center [1143, 192] width 291 height 42
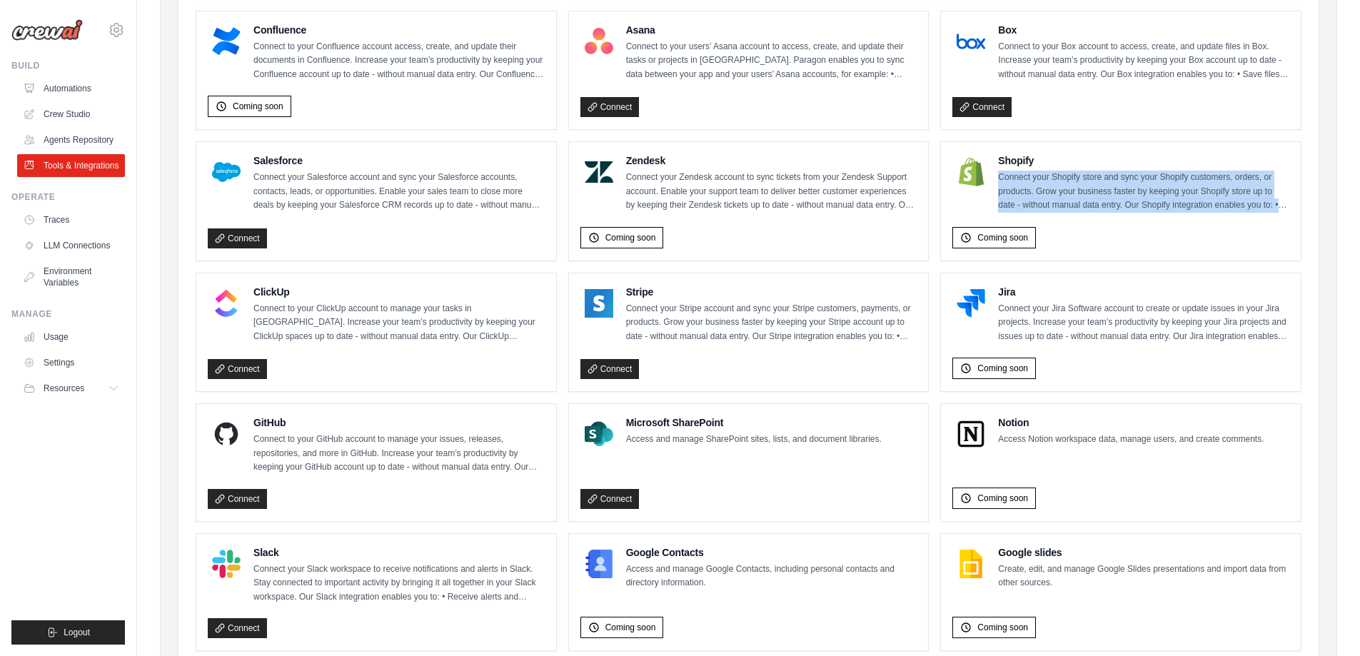
drag, startPoint x: 1277, startPoint y: 208, endPoint x: 1062, endPoint y: 199, distance: 215.7
click at [997, 183] on div "Shopify Connect your Shopify store and sync your Shopify customers, orders, or …" at bounding box center [1120, 182] width 337 height 59
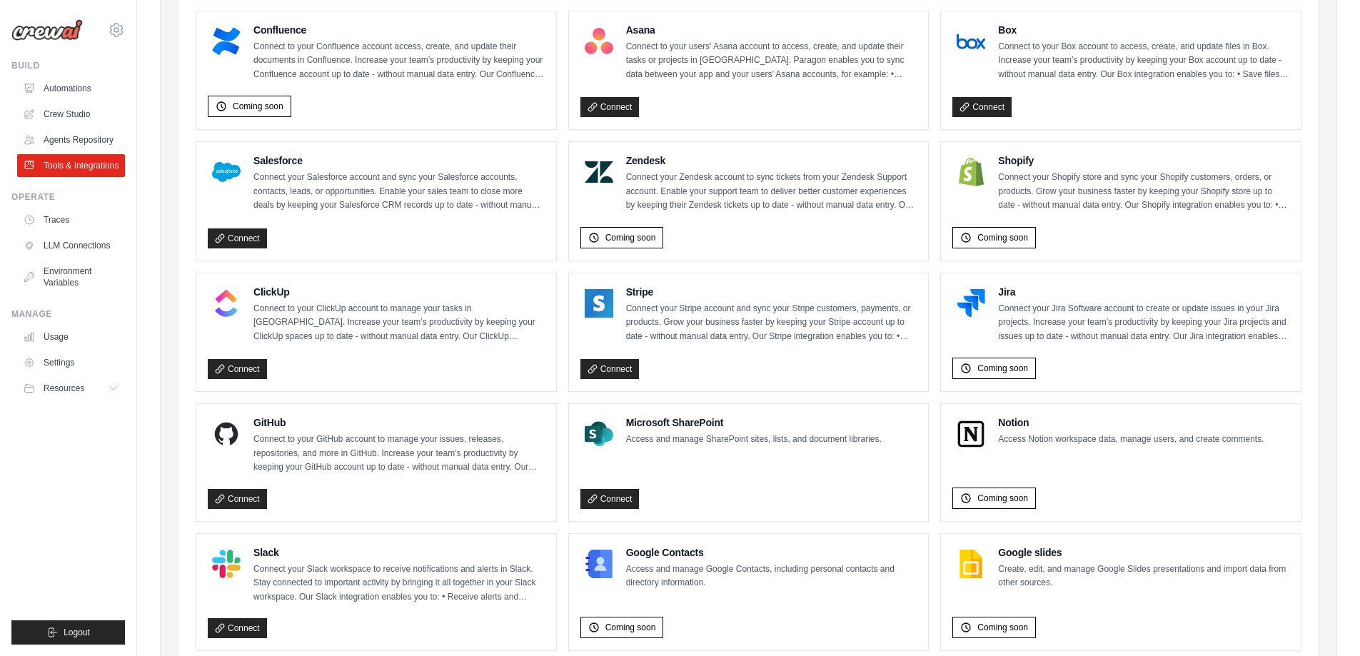
click at [1170, 235] on div "Coming soon" at bounding box center [1120, 235] width 337 height 28
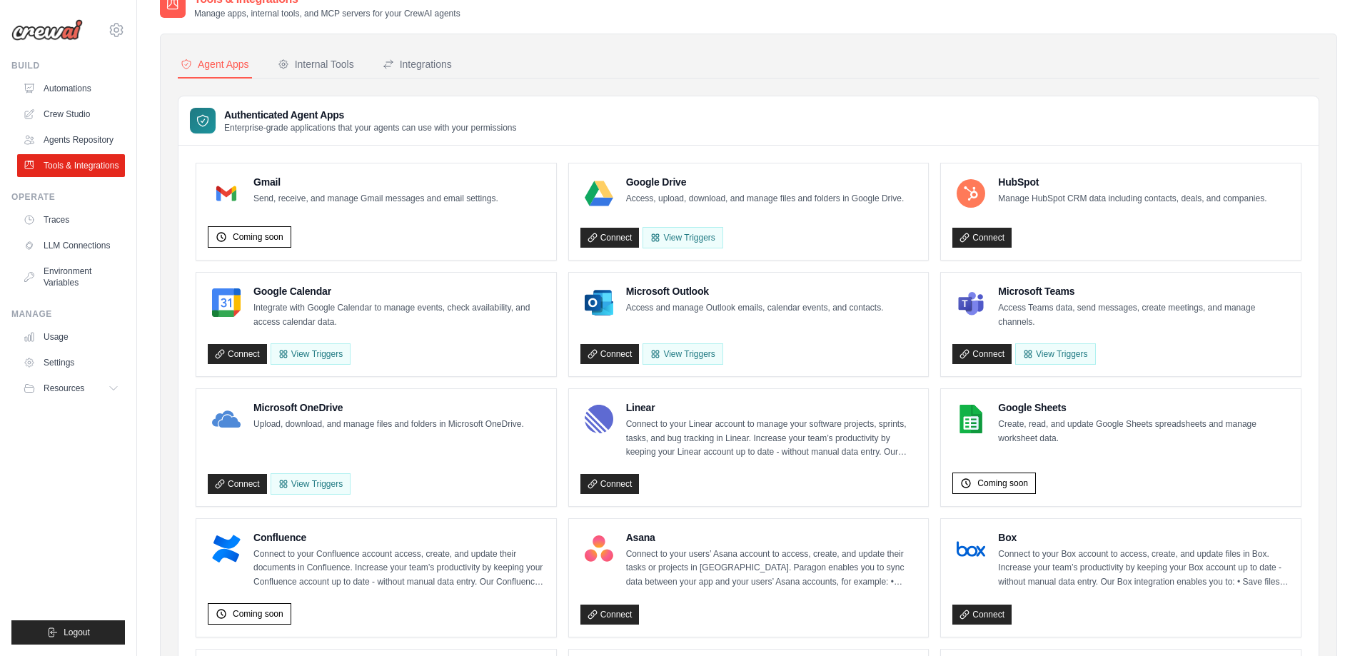
scroll to position [0, 0]
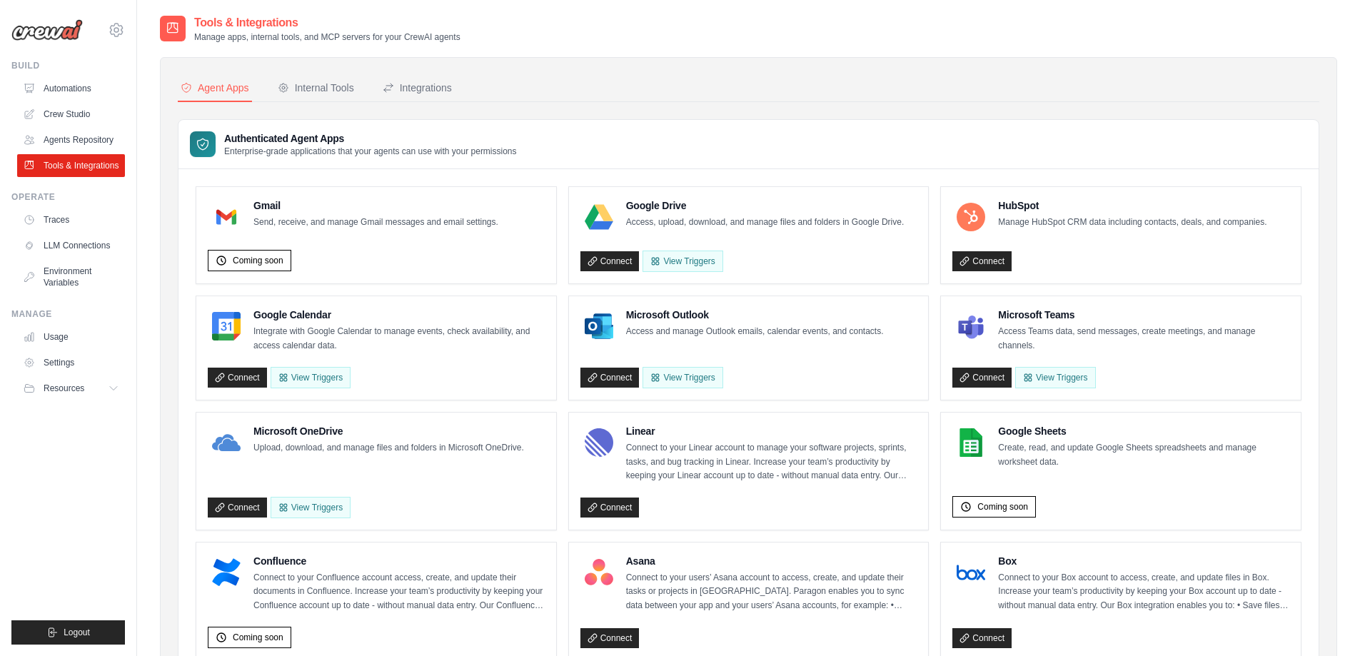
click at [425, 91] on div "Integrations" at bounding box center [417, 88] width 69 height 14
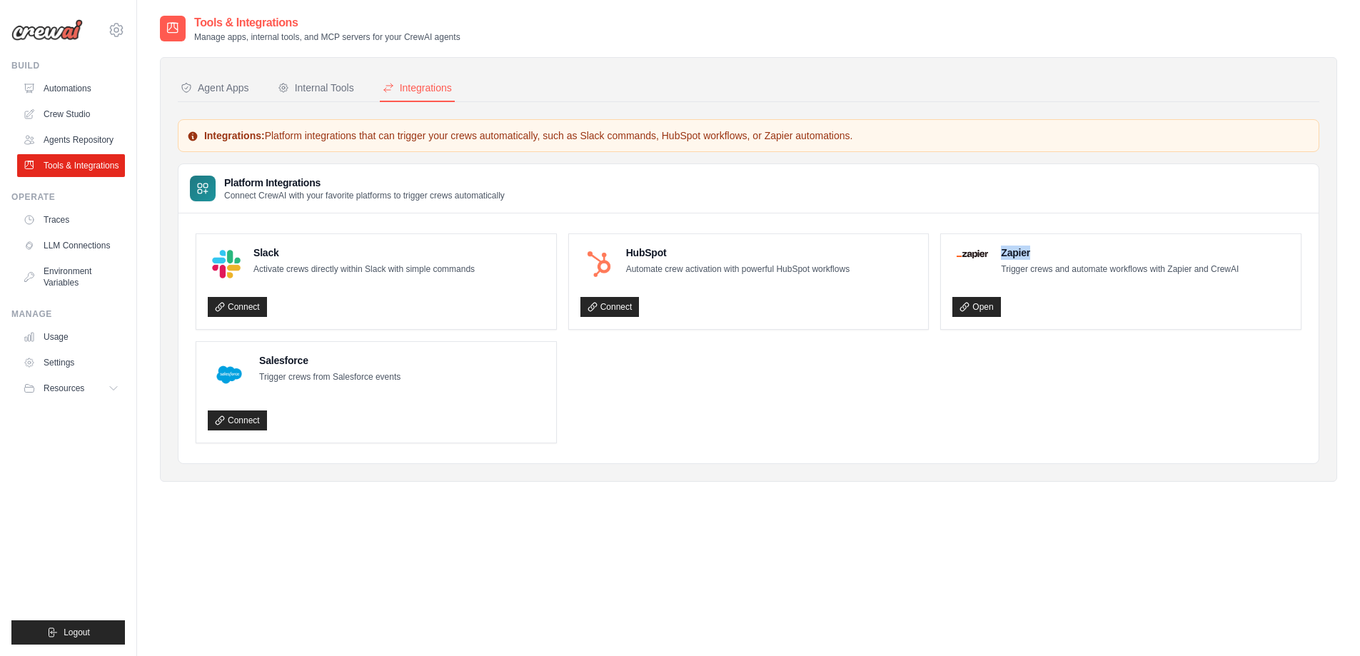
drag, startPoint x: 1001, startPoint y: 253, endPoint x: 1041, endPoint y: 252, distance: 39.3
click at [1041, 252] on h4 "Zapier" at bounding box center [1120, 253] width 238 height 14
drag, startPoint x: 1253, startPoint y: 268, endPoint x: 1001, endPoint y: 266, distance: 252.6
click at [1001, 266] on div "Zapier Trigger crews and automate workflows with Zapier and CrewAI" at bounding box center [1120, 261] width 337 height 31
click at [330, 84] on div "Internal Tools" at bounding box center [316, 88] width 76 height 14
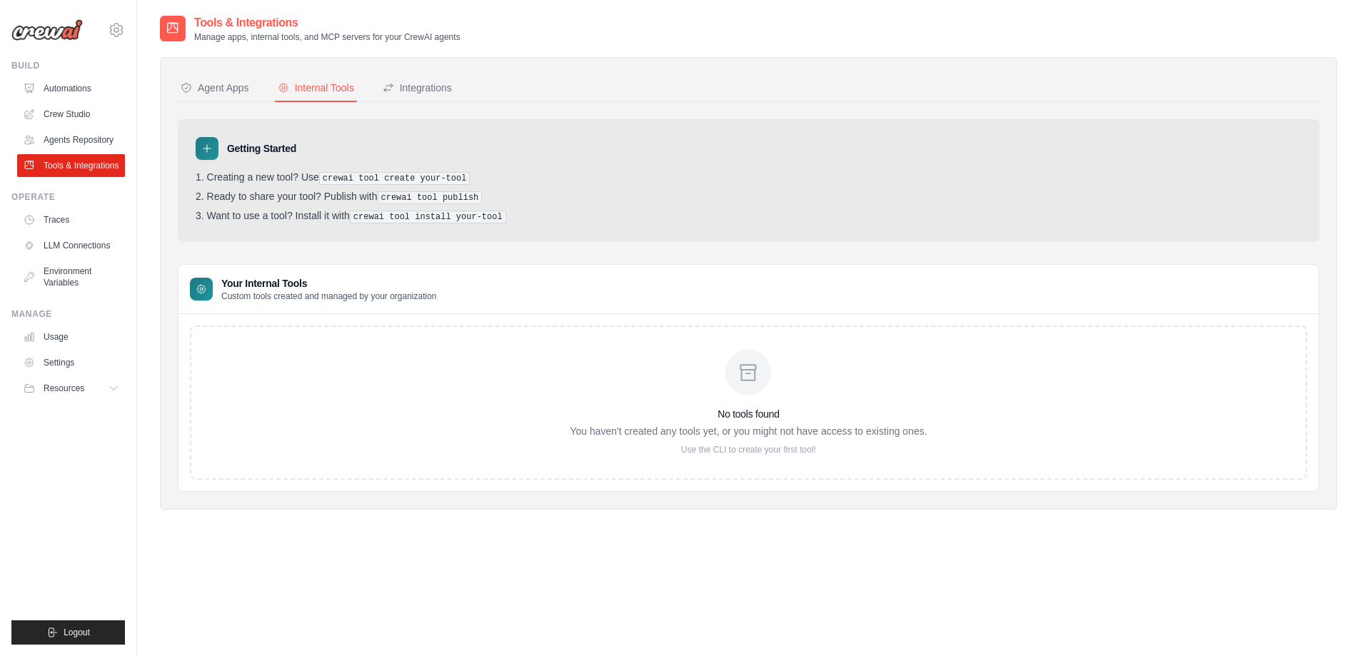
click at [220, 95] on button "Agent Apps" at bounding box center [215, 88] width 74 height 27
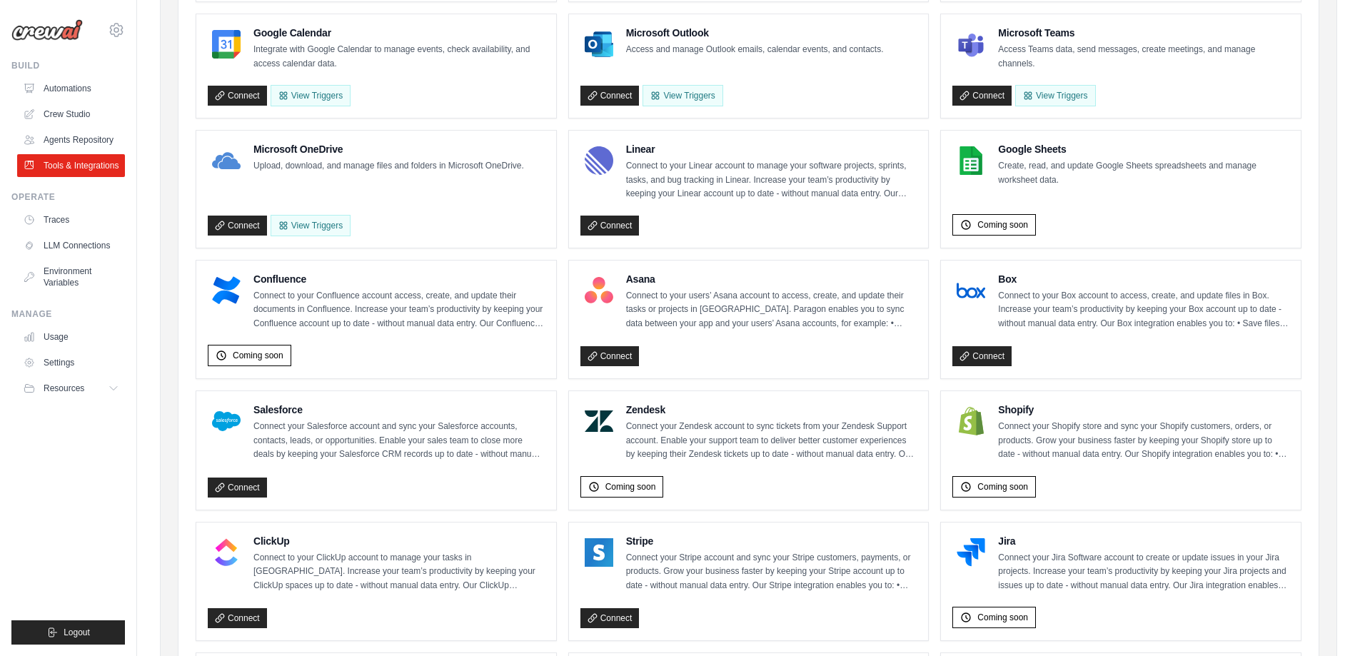
scroll to position [285, 0]
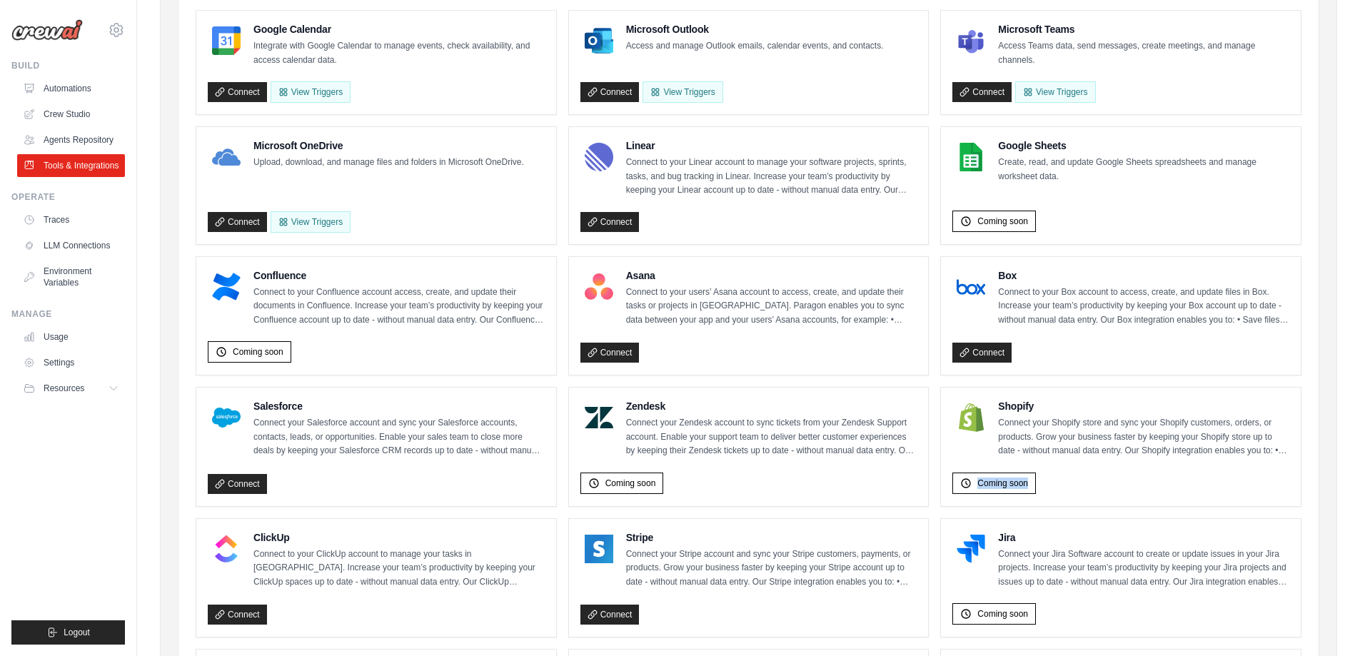
drag, startPoint x: 1283, startPoint y: 450, endPoint x: 1168, endPoint y: 472, distance: 117.0
click at [1168, 472] on div "Shopify Connect your Shopify store and sync your Shopify customers, orders, or …" at bounding box center [1120, 447] width 337 height 96
click at [1168, 472] on div "Coming soon" at bounding box center [1120, 481] width 337 height 28
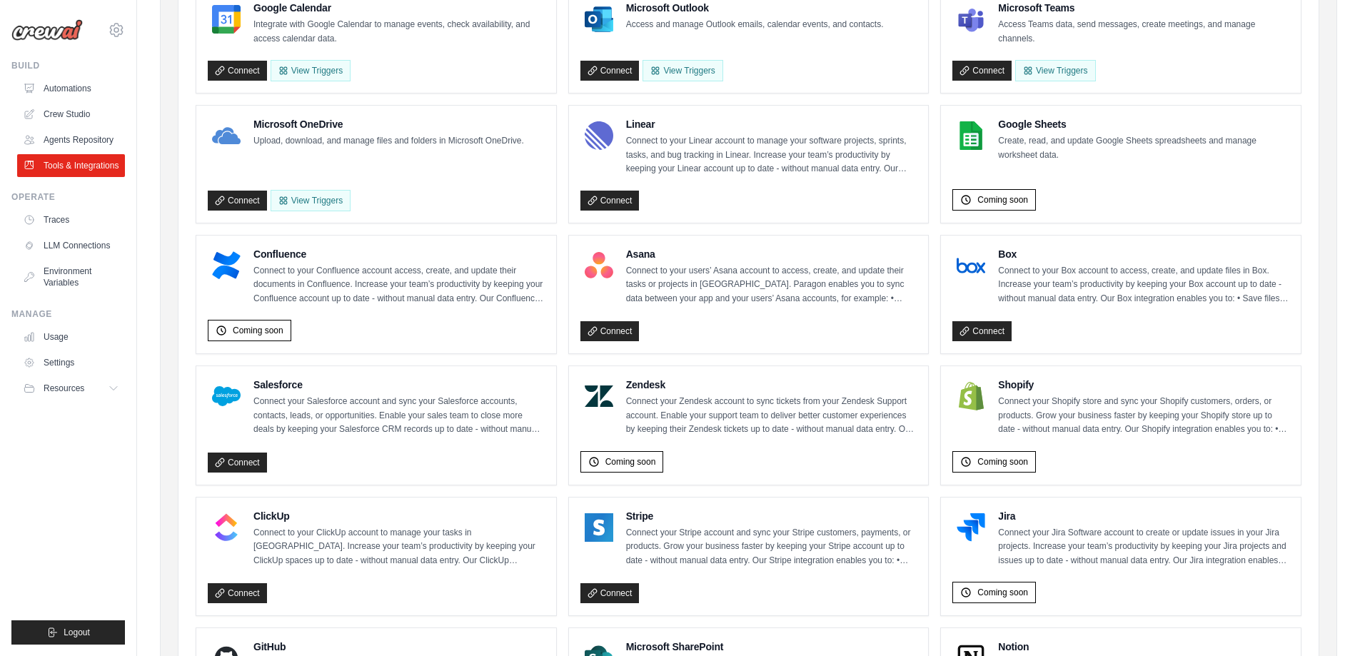
scroll to position [0, 0]
